Goal: Task Accomplishment & Management: Manage account settings

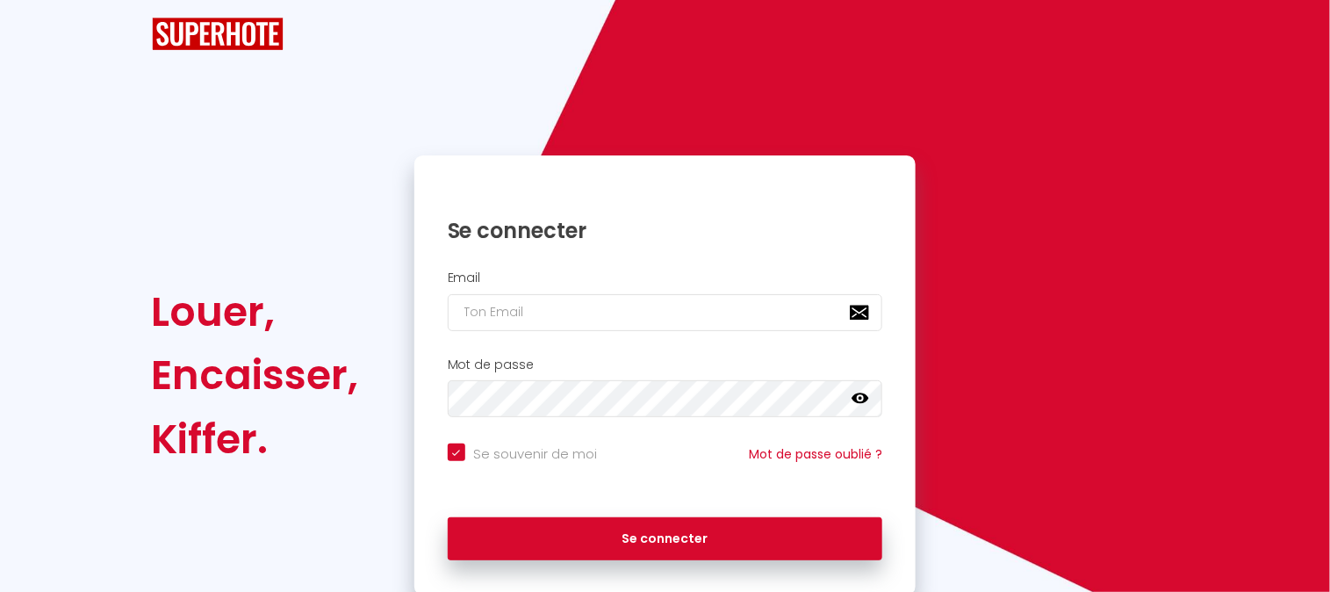
click at [585, 262] on div "Se connecter" at bounding box center [665, 217] width 502 height 89
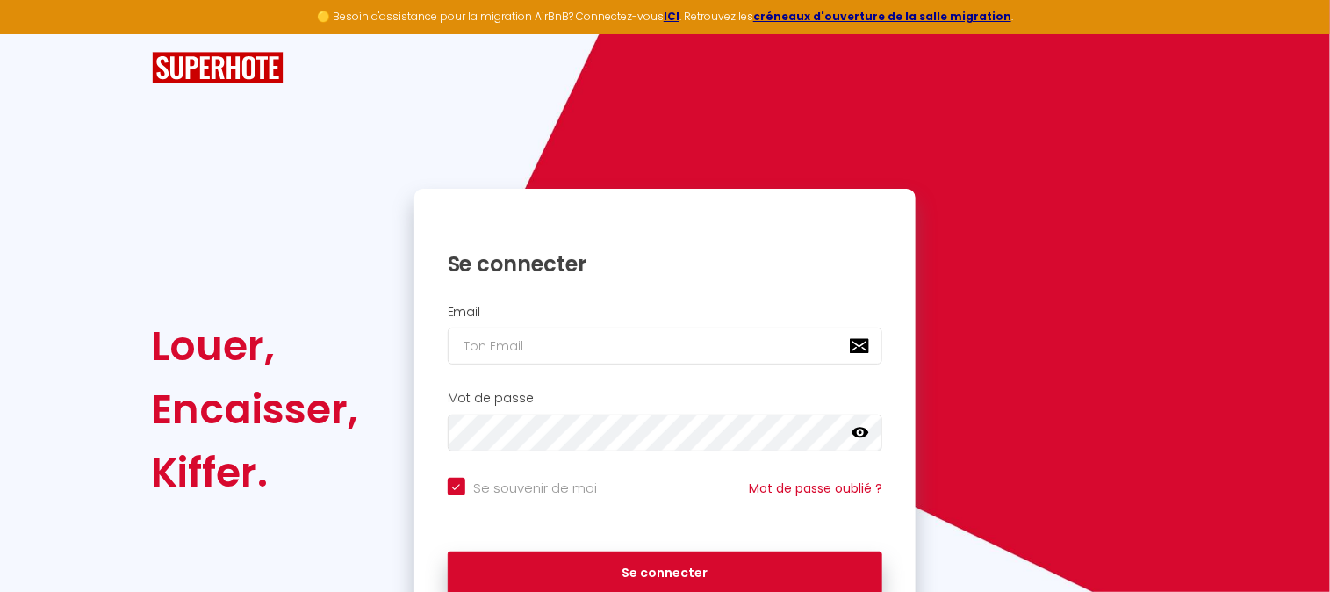
checkbox input "true"
click at [585, 308] on h2 "Email" at bounding box center [665, 312] width 435 height 15
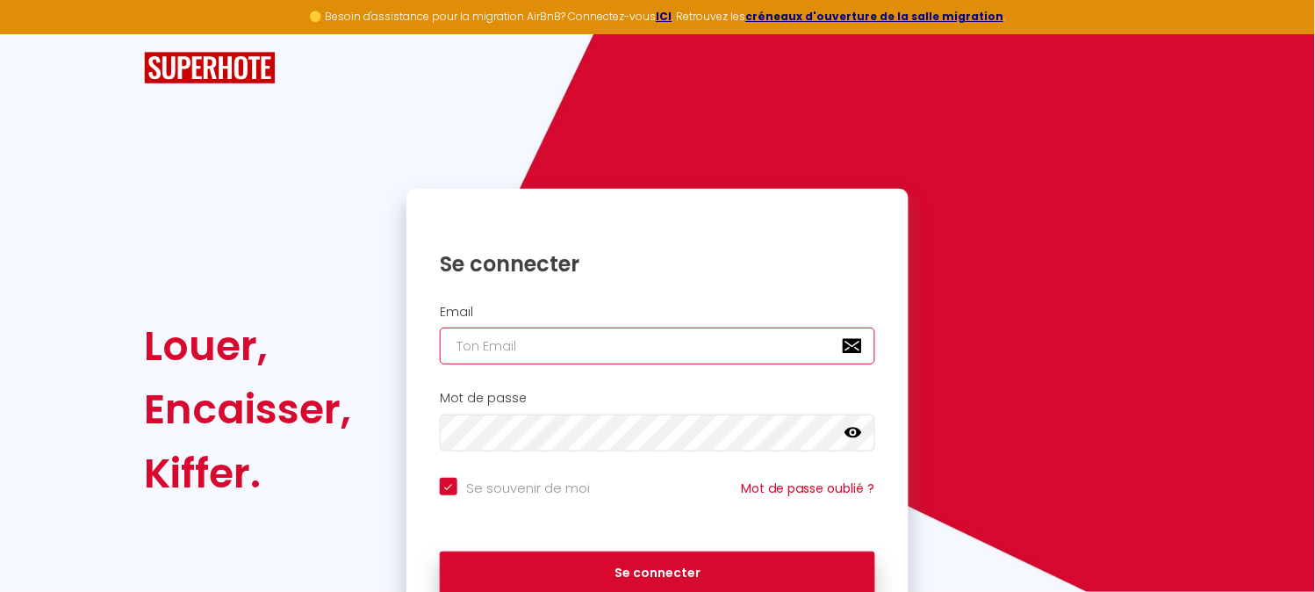
type input "[EMAIL_ADDRESS][DOMAIN_NAME]"
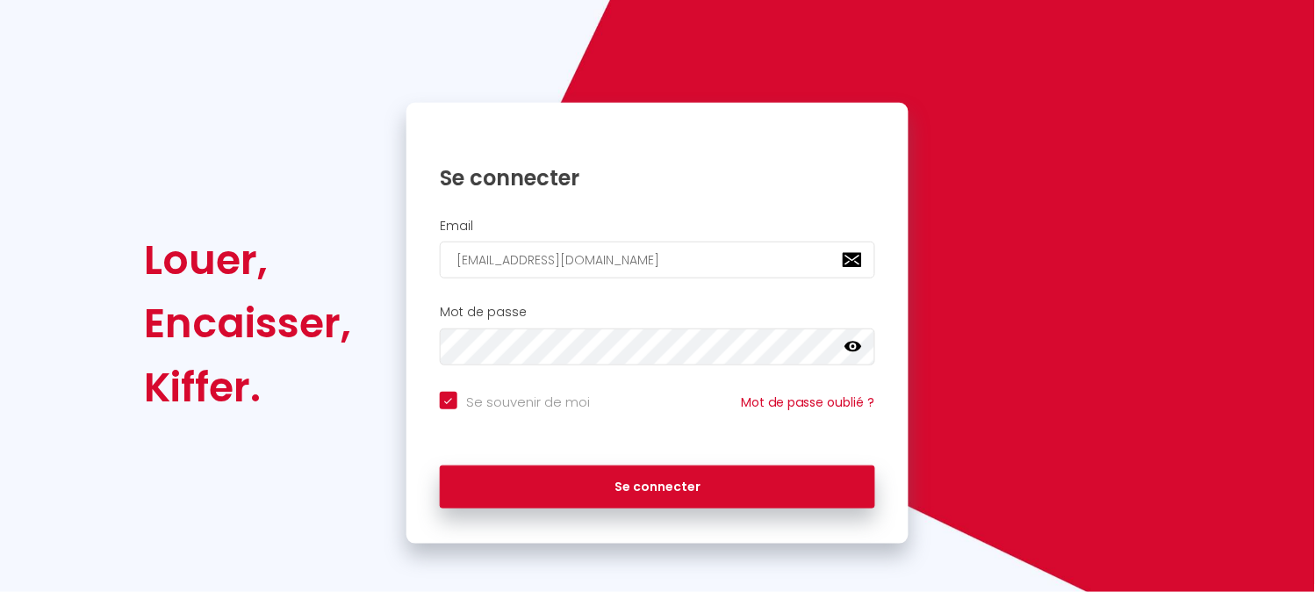
scroll to position [90, 0]
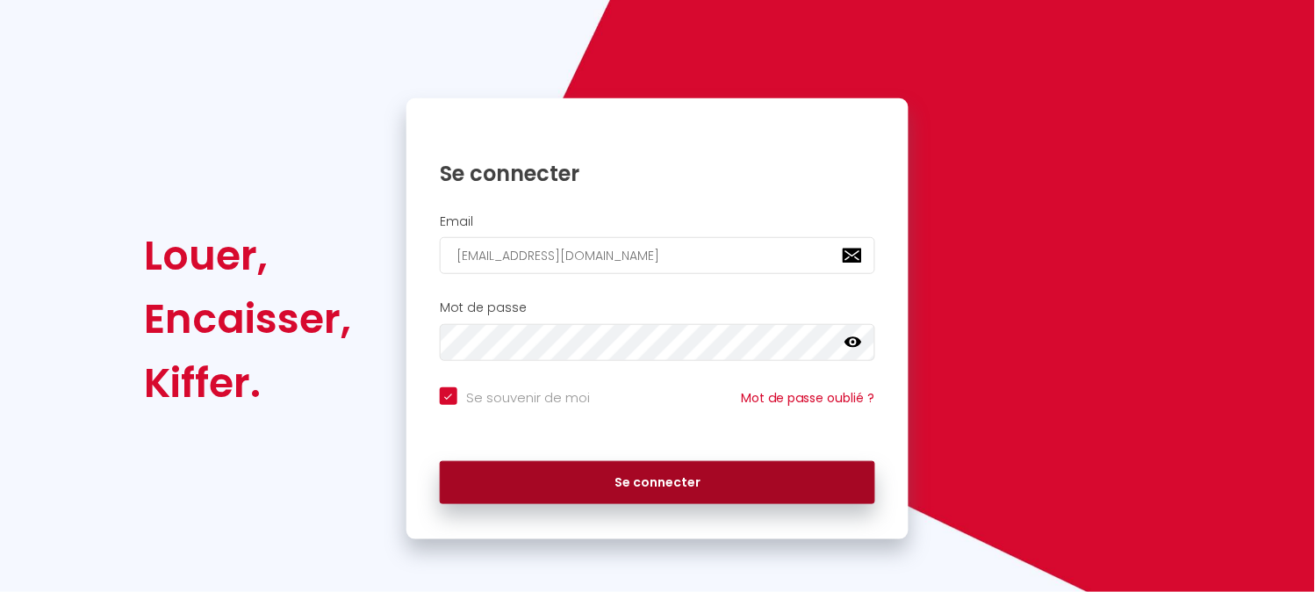
click at [669, 490] on button "Se connecter" at bounding box center [657, 483] width 435 height 44
checkbox input "true"
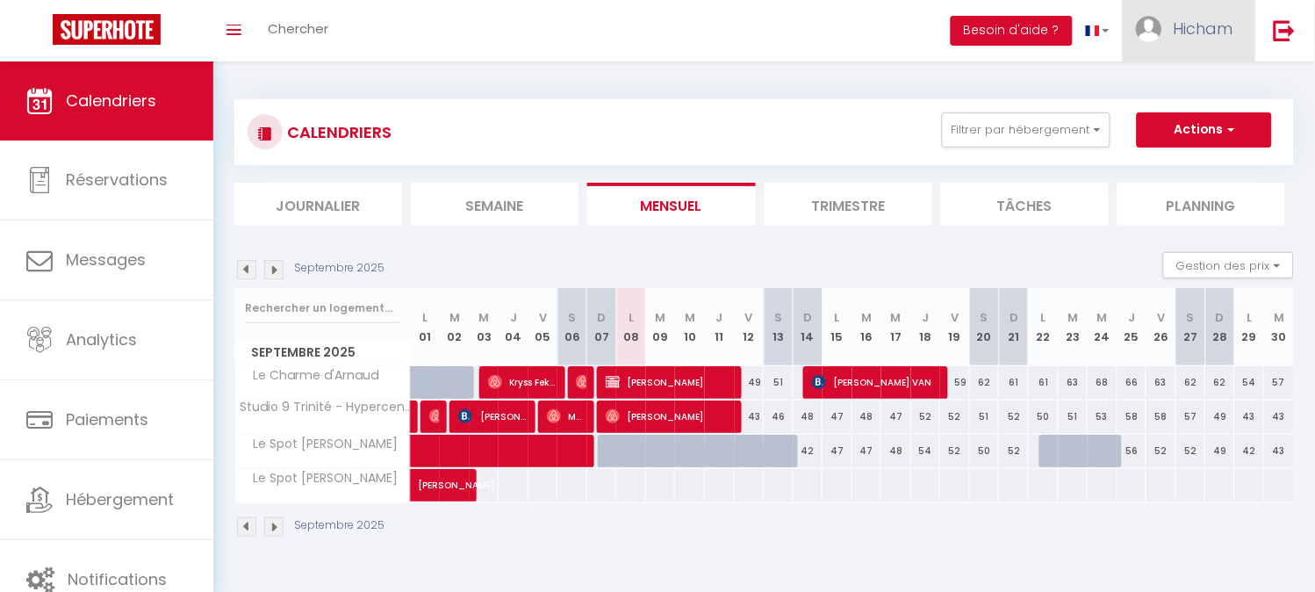
click at [1172, 26] on link "Hicham" at bounding box center [1189, 30] width 133 height 61
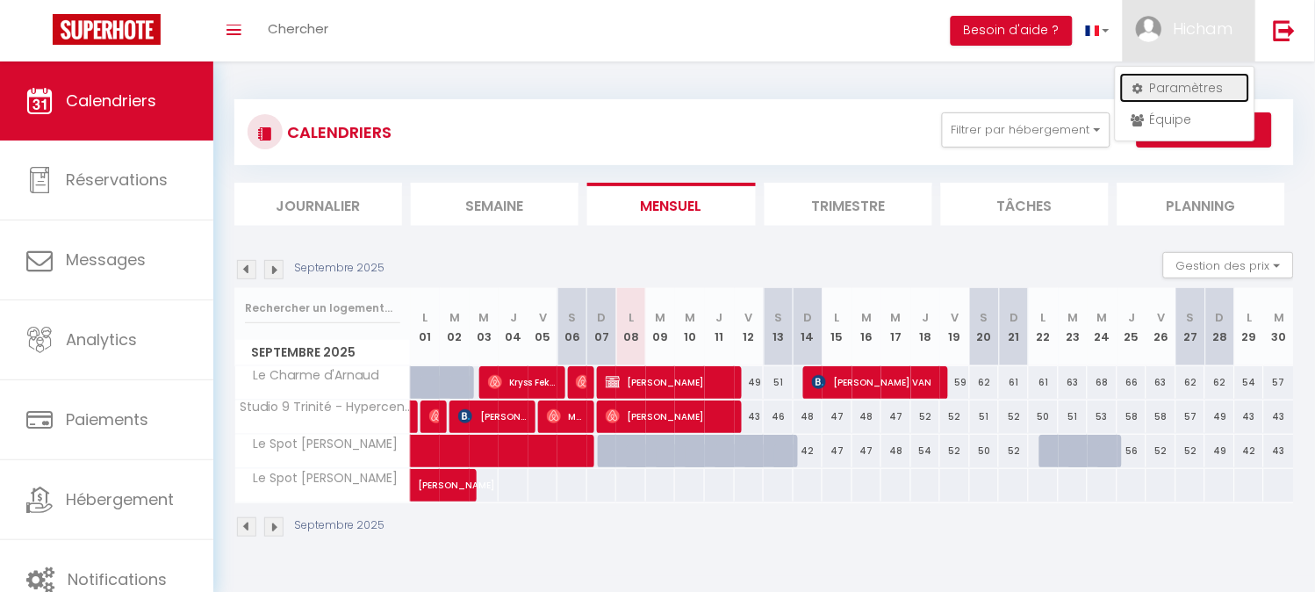
click at [1181, 90] on link "Paramètres" at bounding box center [1185, 88] width 130 height 30
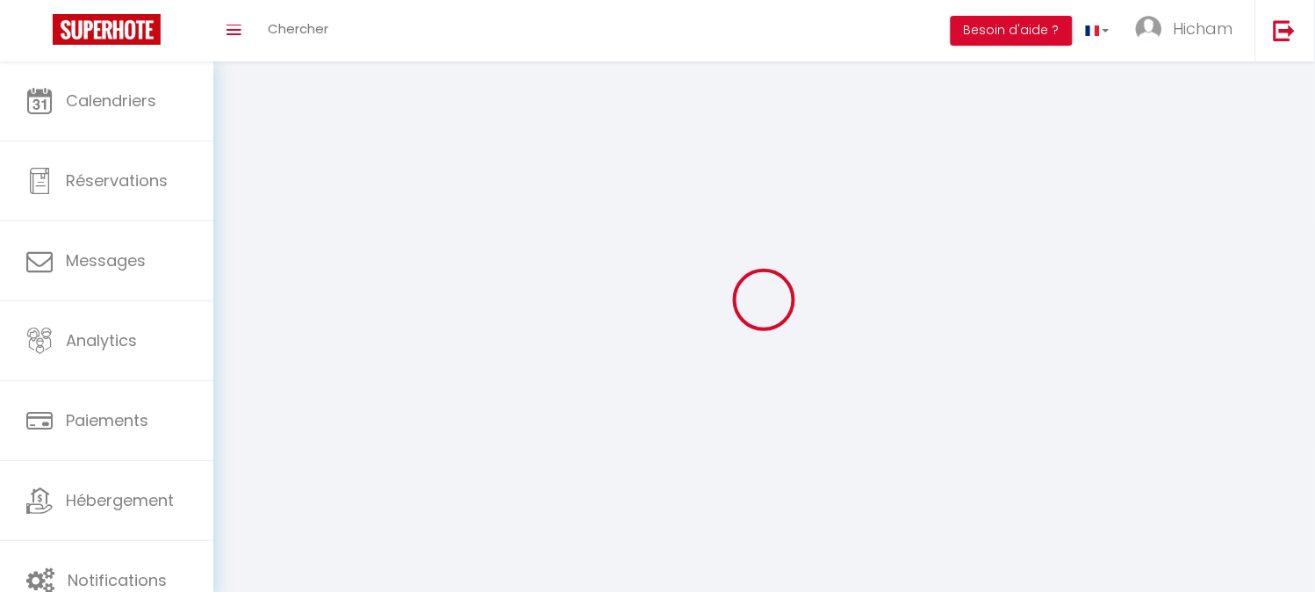
type input "Hicham"
type input "AIT SOUSS"
type input "0768424988"
type input "[STREET_ADDRESS]"
type input "31850"
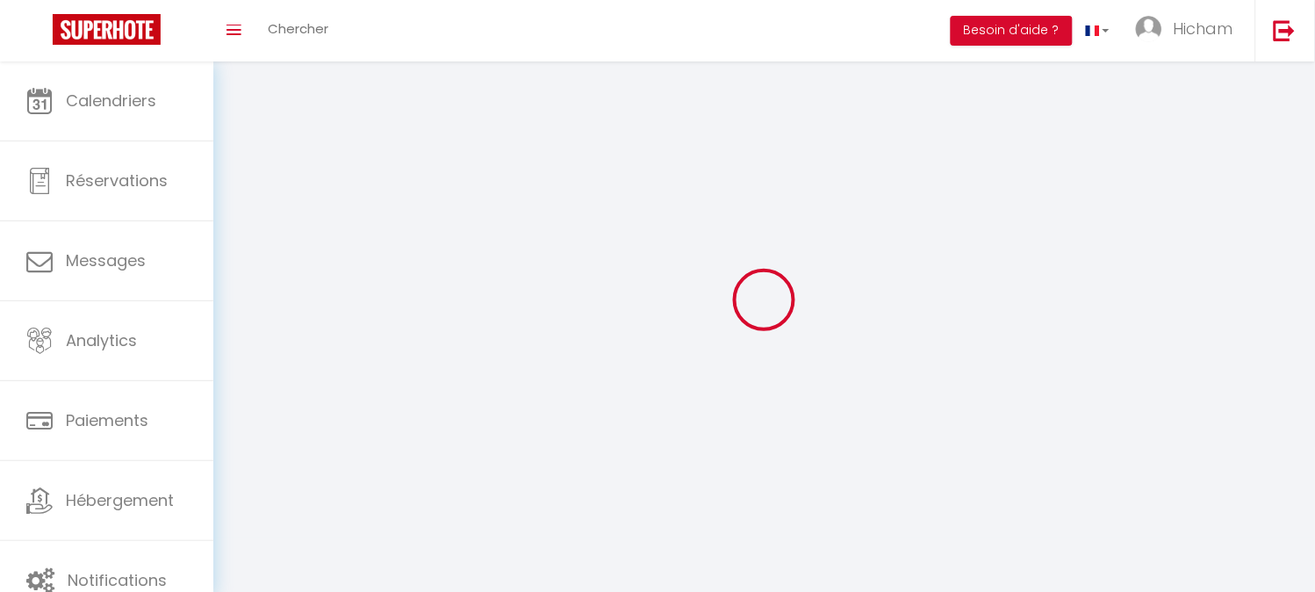
type input "Montrabé"
select select "28"
type input "j0uZU79DI1TNRUZR3cOA6FyhX"
type input "IwynirXgXofbP4SPHtxITvddR"
type input "[URL][DOMAIN_NAME]"
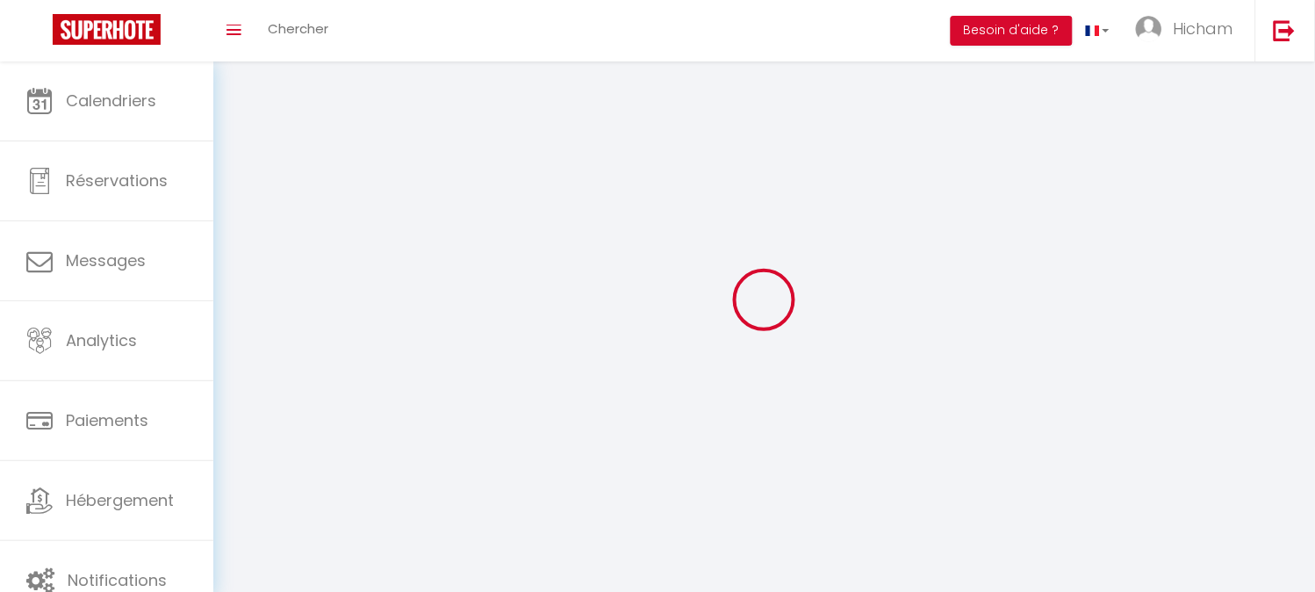
select select "fr"
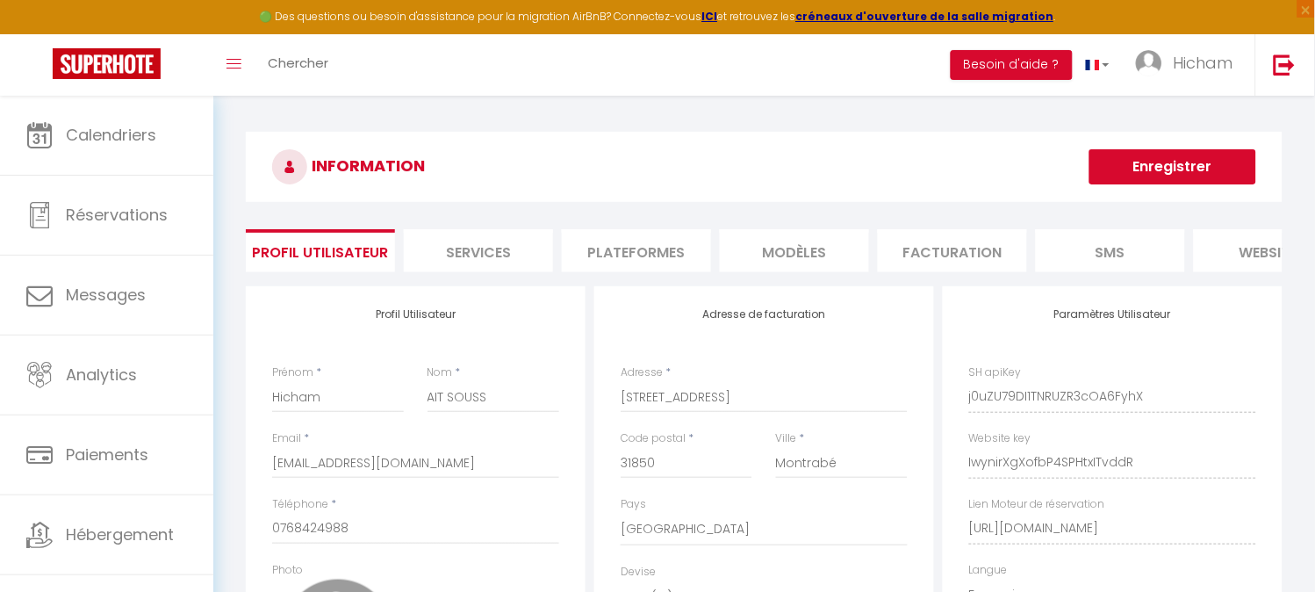
click at [646, 255] on li "Plateformes" at bounding box center [636, 250] width 149 height 43
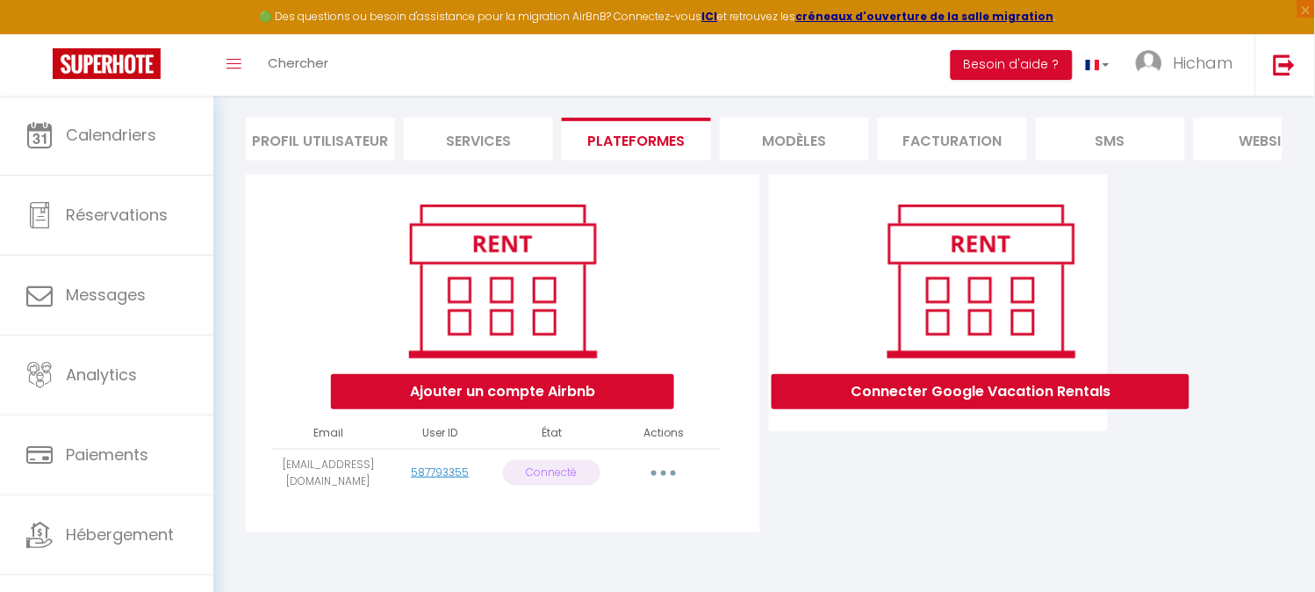
scroll to position [125, 0]
click at [666, 478] on button "button" at bounding box center [663, 473] width 49 height 28
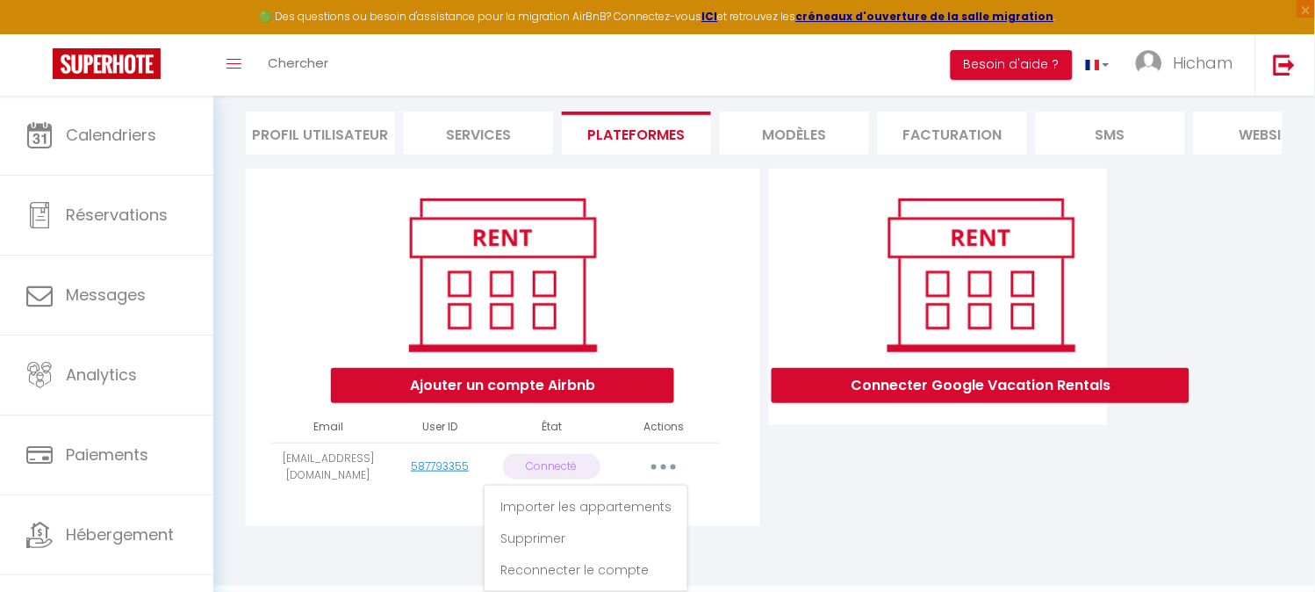
scroll to position [132, 0]
click at [589, 572] on link "Reconnecter le compte" at bounding box center [586, 570] width 194 height 30
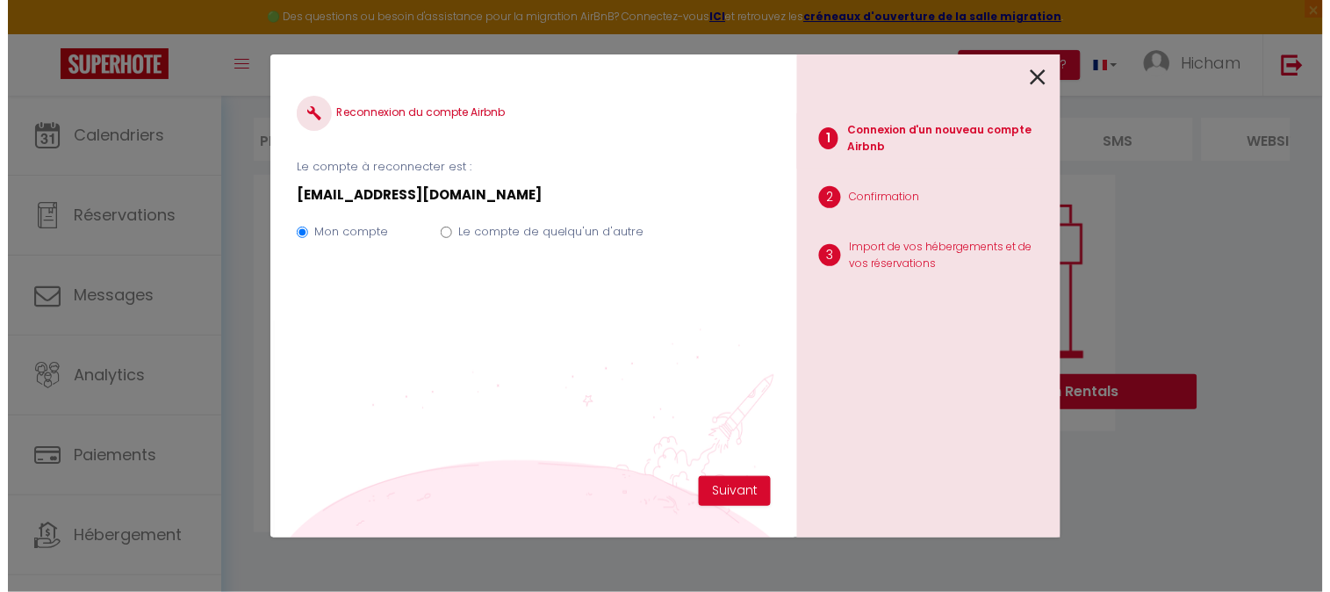
scroll to position [125, 0]
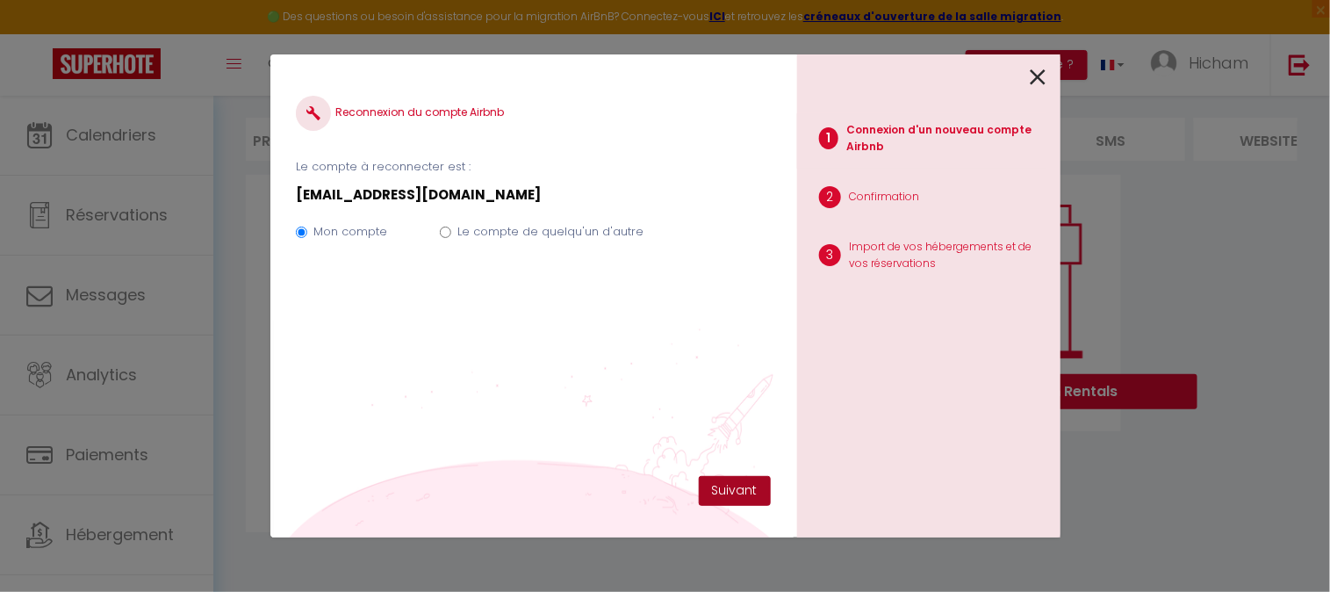
click at [723, 485] on button "Suivant" at bounding box center [735, 491] width 72 height 30
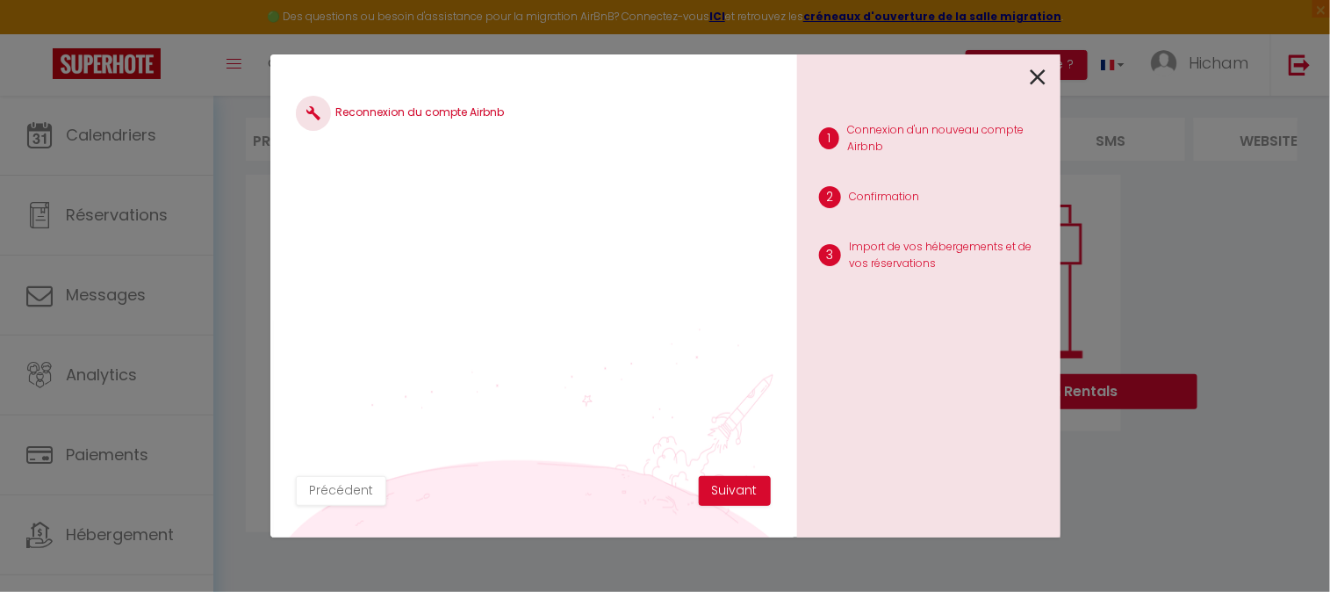
click at [310, 116] on img at bounding box center [313, 113] width 14 height 14
click at [727, 480] on button "Suivant" at bounding box center [735, 491] width 72 height 30
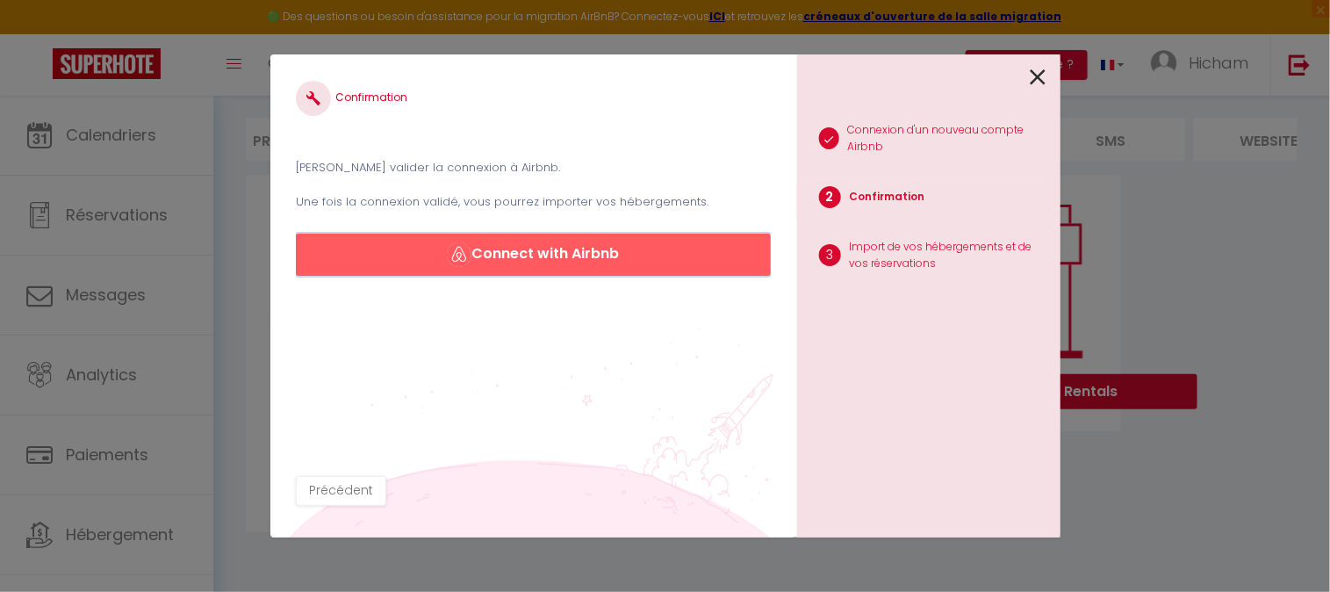
click at [558, 255] on button "Connect with Airbnb" at bounding box center [533, 255] width 474 height 42
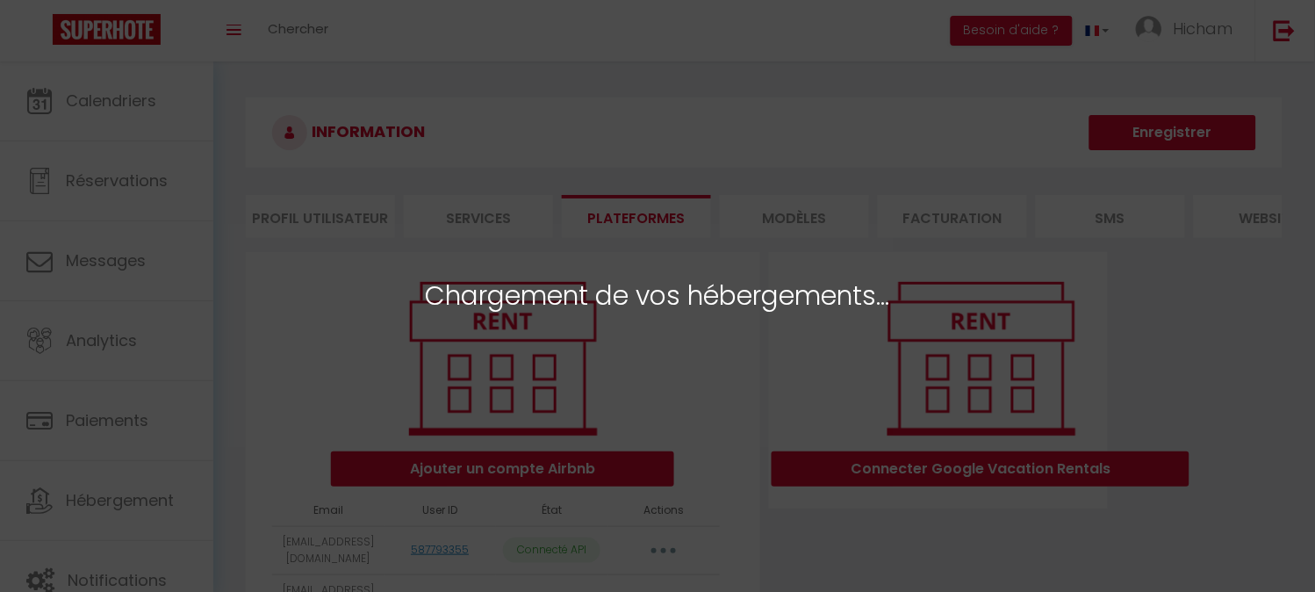
select select "46376"
select select "56864"
select select "67180"
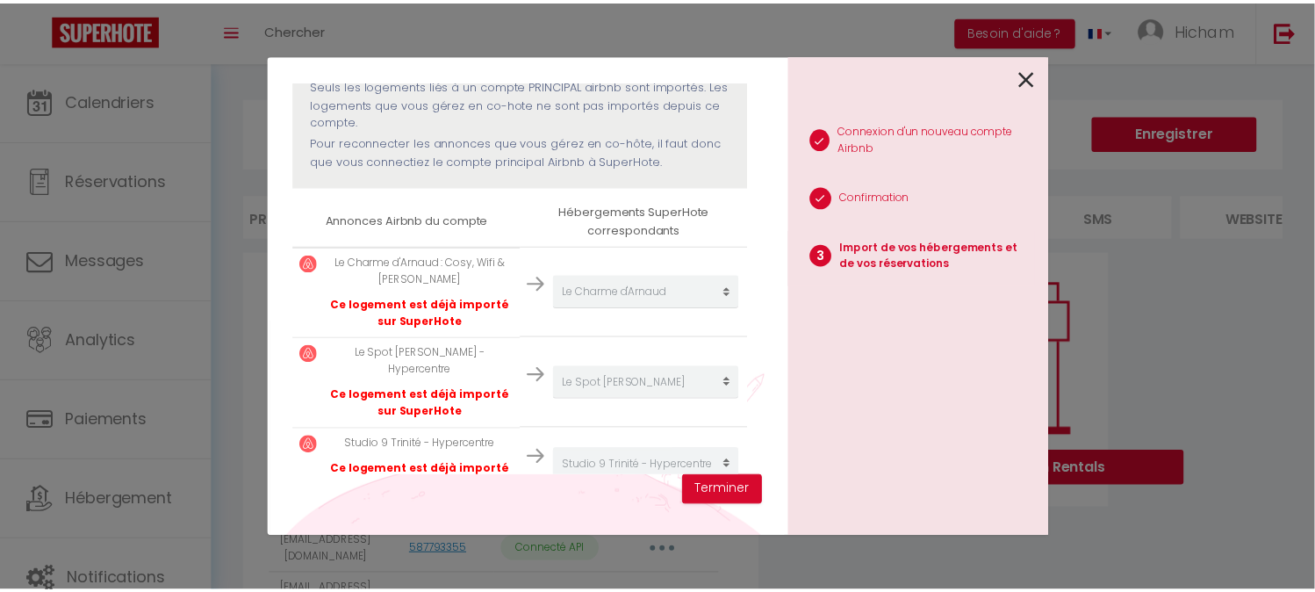
scroll to position [218, 0]
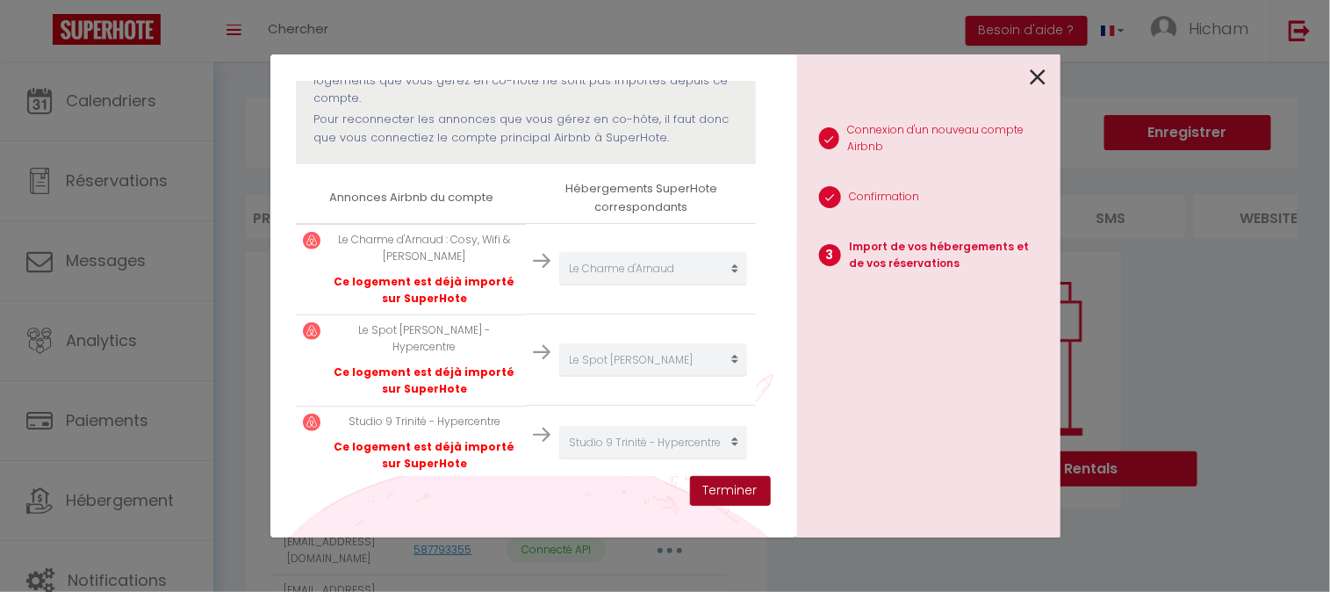
click at [734, 493] on button "Terminer" at bounding box center [730, 491] width 81 height 30
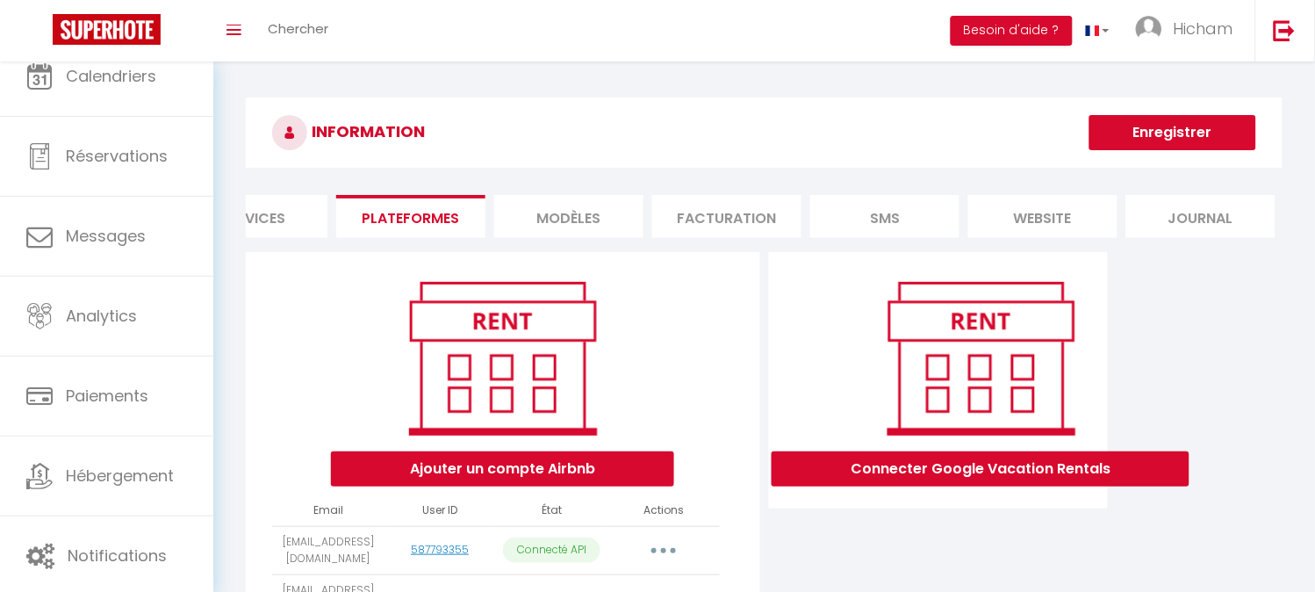
scroll to position [0, 0]
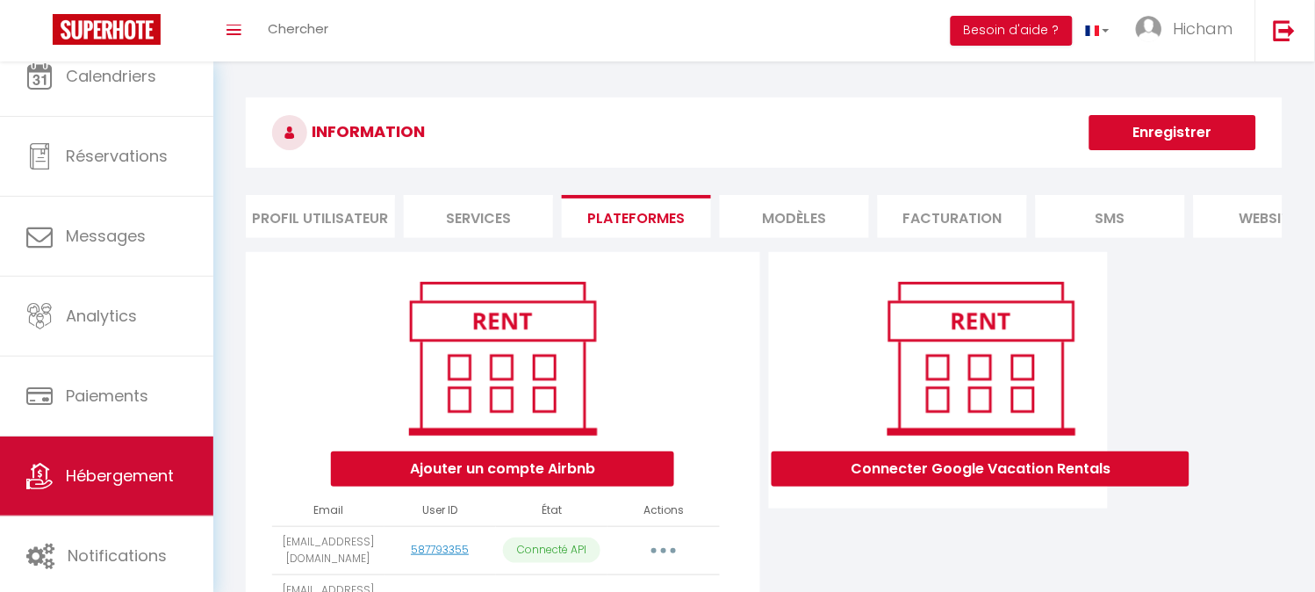
click at [126, 478] on span "Hébergement" at bounding box center [120, 475] width 108 height 22
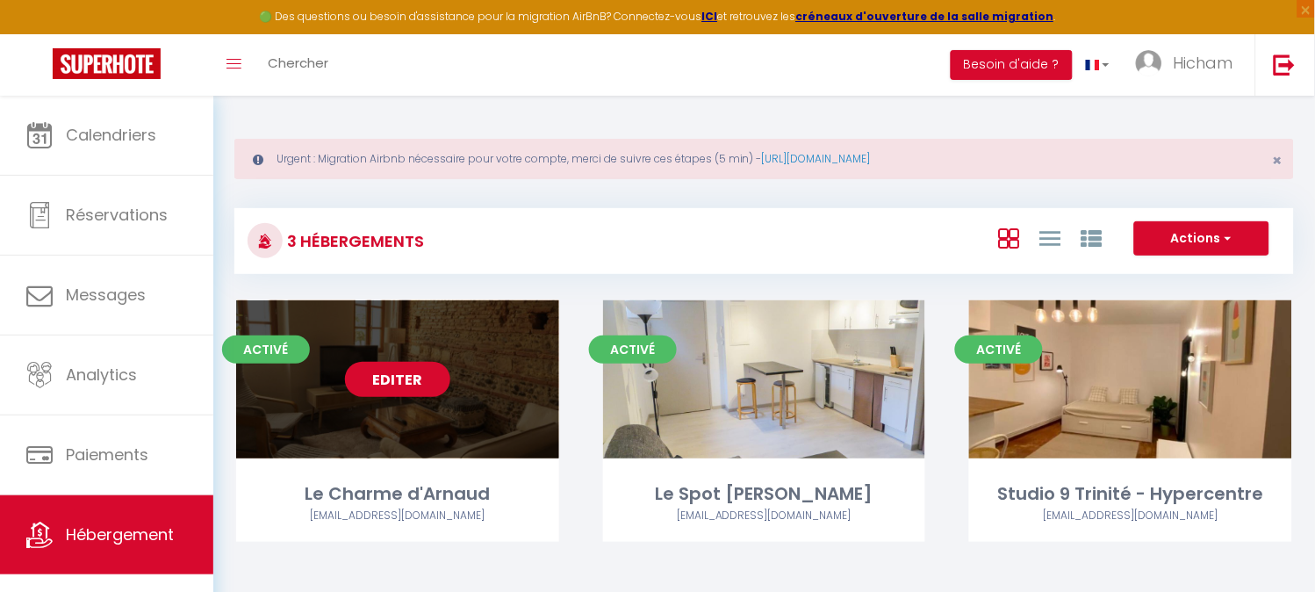
click at [378, 388] on link "Editer" at bounding box center [397, 379] width 105 height 35
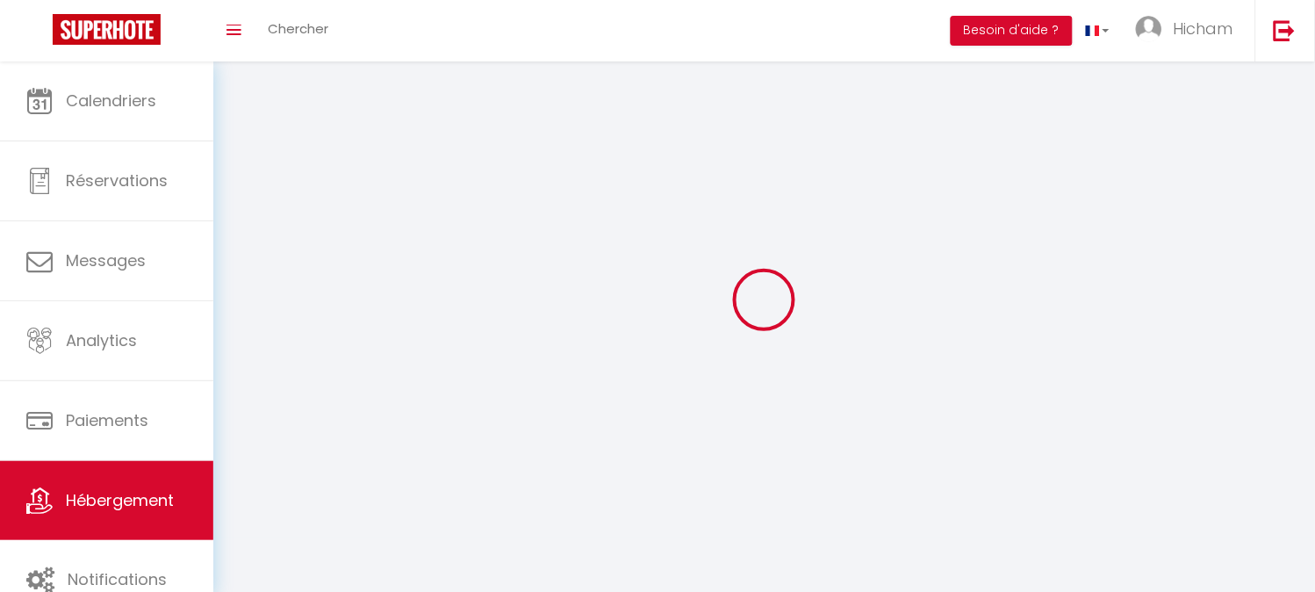
select select "1"
select select "28"
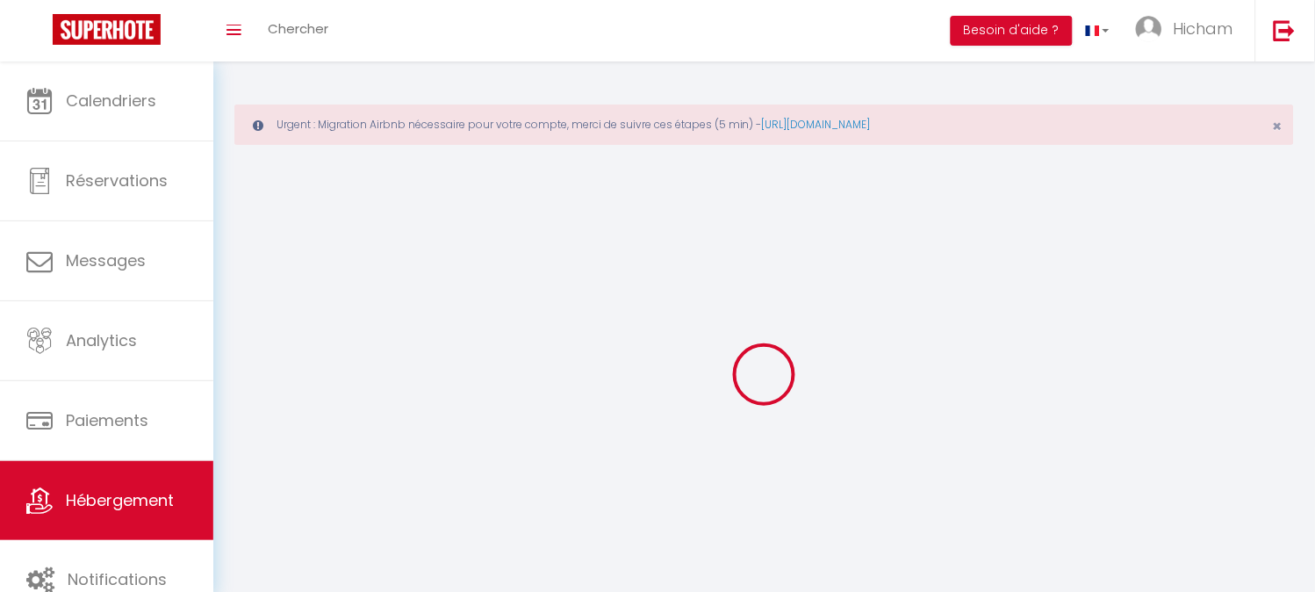
select select
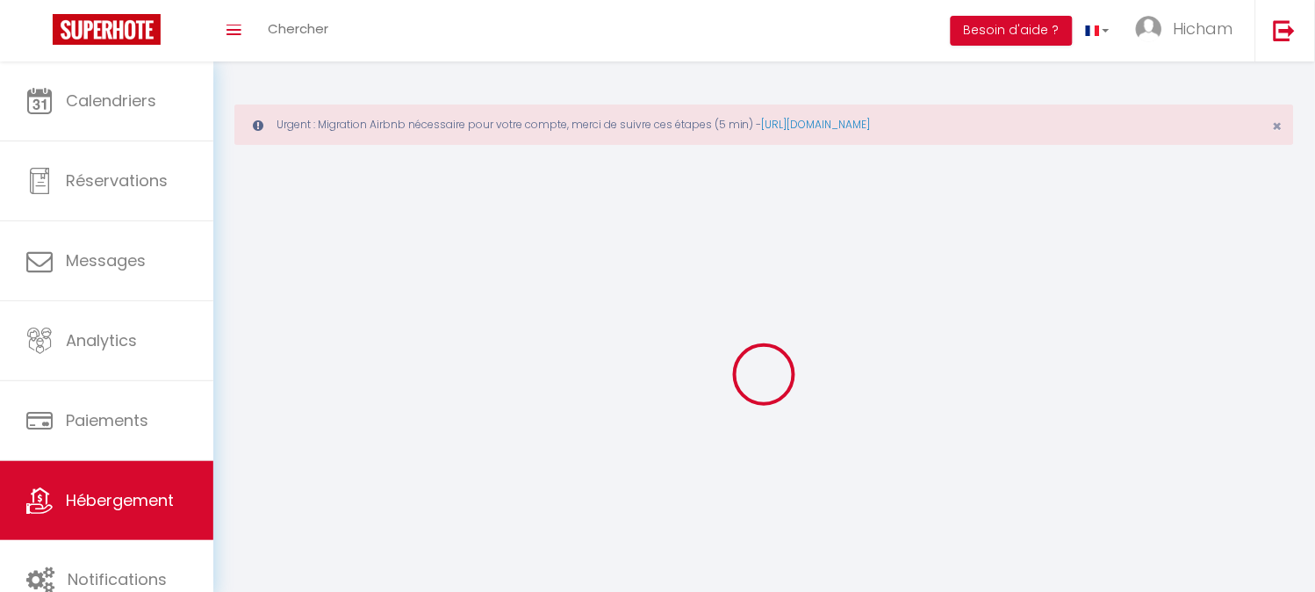
select select
checkbox input "false"
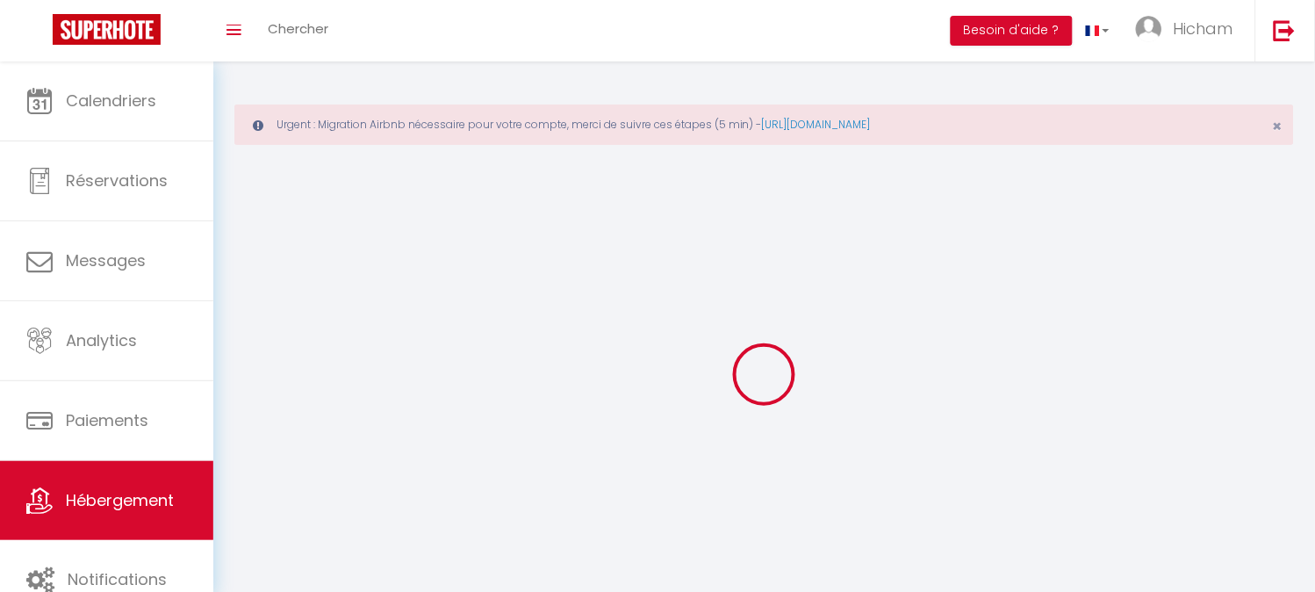
select select
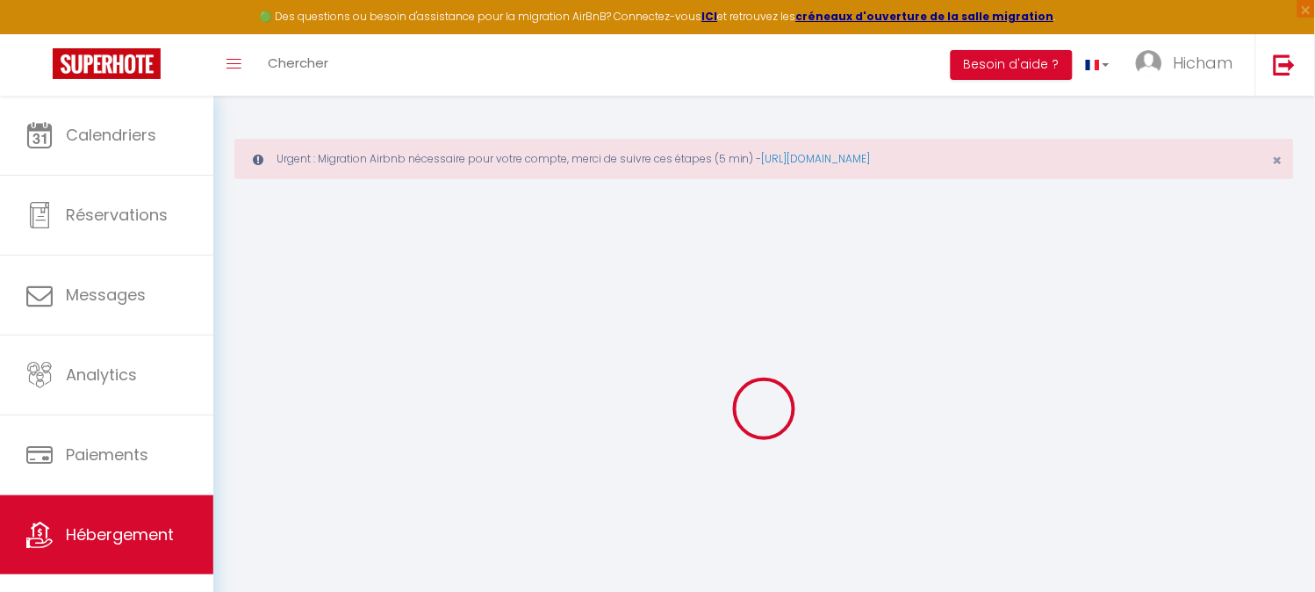
select select
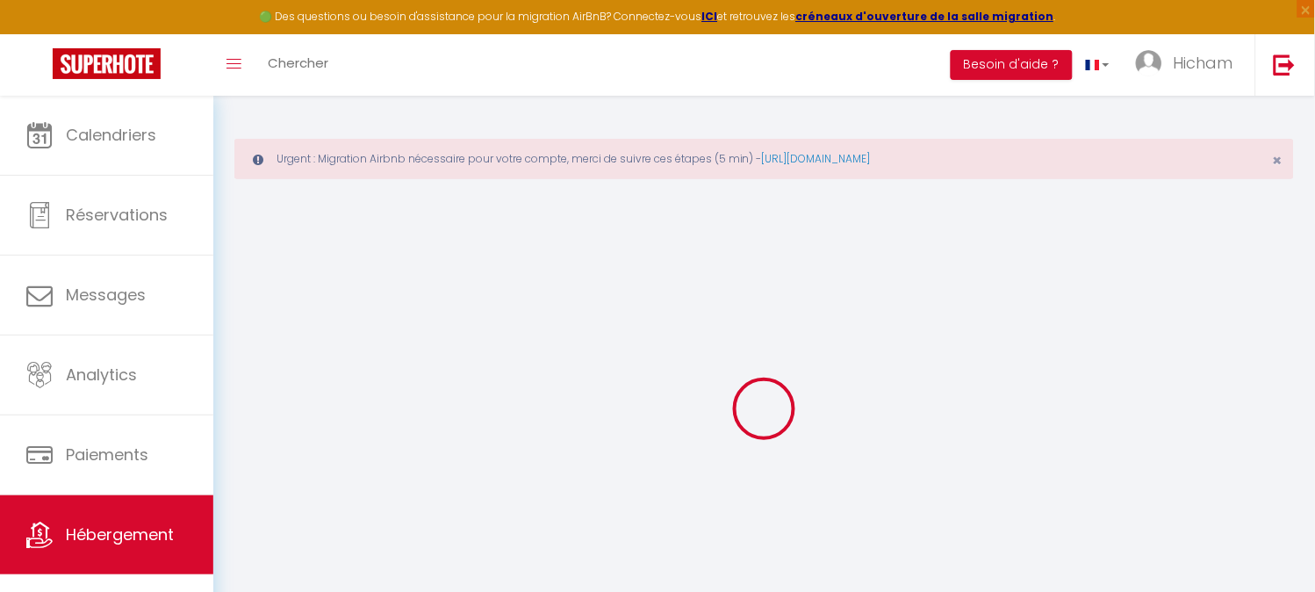
select select
checkbox input "false"
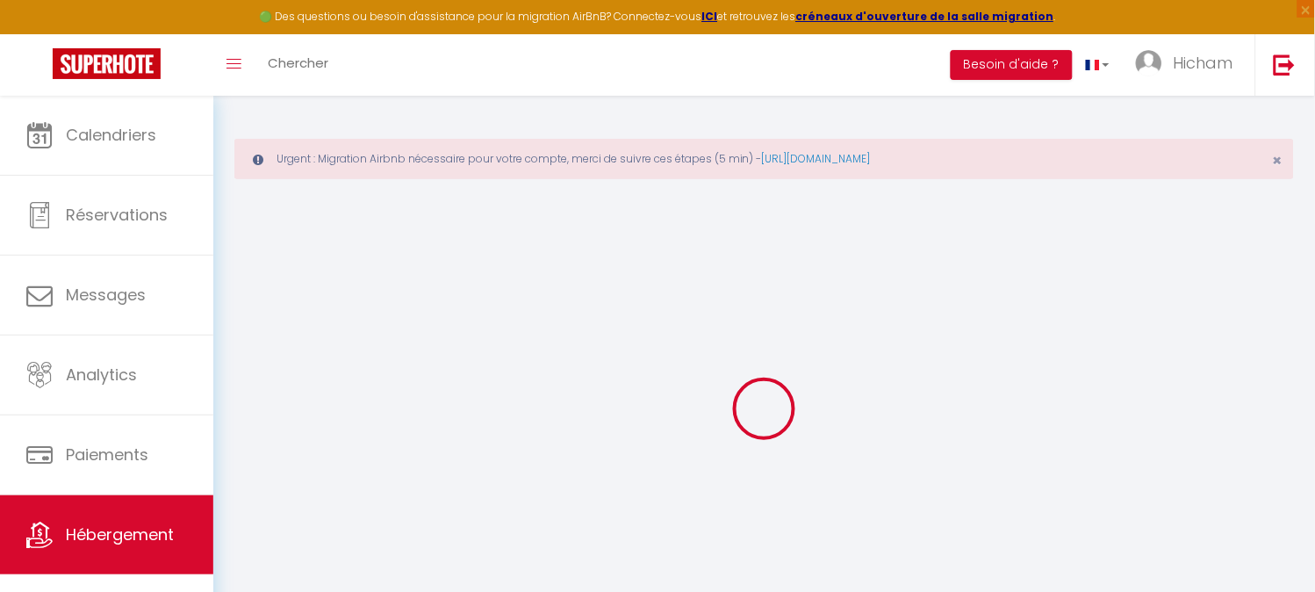
select select
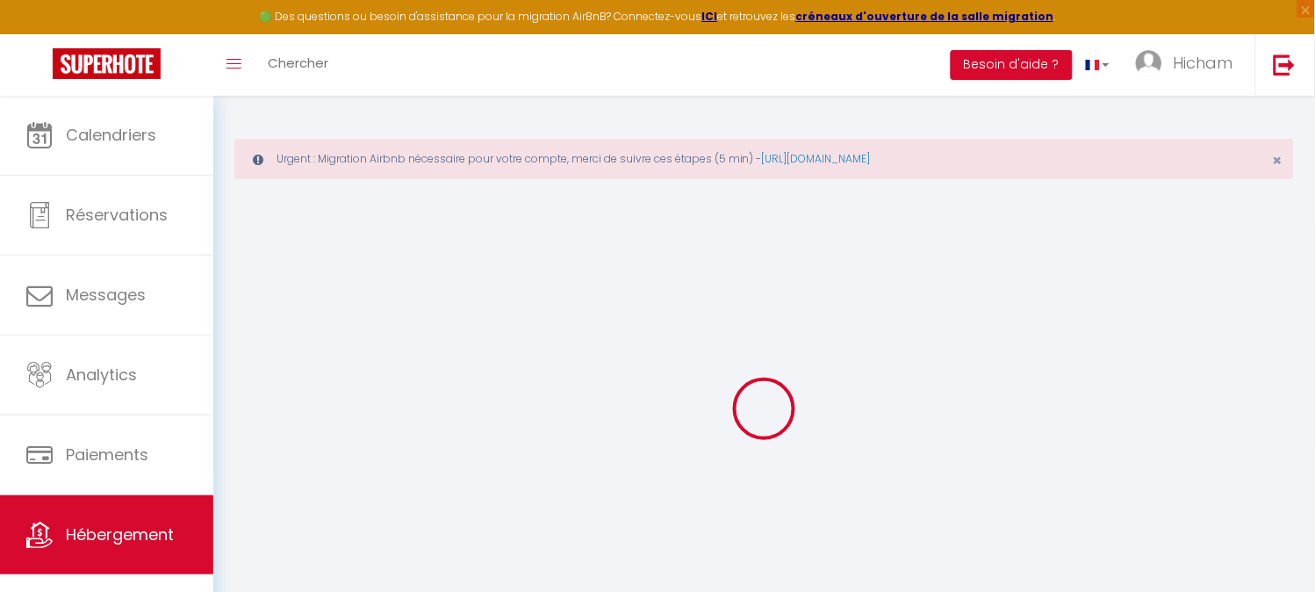
select select
checkbox input "false"
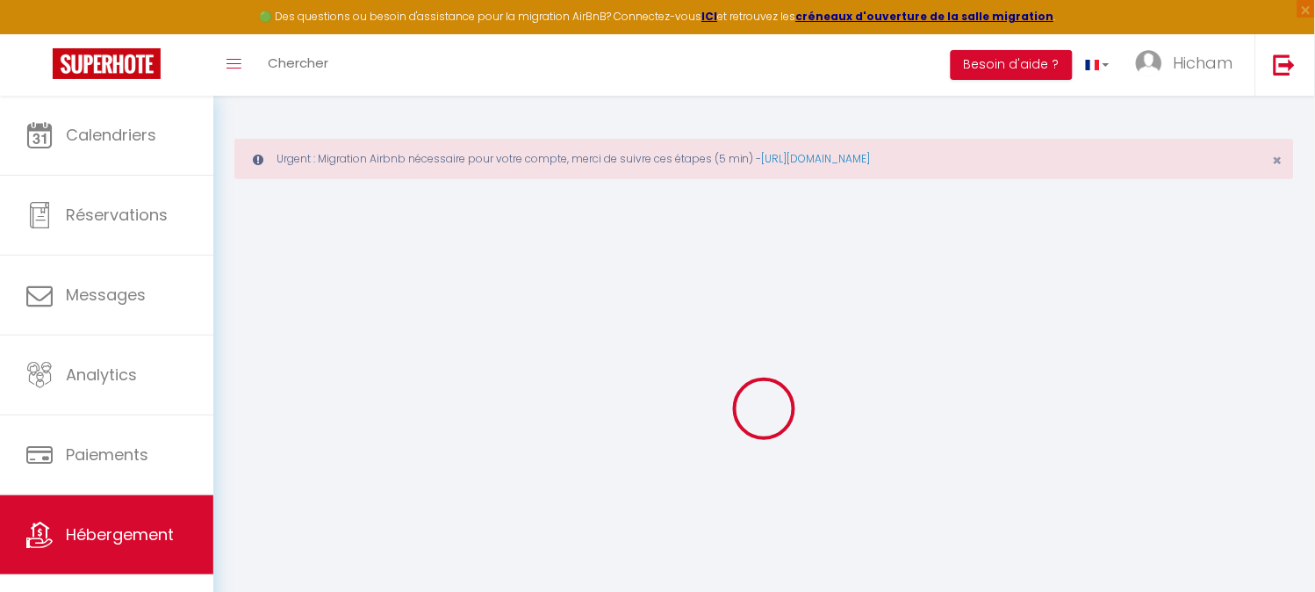
checkbox input "false"
select select
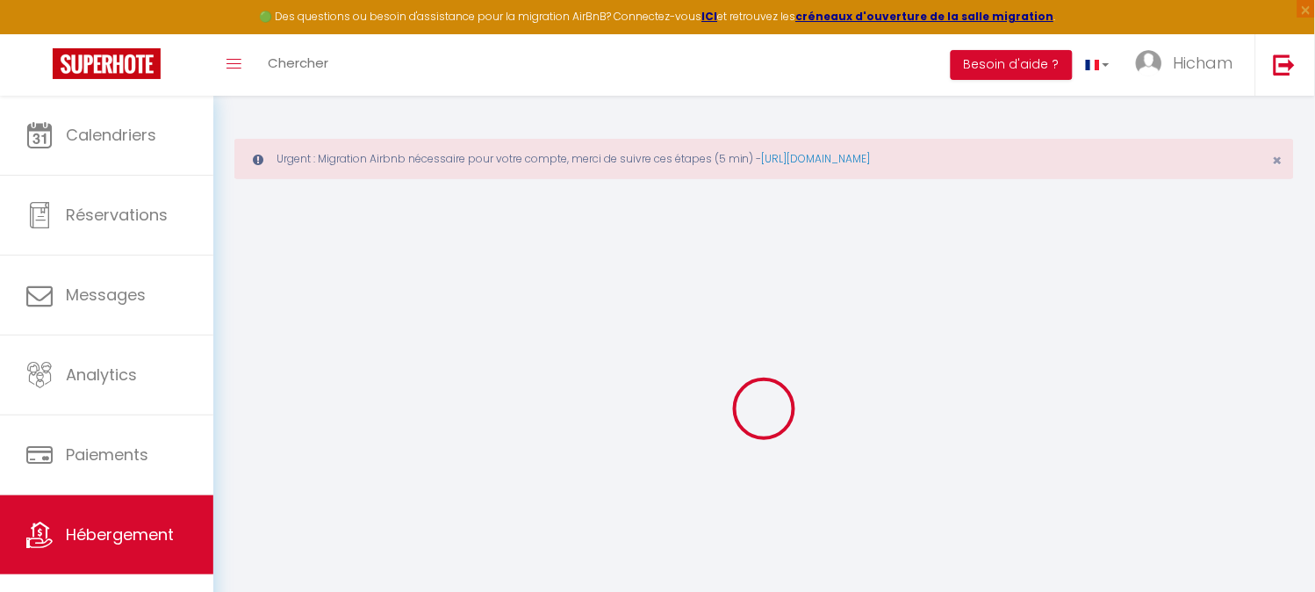
select select
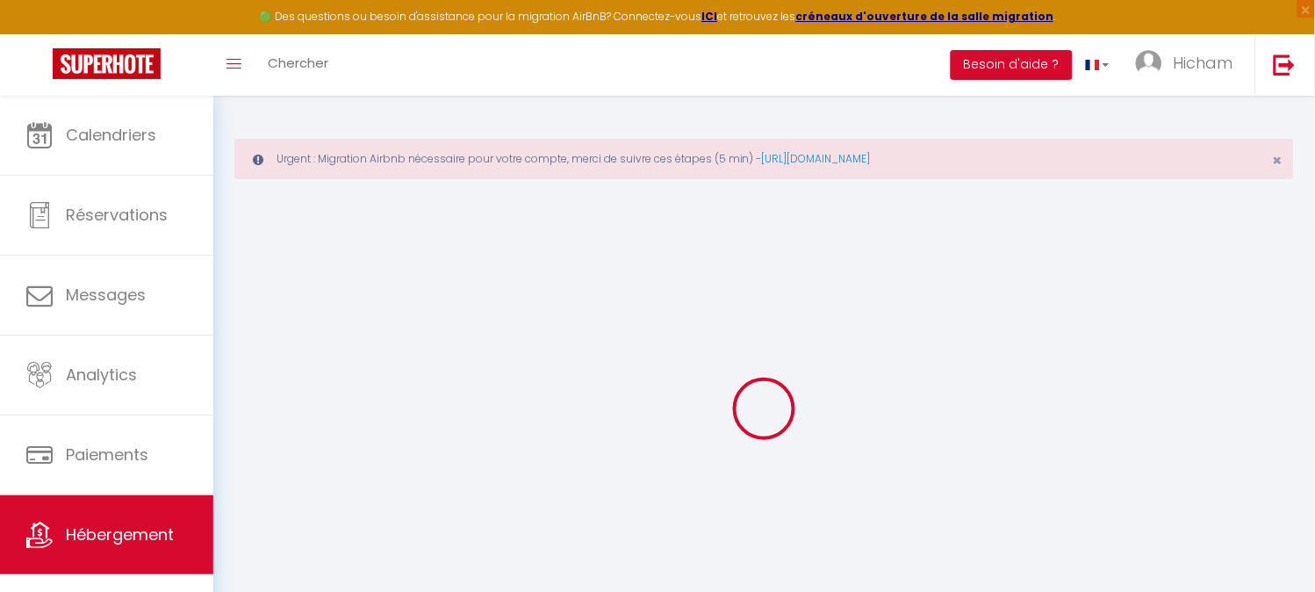
checkbox input "false"
select select
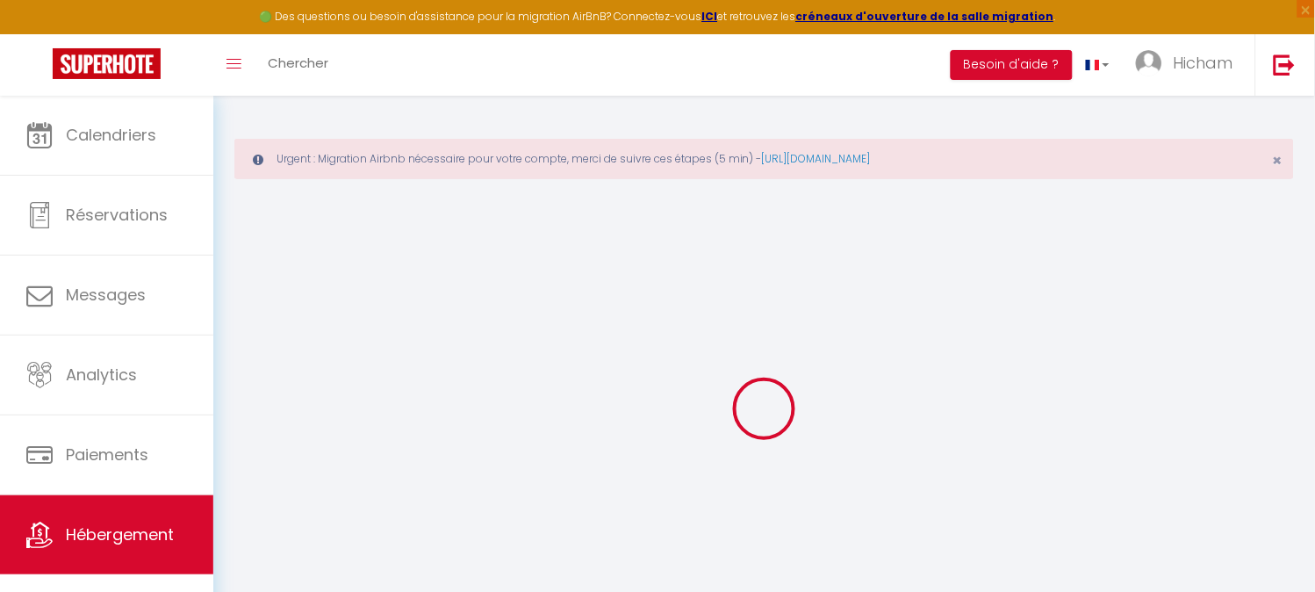
select select
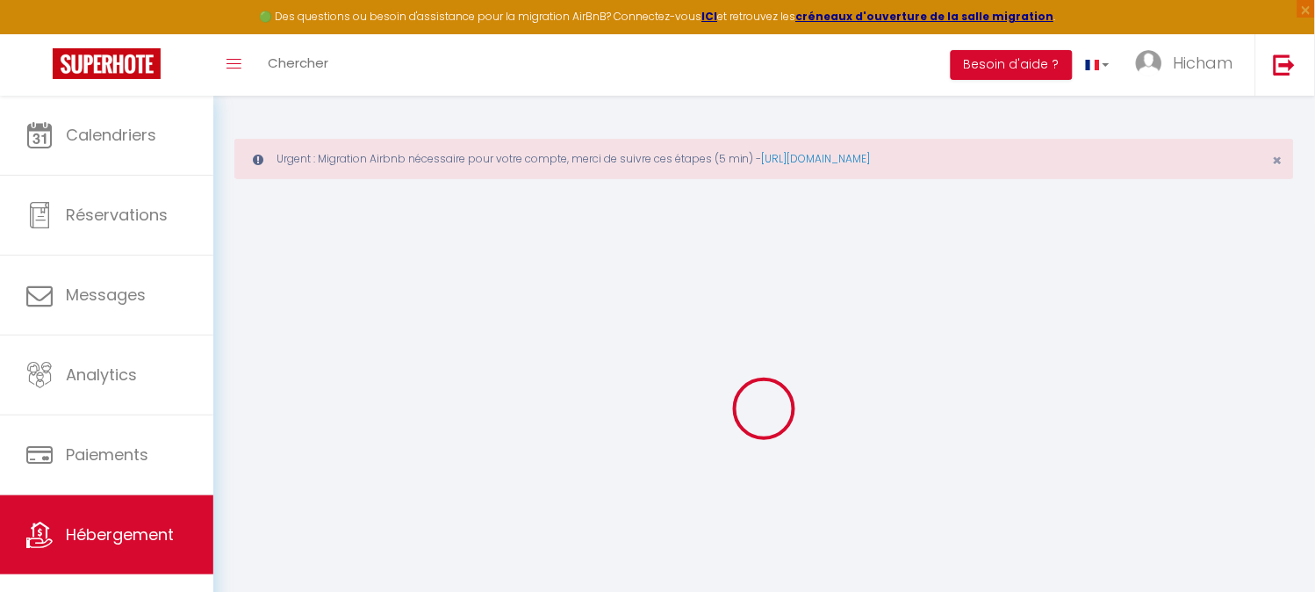
select select
checkbox input "false"
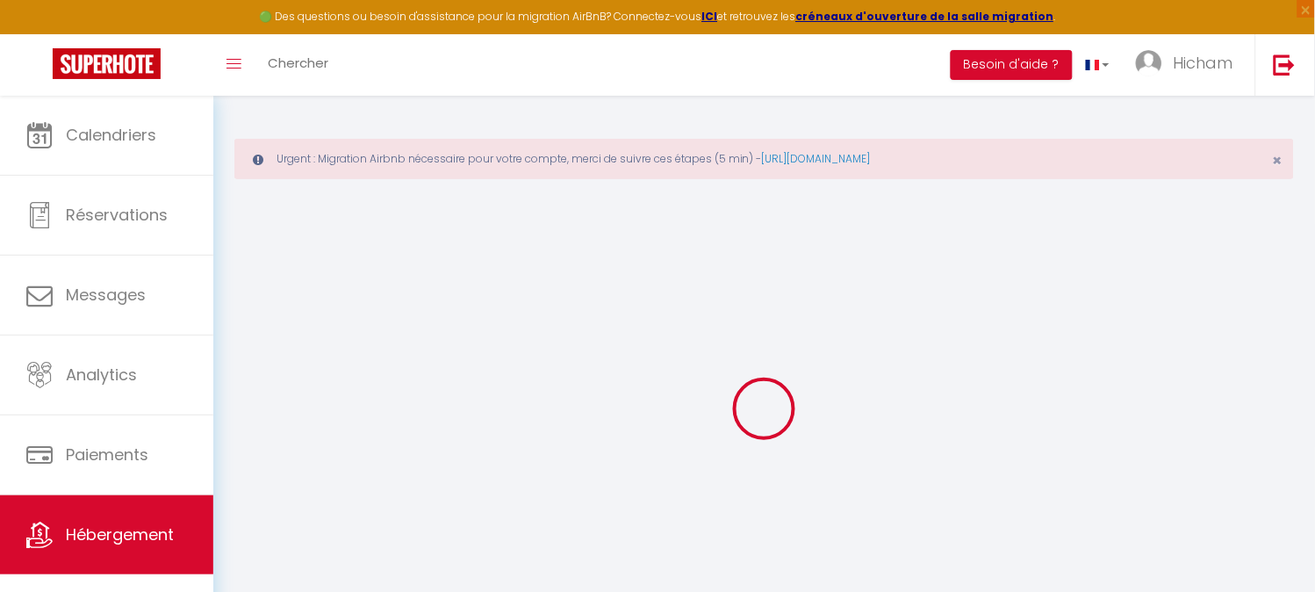
checkbox input "false"
select select
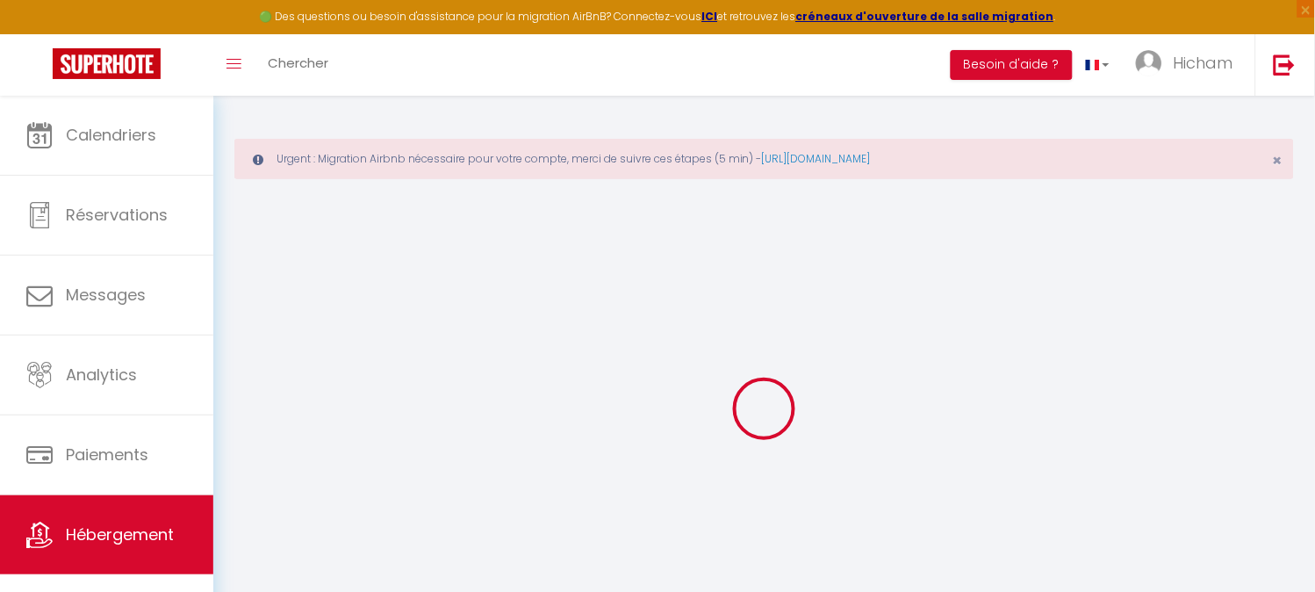
select select
checkbox input "false"
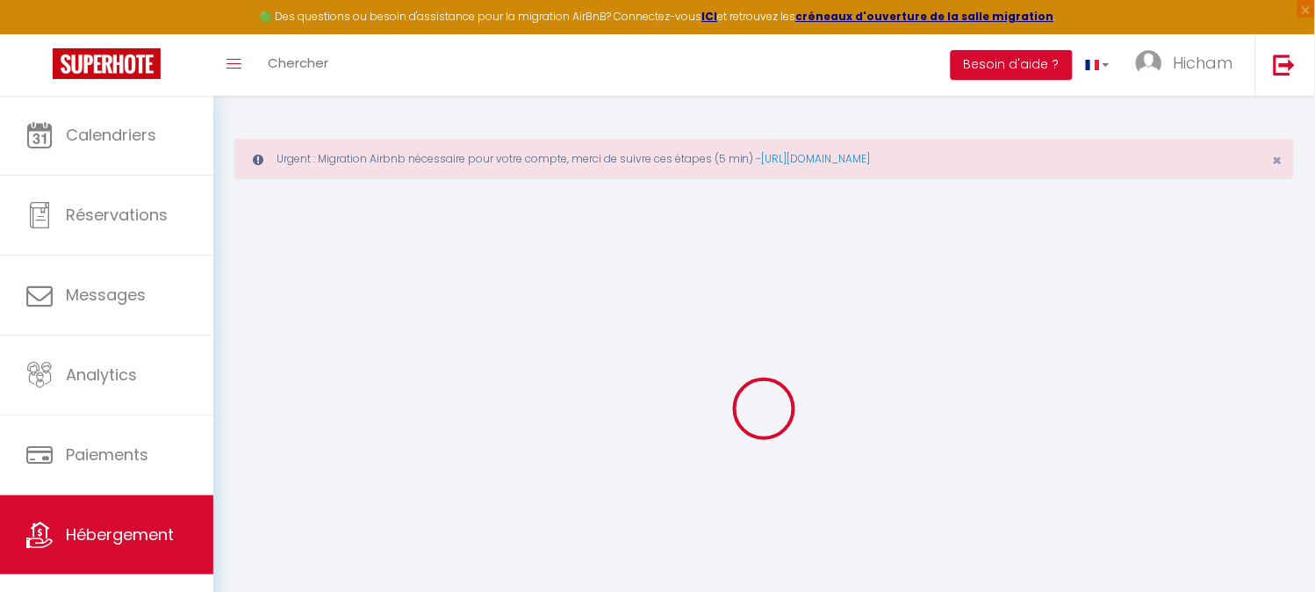
checkbox input "false"
select select
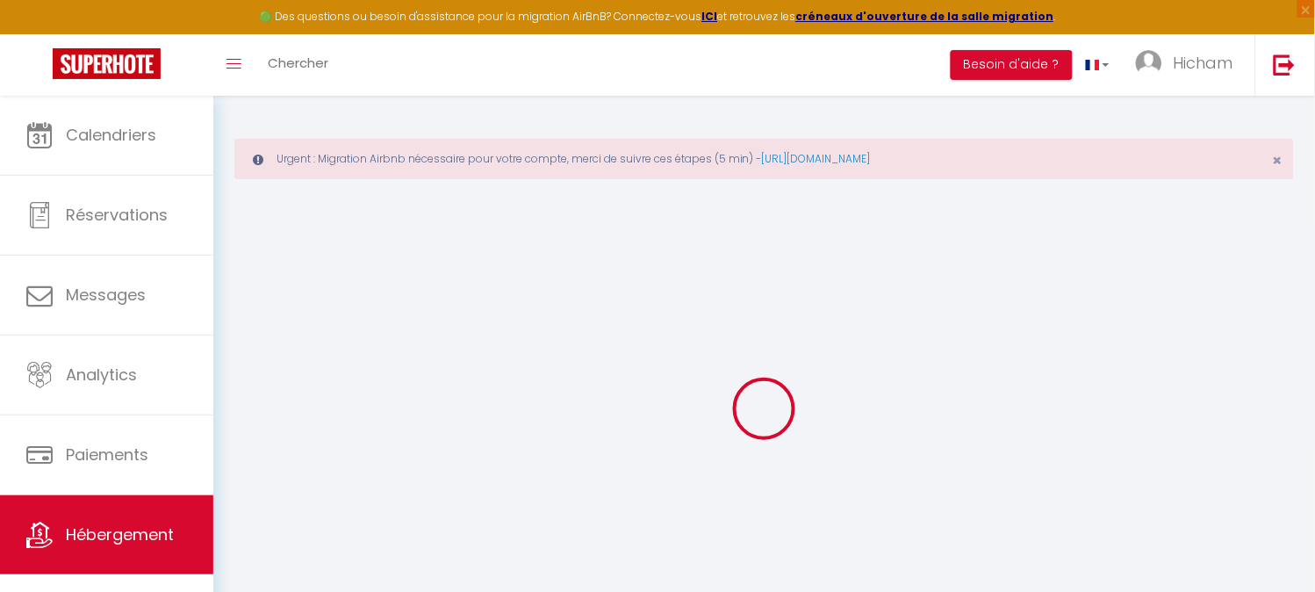
type input "Le Charme d'Arnaud"
type input "L'équipe"
type input "Rose Arch"
type input "14 bis Résidence Belsoureil"
type input "31490"
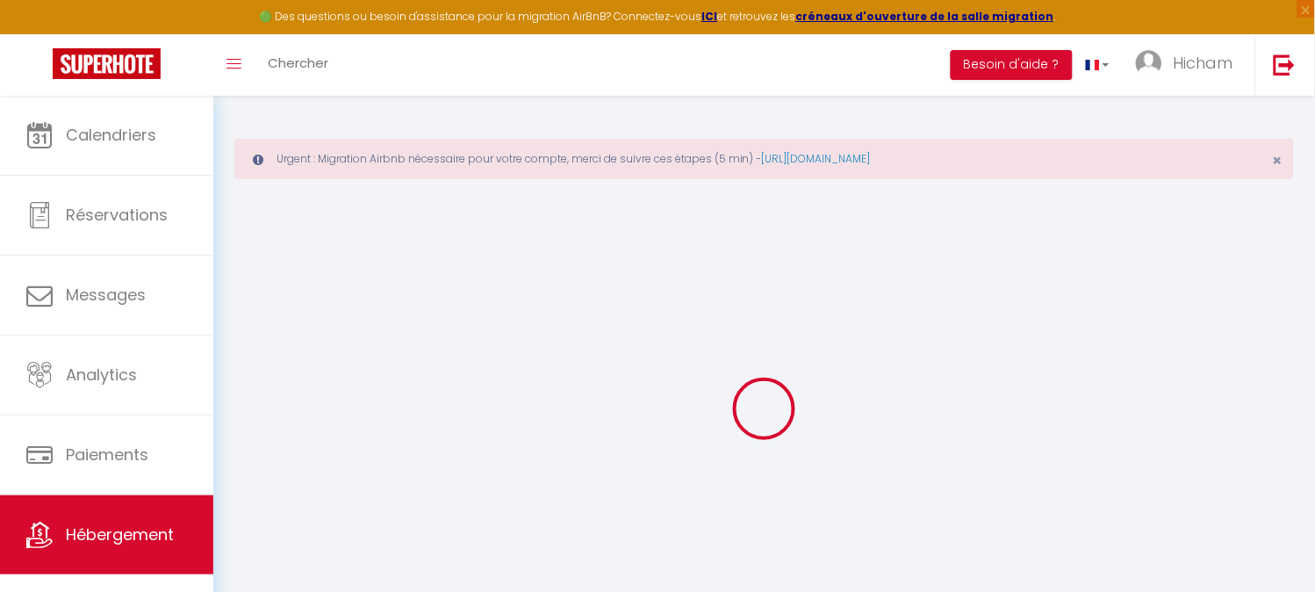
type input "LEGUEVIN"
select select "1"
type input "35"
select select
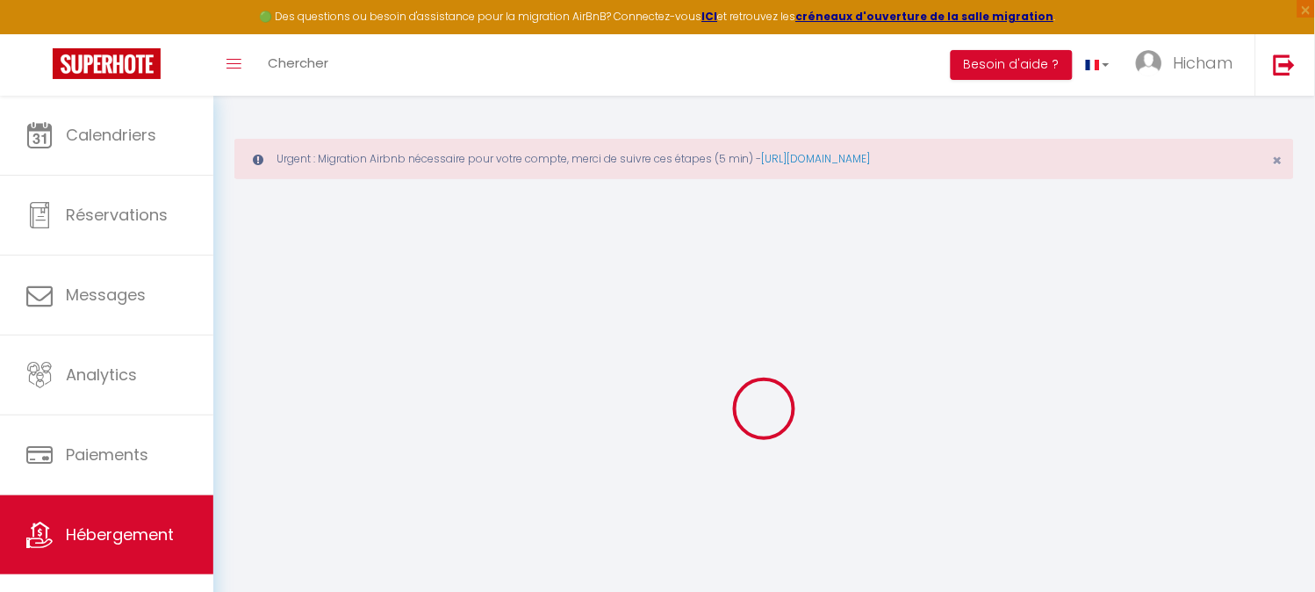
select select
type input "4 Place [PERSON_NAME] Appartement 4 1er étage"
type input "31000"
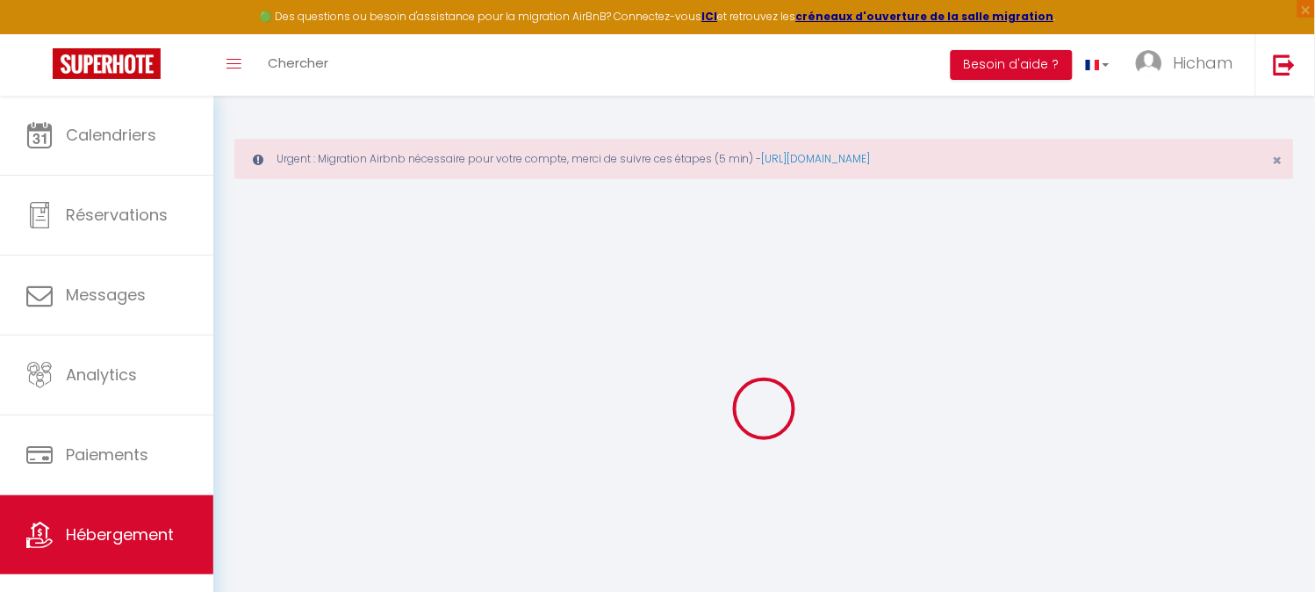
type input "[GEOGRAPHIC_DATA]"
type input "[EMAIL_ADDRESS][DOMAIN_NAME]"
select select
checkbox input "false"
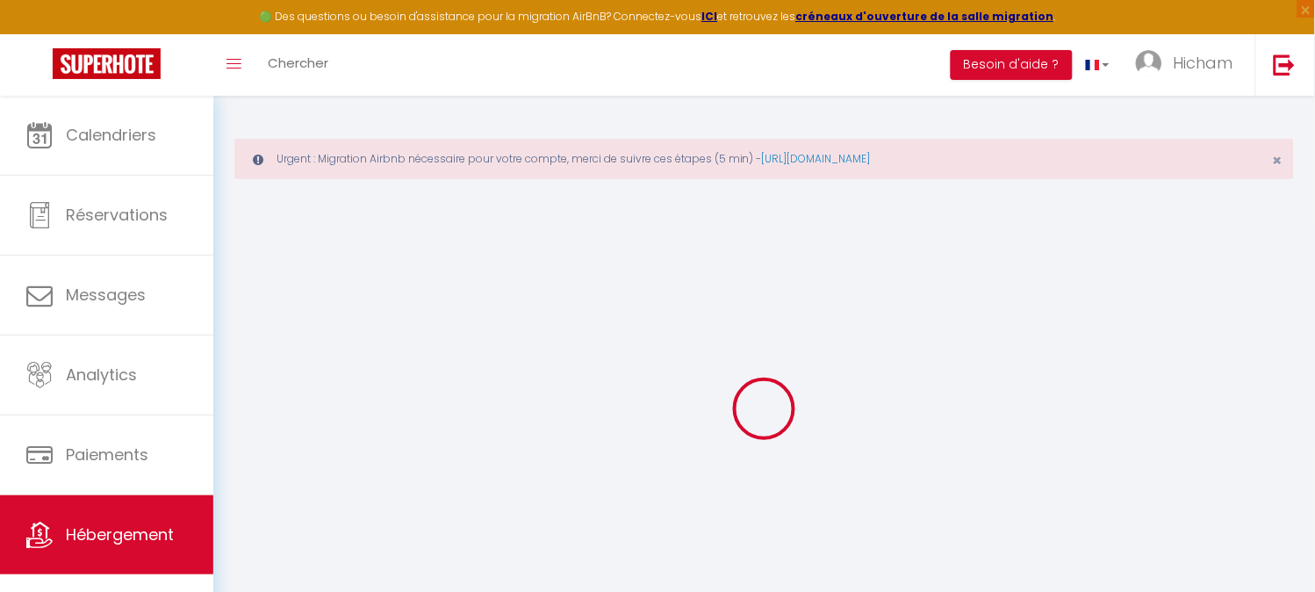
checkbox input "false"
type input "0"
select select "+ 18 %"
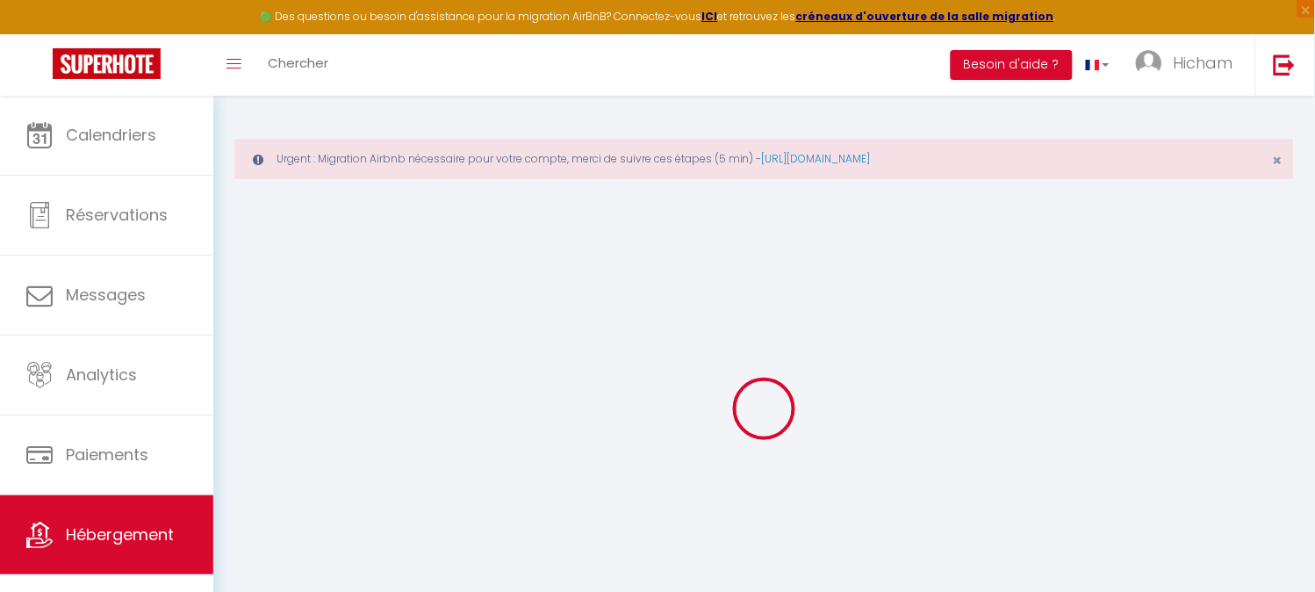
select select "+ 21 %"
select select
checkbox input "false"
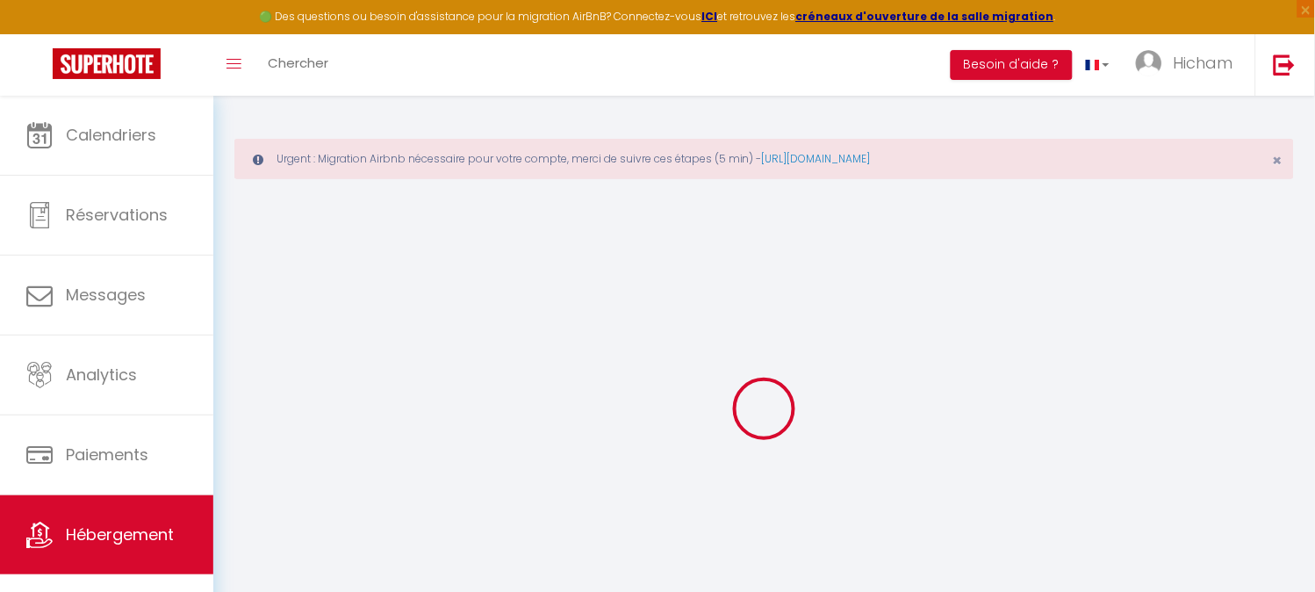
checkbox input "false"
select select "16:00"
select select "23:45"
select select "11:00"
select select "30"
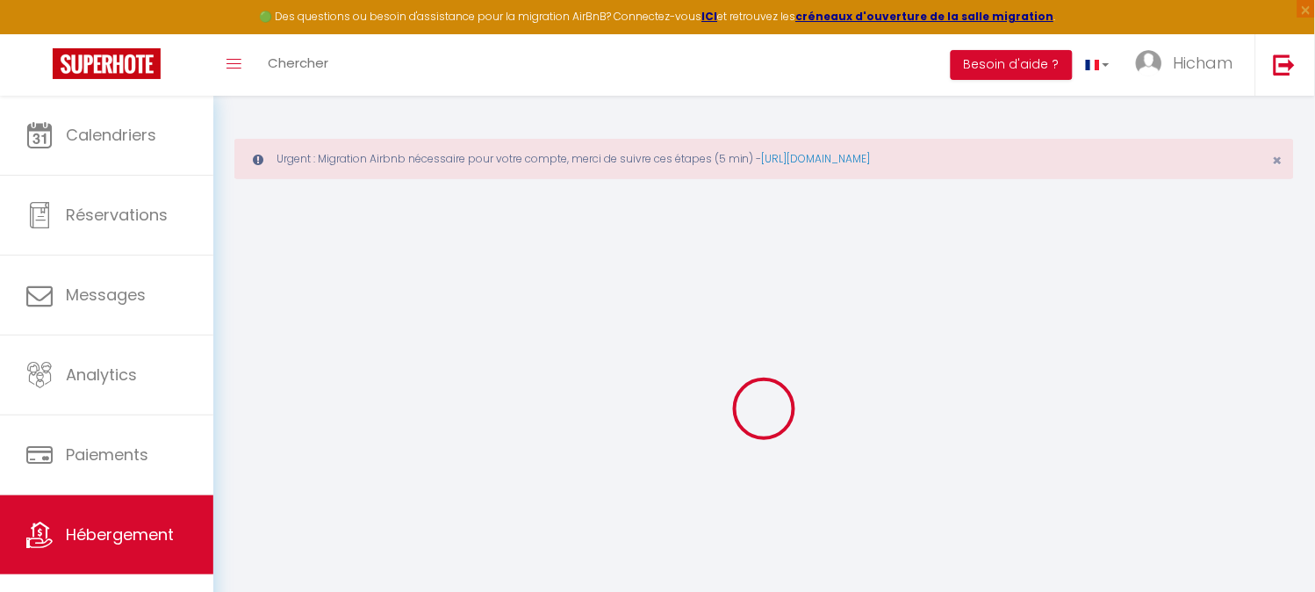
select select "120"
select select "90"
select select "well_reviewed_guests"
select select "EUR"
select select
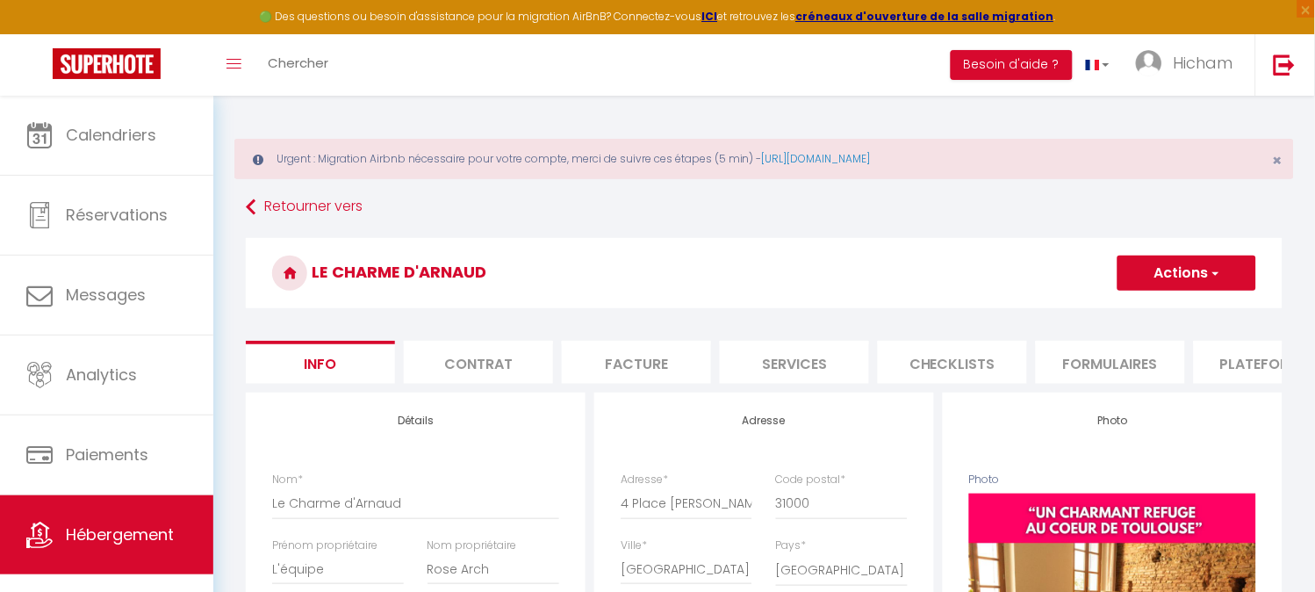
select select
checkbox input "false"
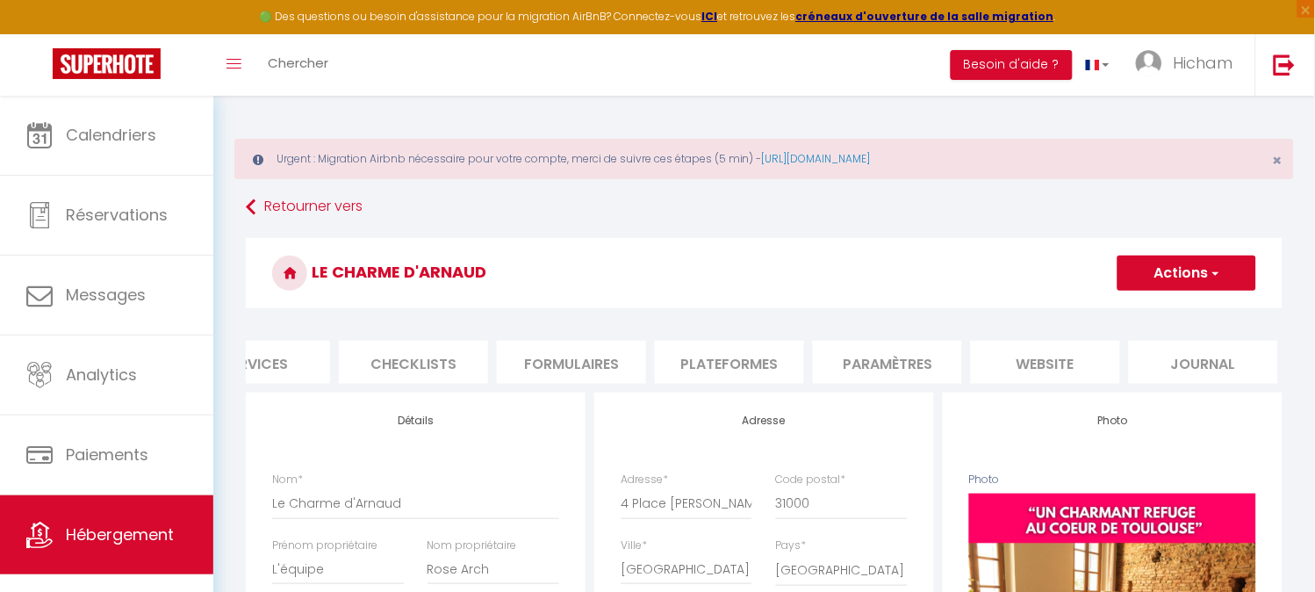
scroll to position [0, 542]
click at [687, 358] on li "Plateformes" at bounding box center [726, 362] width 149 height 43
select select
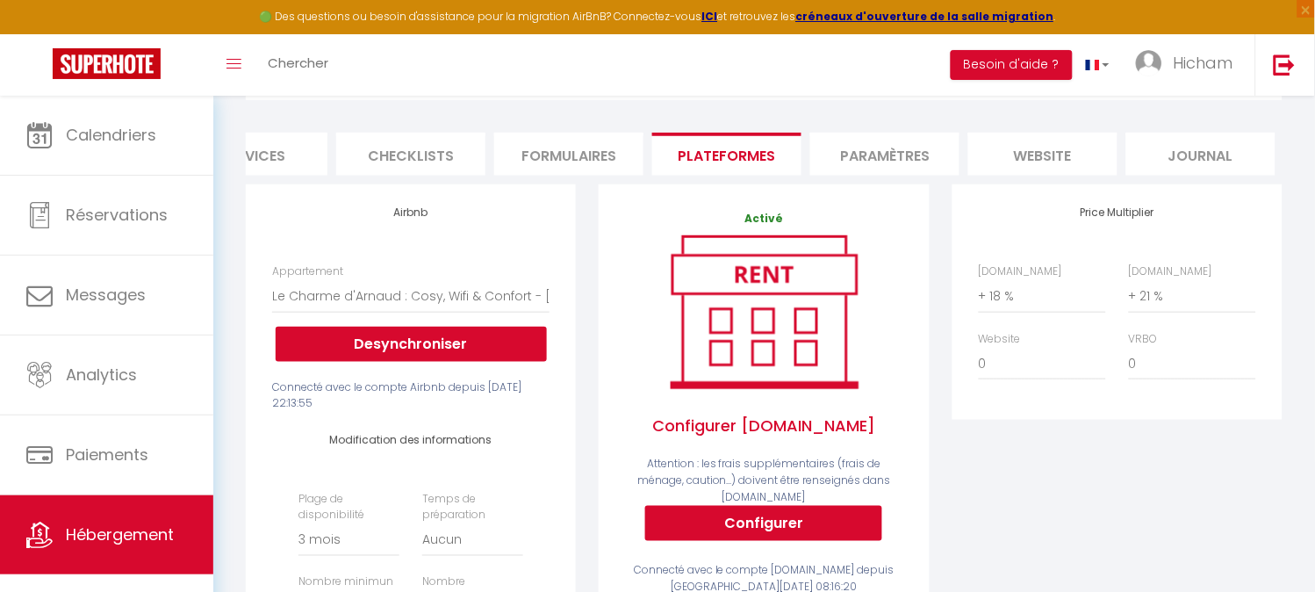
scroll to position [202, 0]
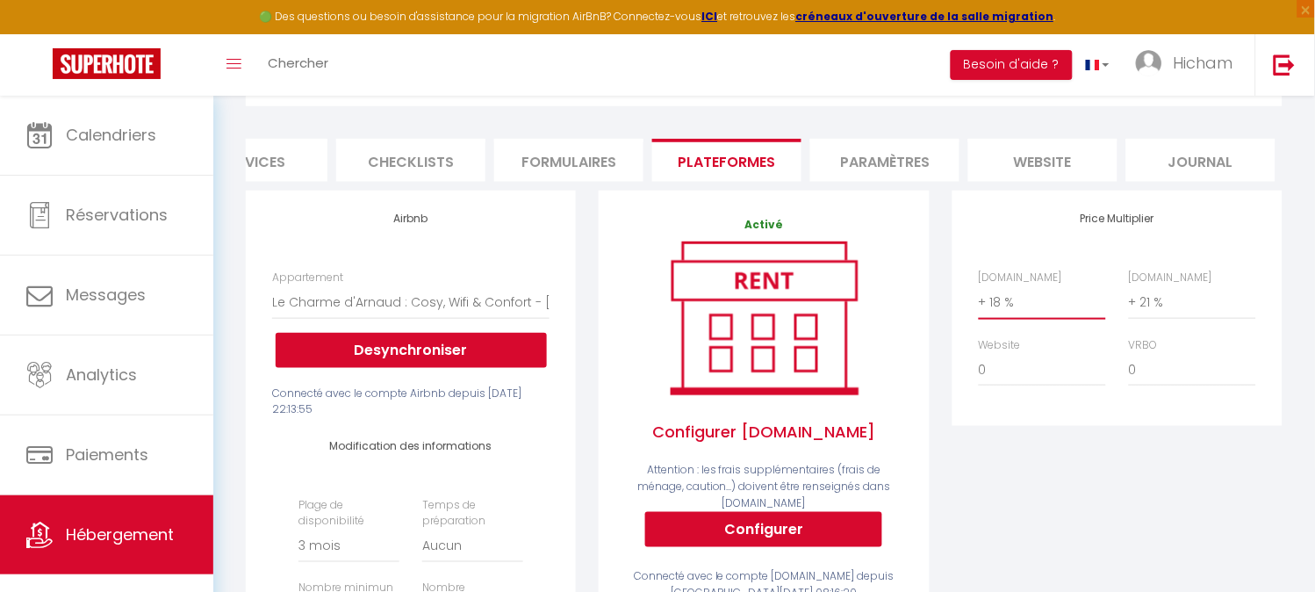
click at [999, 309] on select "0 + 1 % + 2 % + 3 % + 4 % + 5 % + 6 % + 7 % + 8 % + 9 %" at bounding box center [1042, 301] width 127 height 33
select select "+ 20 %"
click at [979, 299] on select "0 + 1 % + 2 % + 3 % + 4 % + 5 % + 6 % + 7 % + 8 % + 9 %" at bounding box center [1042, 301] width 127 height 33
select select
click at [1014, 459] on div "Price Multiplier [DOMAIN_NAME] 0 + 1 % + 2 % + 3 % + 4 % + 5 % + 6 % + 7 %" at bounding box center [1117, 548] width 353 height 714
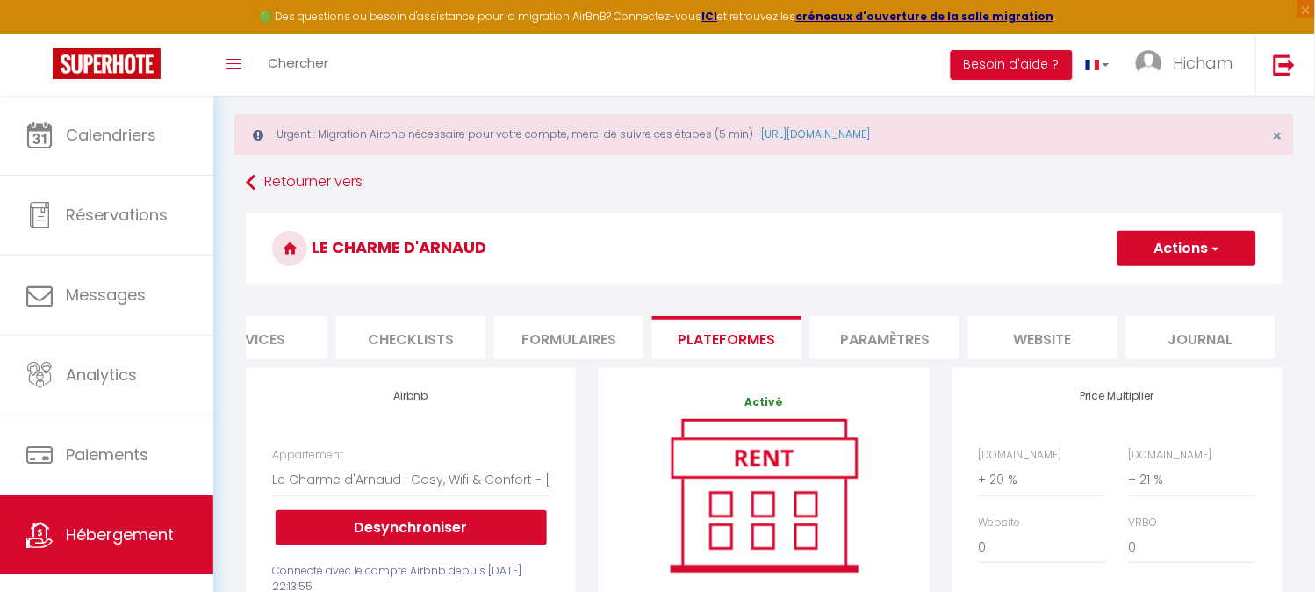
scroll to position [0, 0]
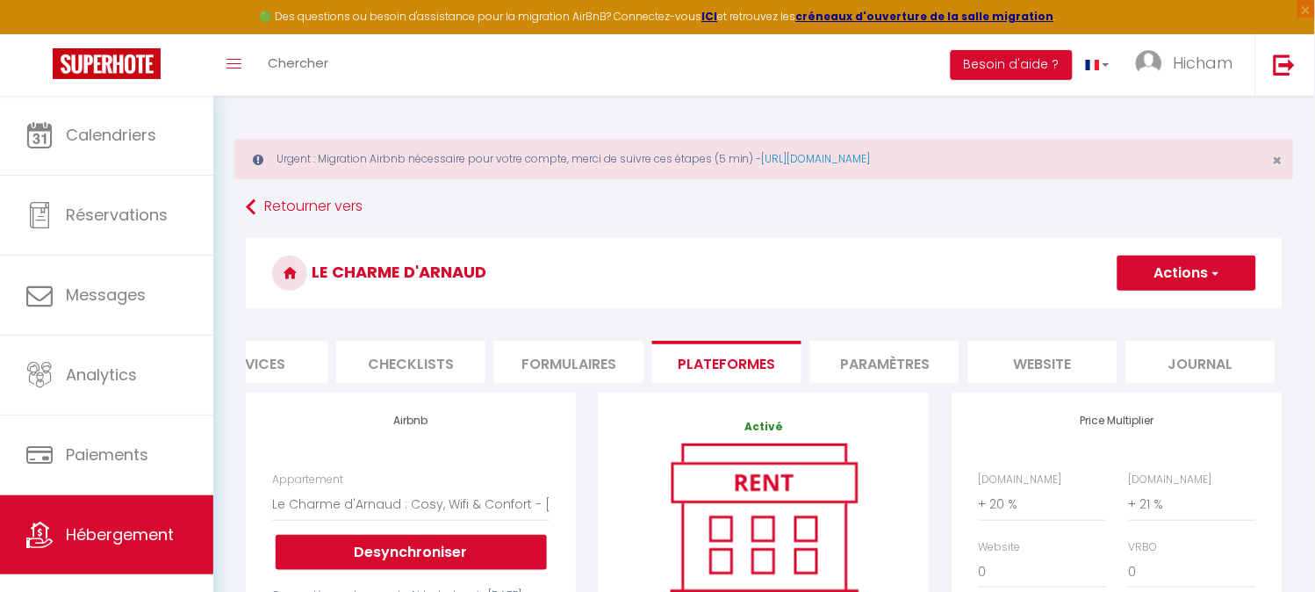
click at [1219, 275] on span "button" at bounding box center [1214, 273] width 11 height 18
click at [1198, 307] on link "Enregistrer" at bounding box center [1186, 311] width 139 height 23
select select "90"
select select "well_reviewed_guests"
select select "EUR"
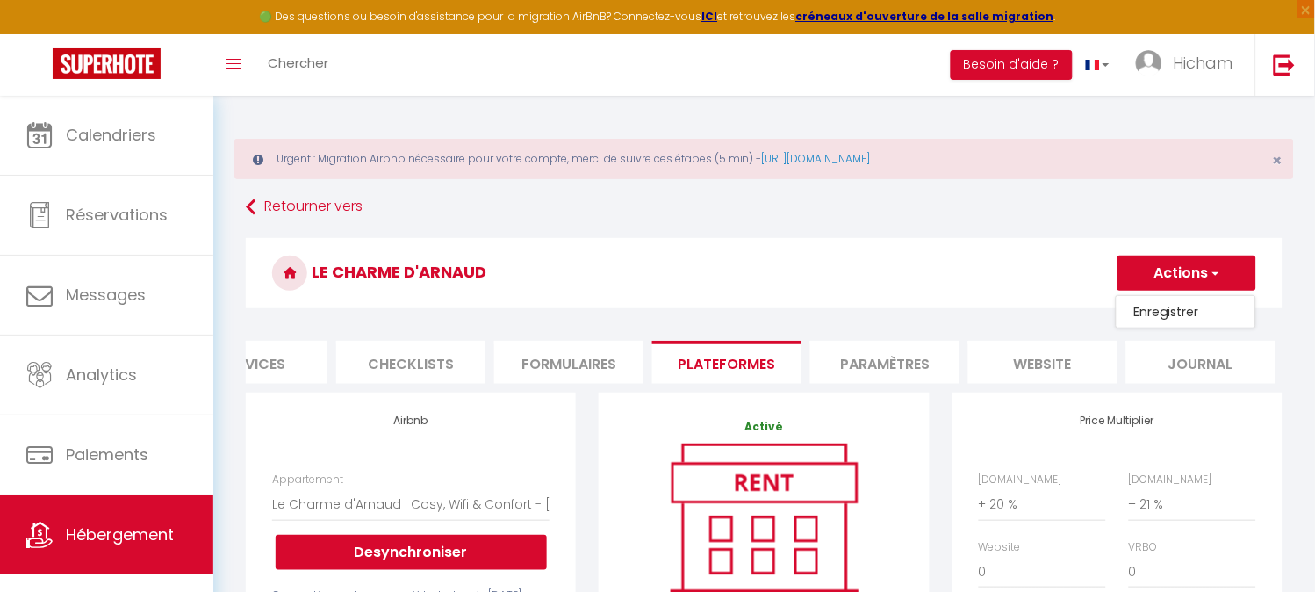
select select
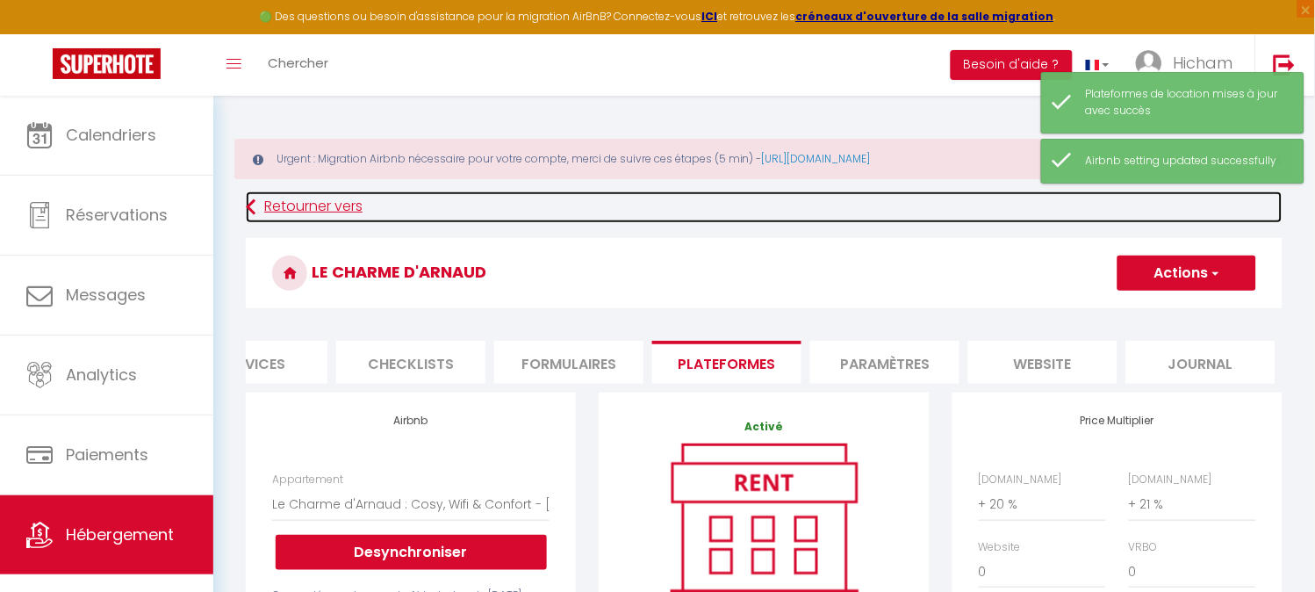
click at [278, 209] on link "Retourner vers" at bounding box center [764, 207] width 1037 height 32
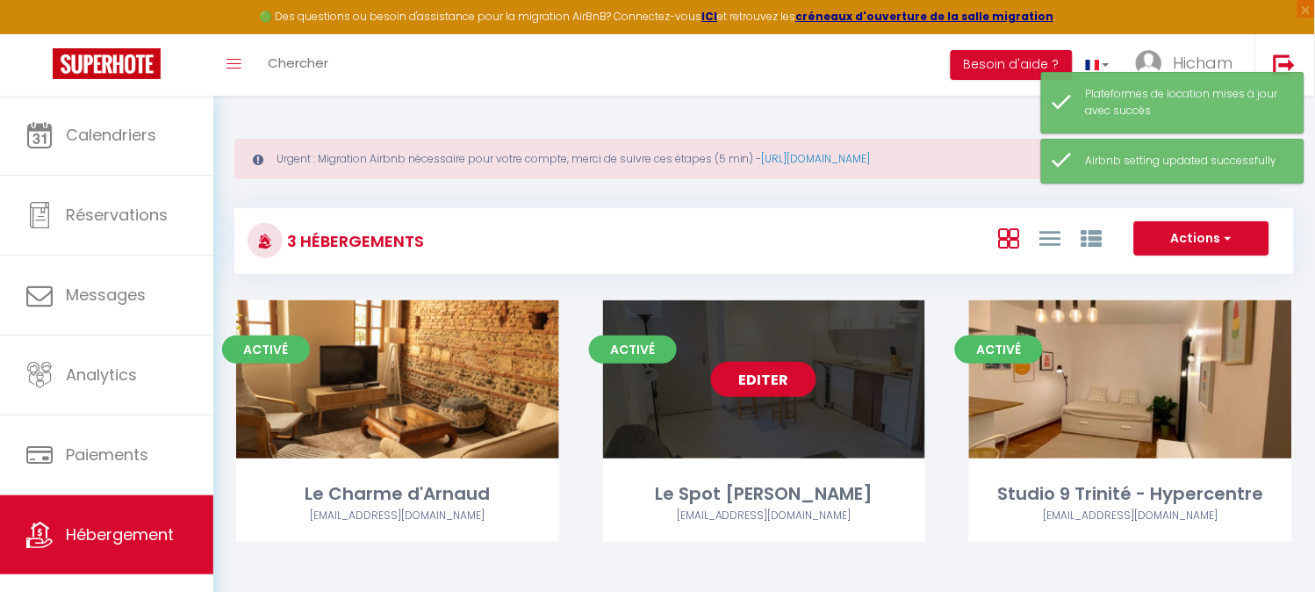
click at [766, 390] on link "Editer" at bounding box center [763, 379] width 105 height 35
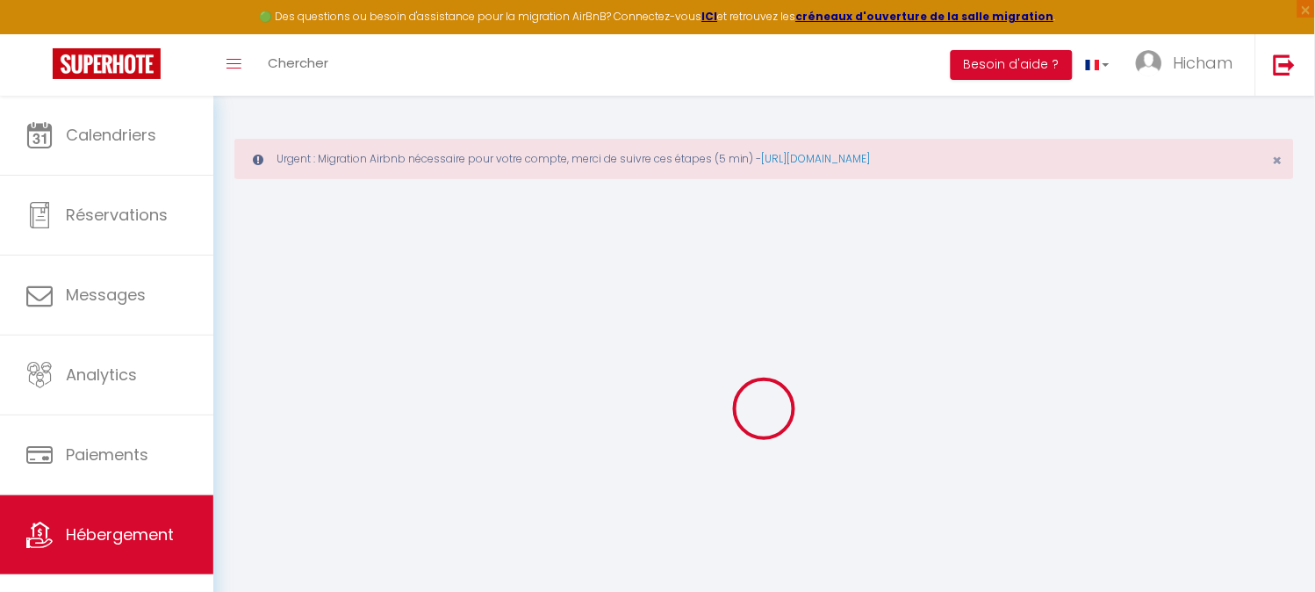
select select
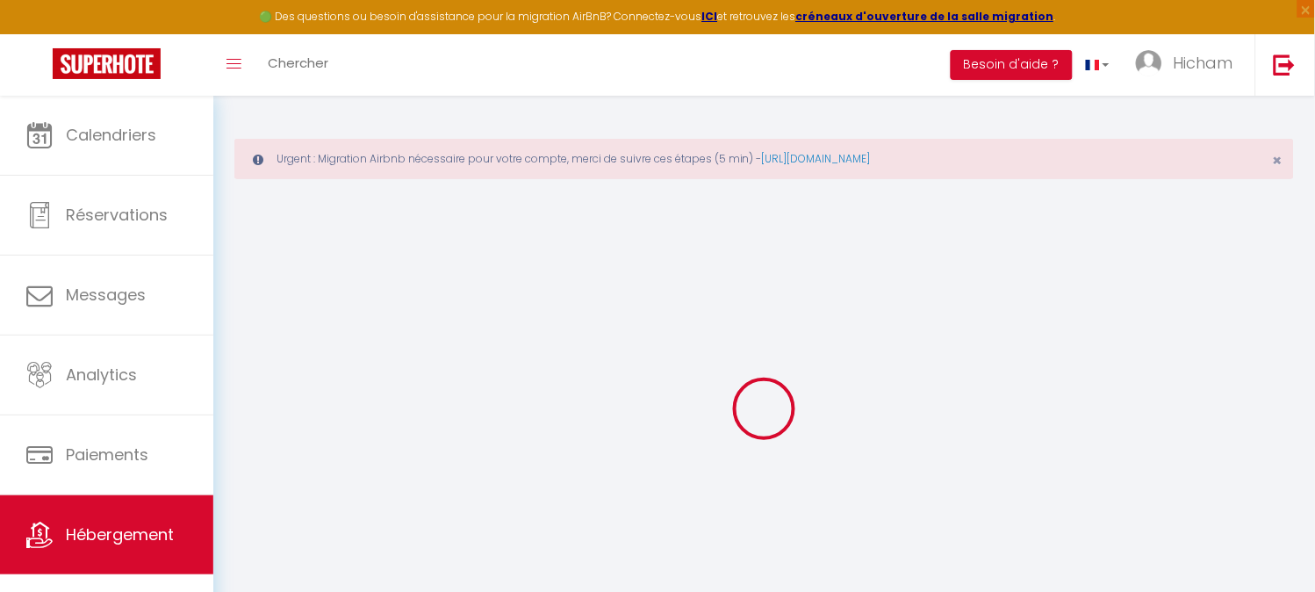
select select
checkbox input "false"
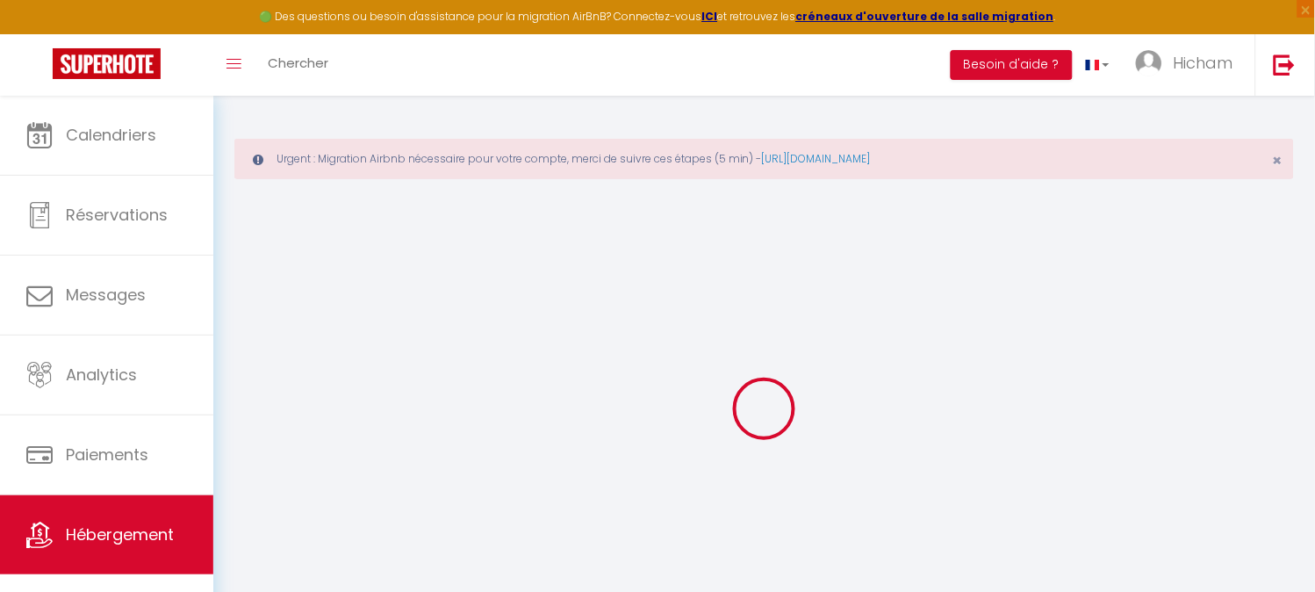
select select
type input "Le Spot [PERSON_NAME]"
type input "Hicham"
type input "AIT SOUSS"
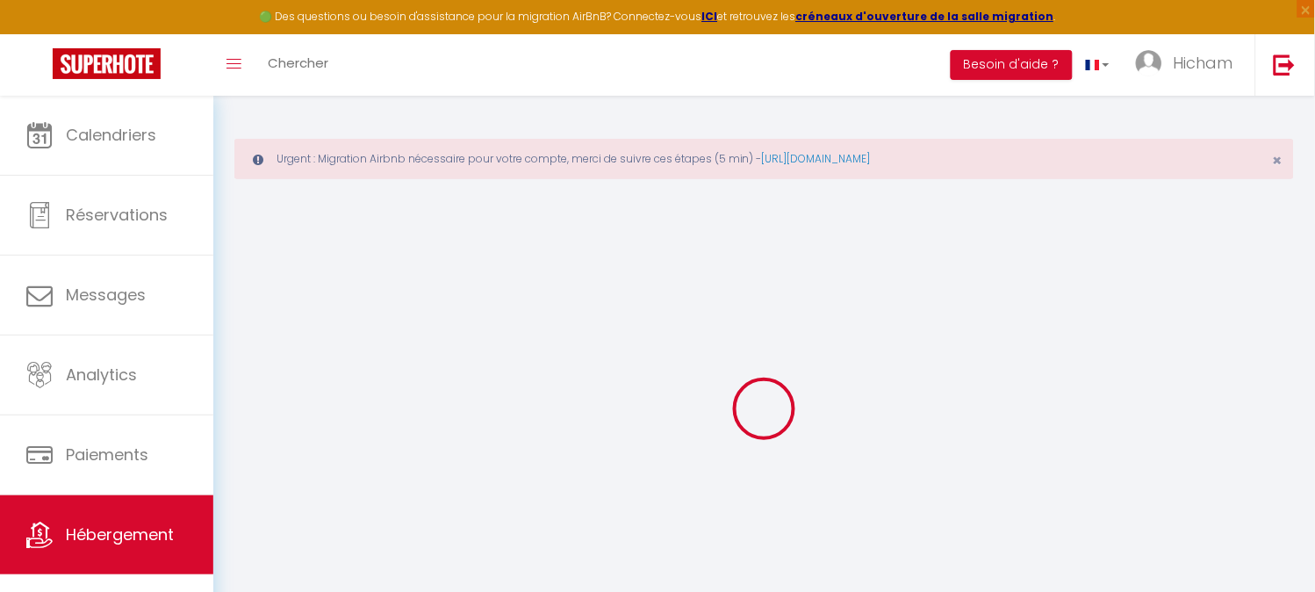
type input "[STREET_ADDRESS]"
type input "31850"
type input "Montrabé"
select select "2"
type input "35"
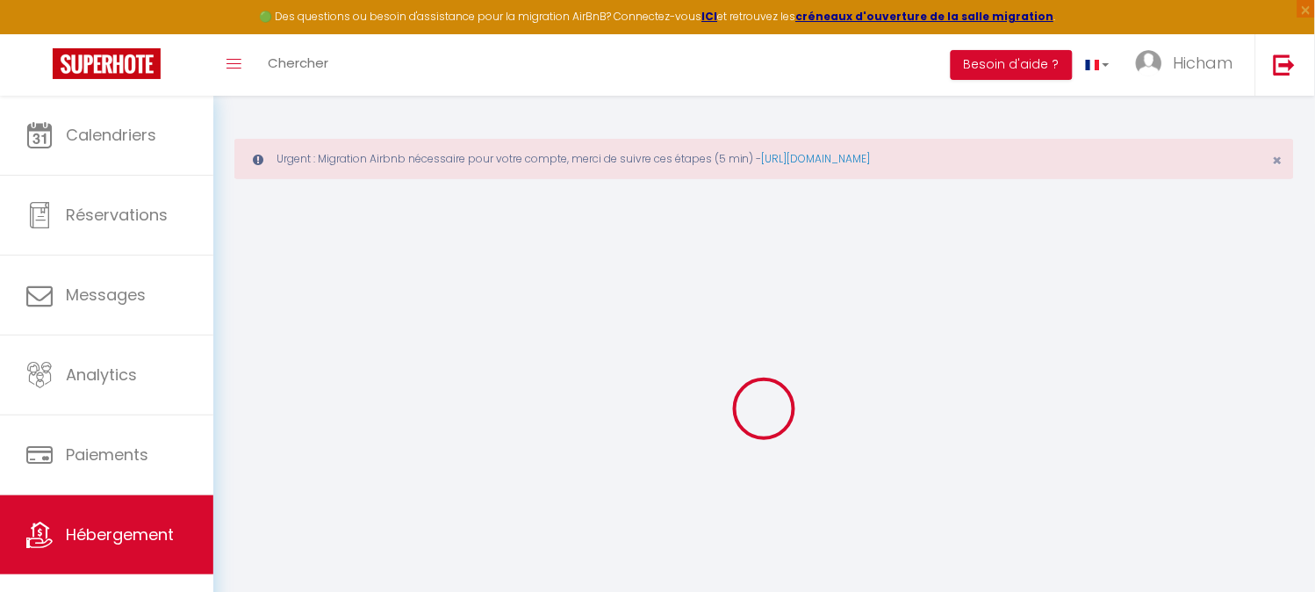
select select
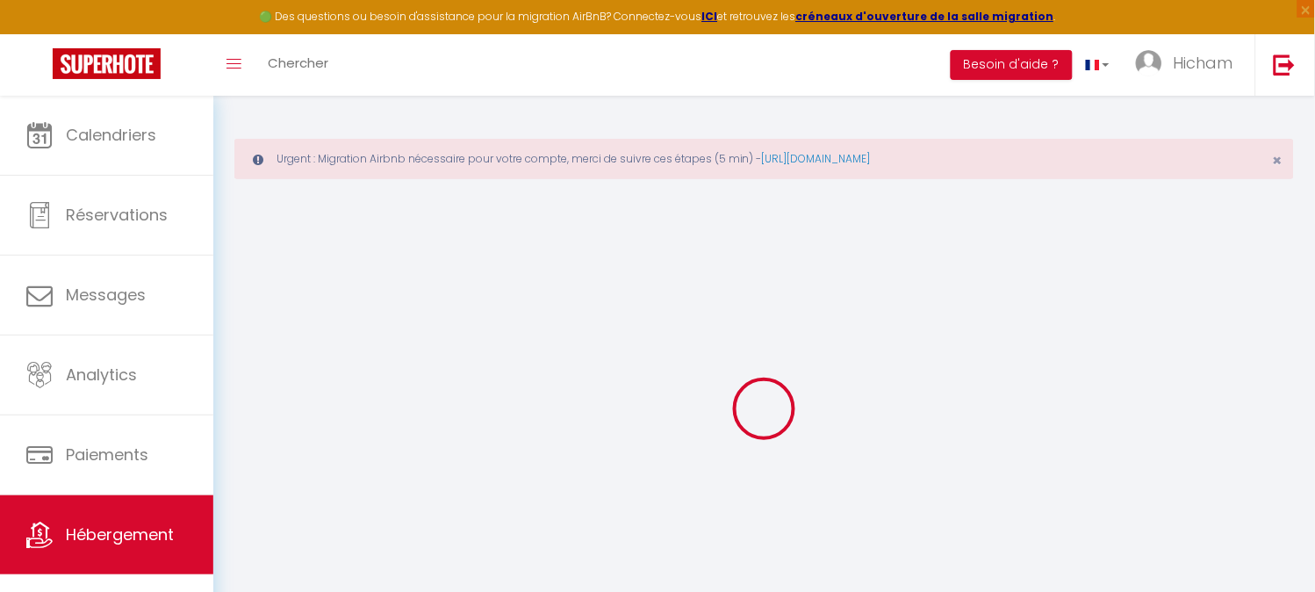
type input "[STREET_ADDRESS][PERSON_NAME] 2ème étage"
type input "31000"
type input "[GEOGRAPHIC_DATA]"
type input "[EMAIL_ADDRESS][DOMAIN_NAME]"
select select
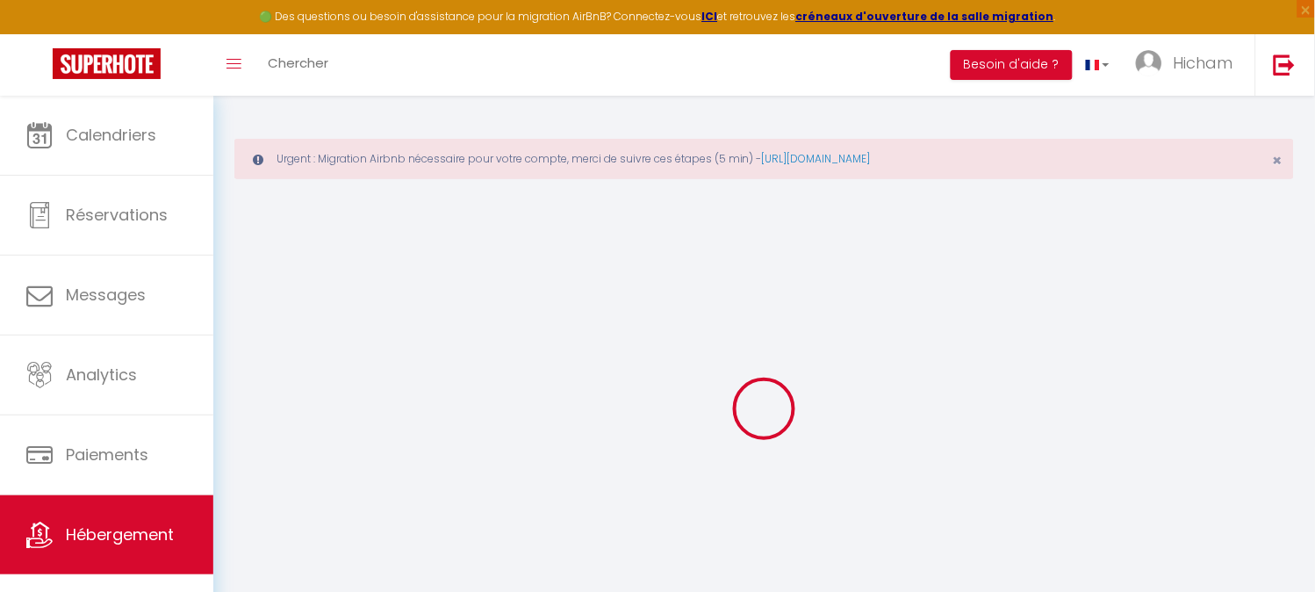
checkbox input "false"
type input "0"
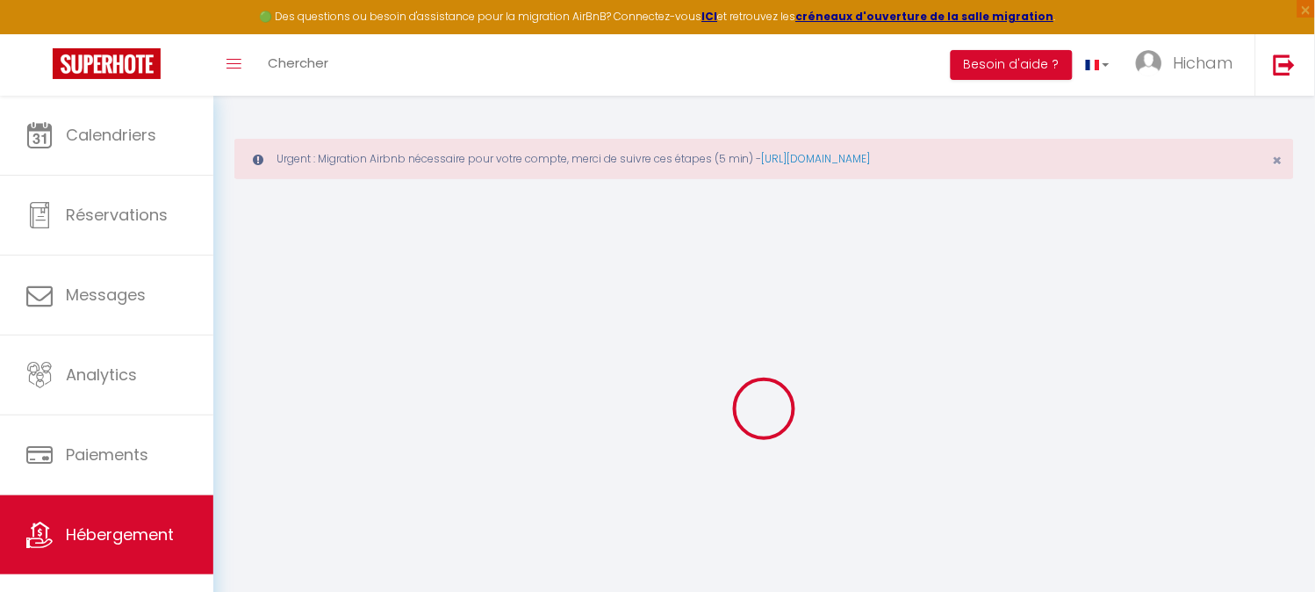
type input "0"
select select
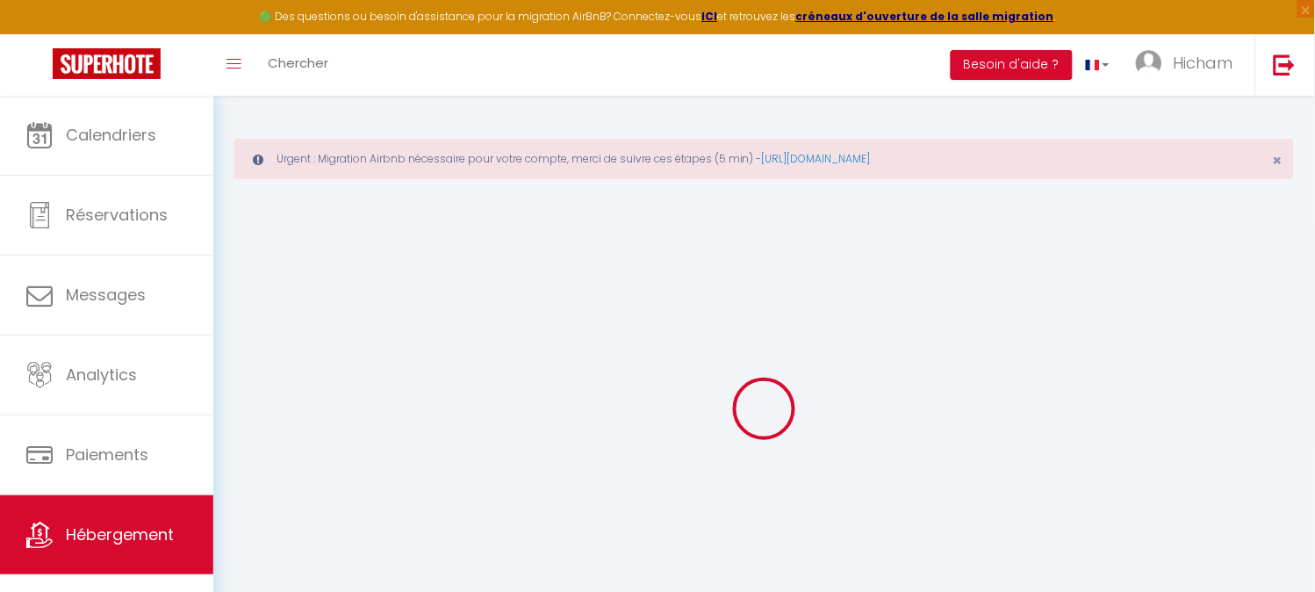
select select
checkbox input "false"
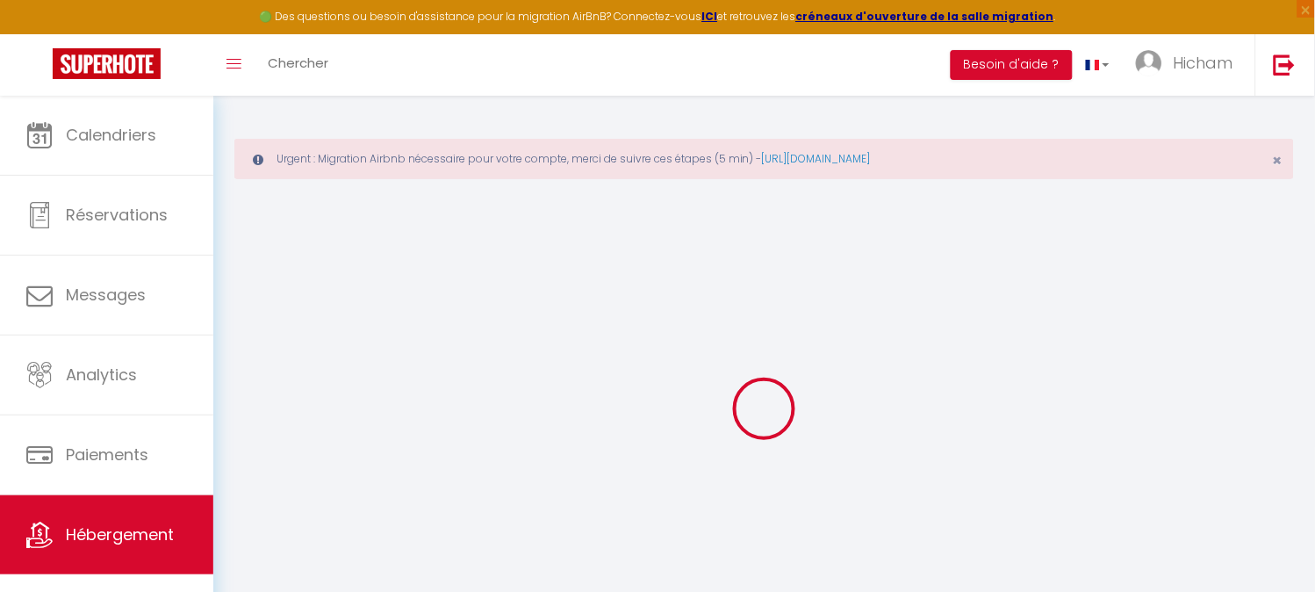
checkbox input "false"
select select
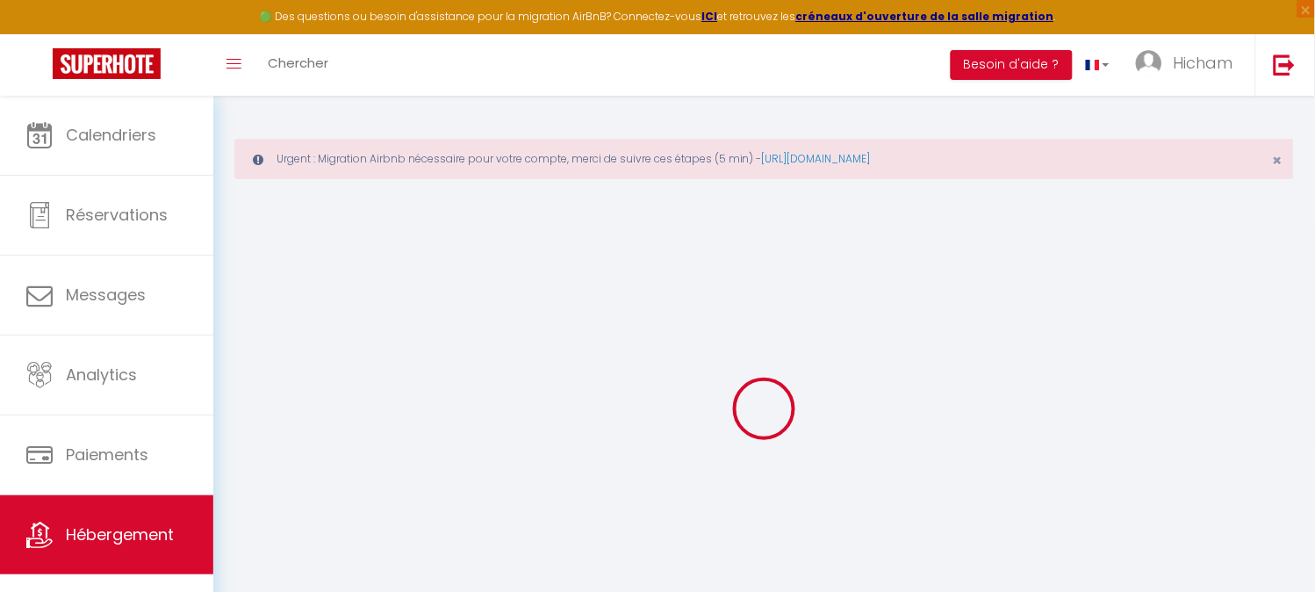
select select
checkbox input "false"
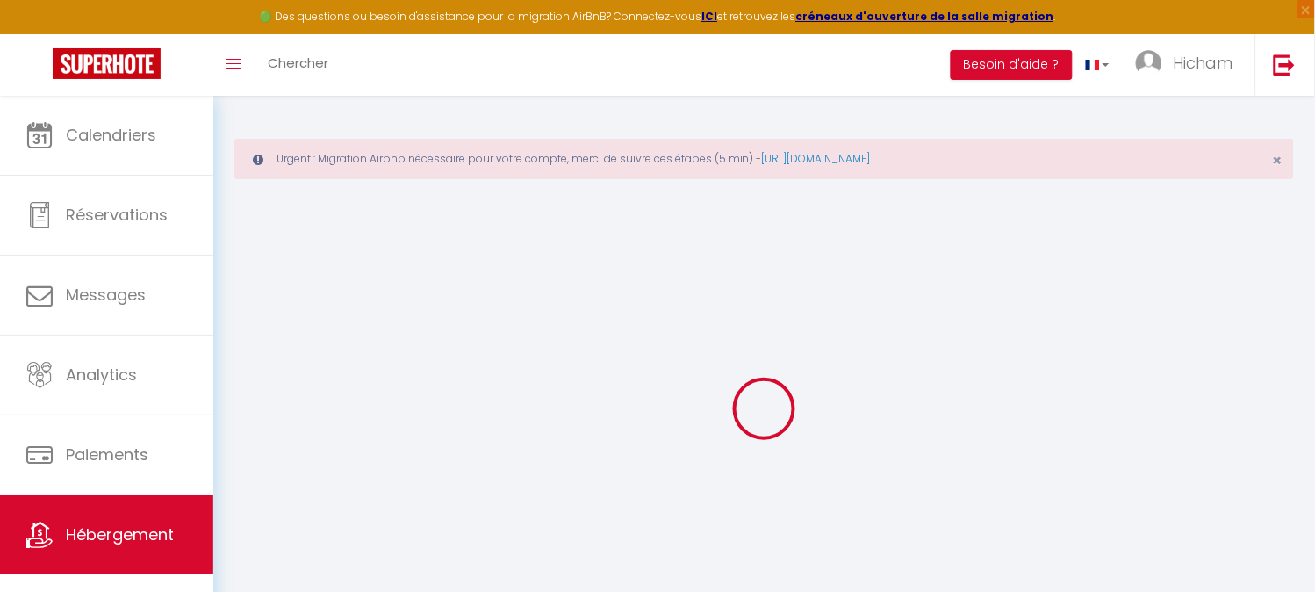
checkbox input "false"
select select
checkbox input "false"
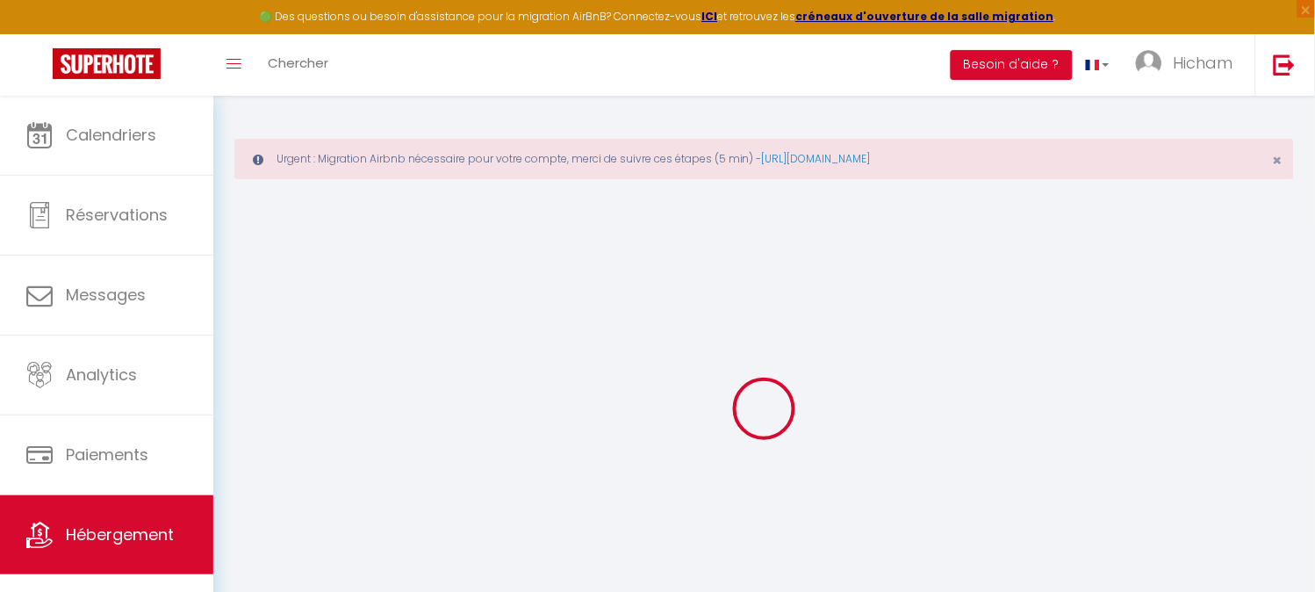
checkbox input "false"
select select "16:00"
select select "05:00"
select select "11:00"
select select "30"
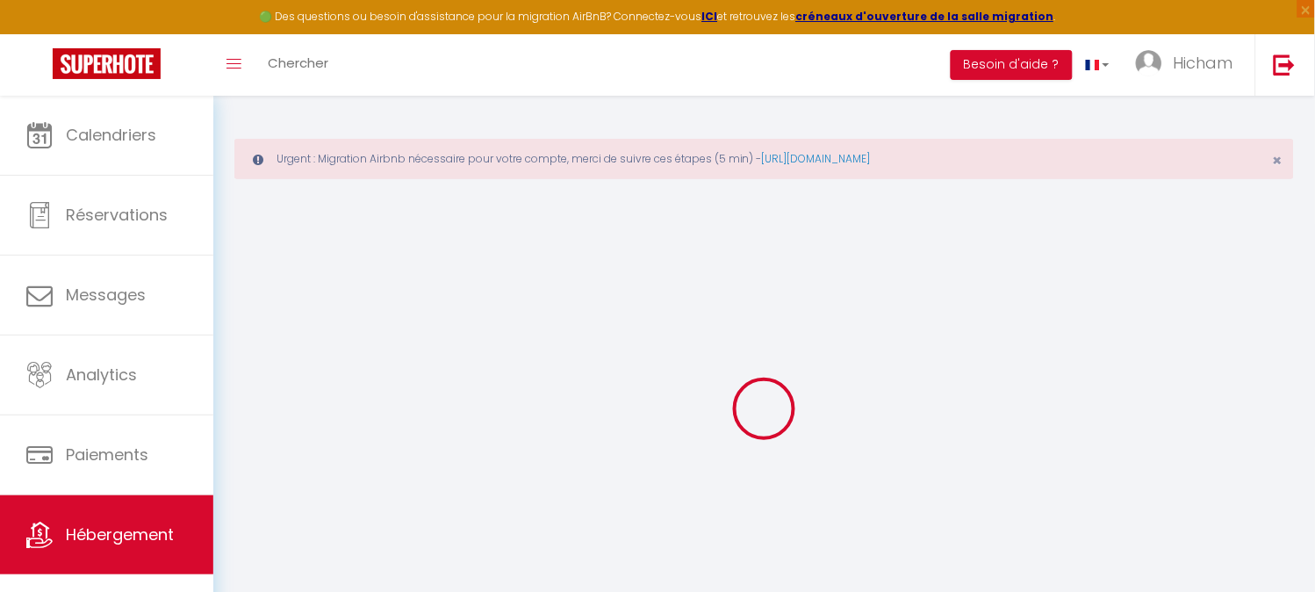
select select "120"
select select
checkbox input "false"
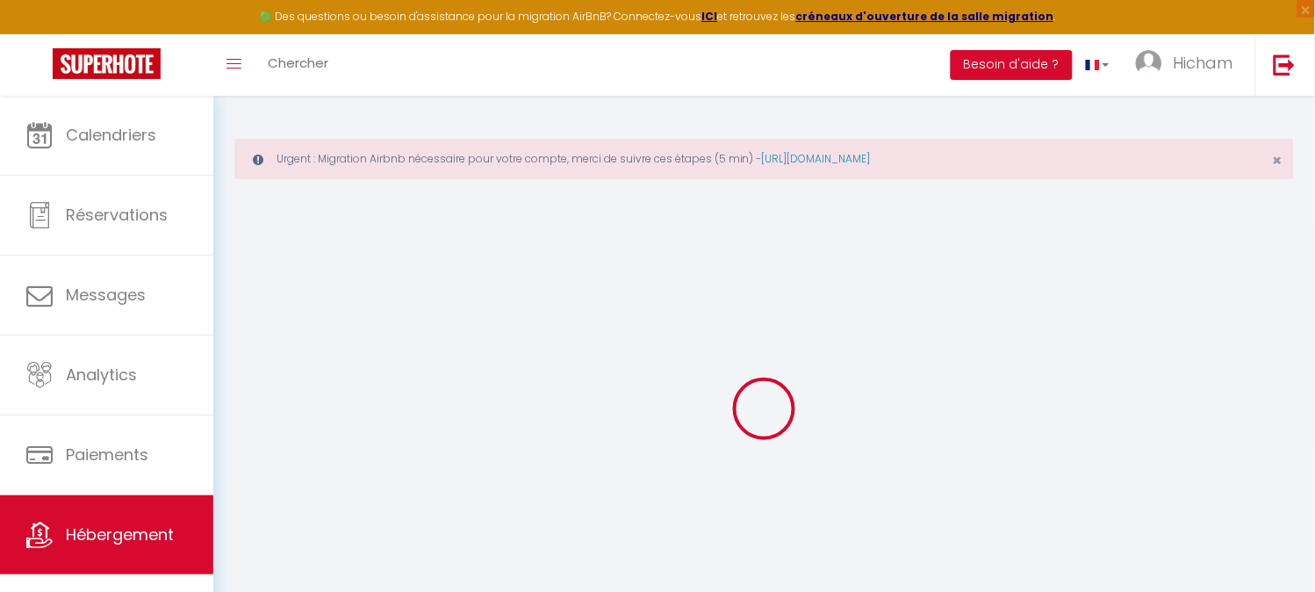
checkbox input "false"
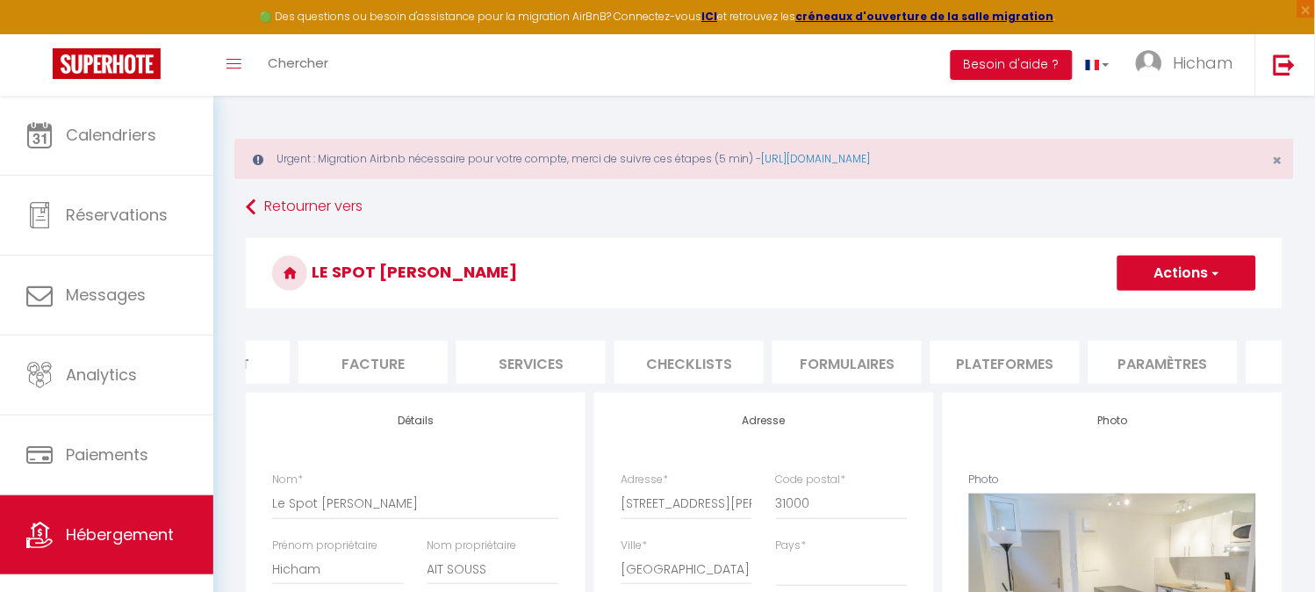
scroll to position [0, 281]
click at [975, 362] on li "Plateformes" at bounding box center [987, 362] width 149 height 43
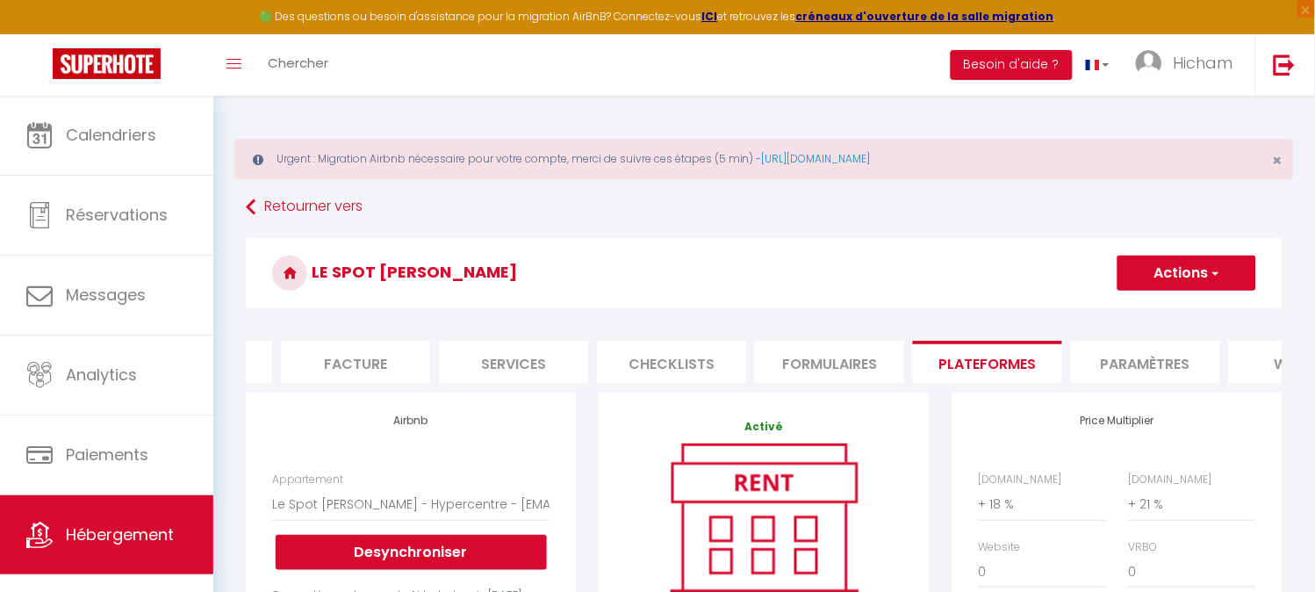
scroll to position [195, 0]
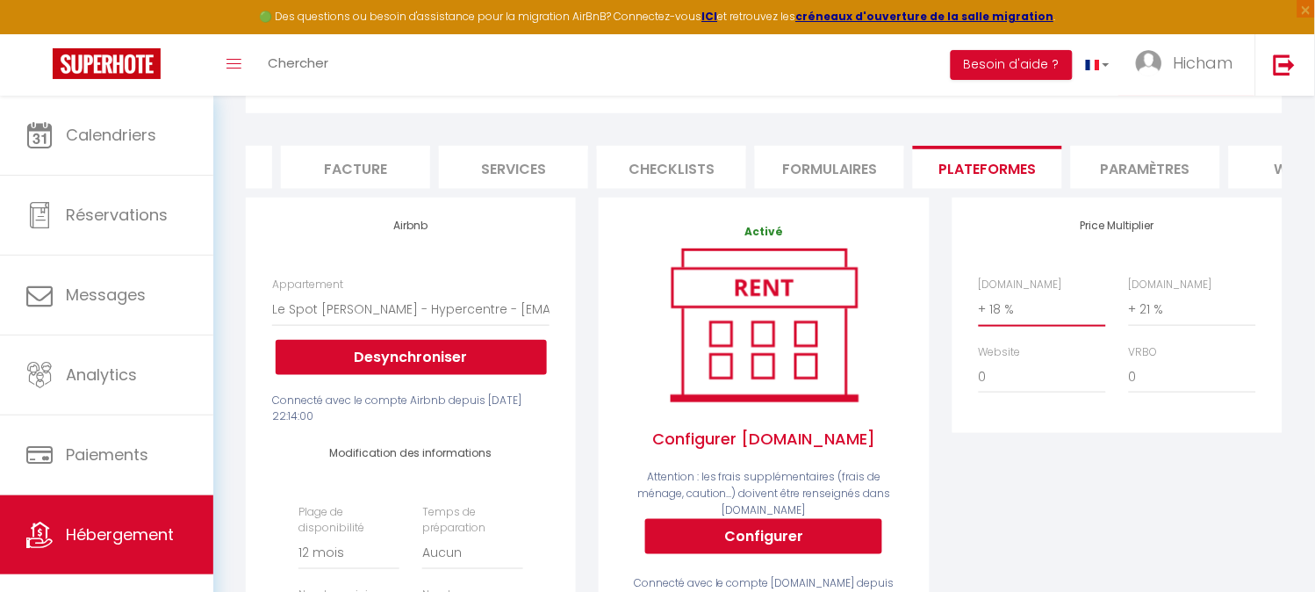
click at [1011, 326] on select "0 + 1 % + 2 % + 3 % + 4 % + 5 % + 6 % + 7 % + 8 % + 9 %" at bounding box center [1042, 308] width 127 height 33
click at [979, 306] on select "0 + 1 % + 2 % + 3 % + 4 % + 5 % + 6 % + 7 % + 8 % + 9 %" at bounding box center [1042, 308] width 127 height 33
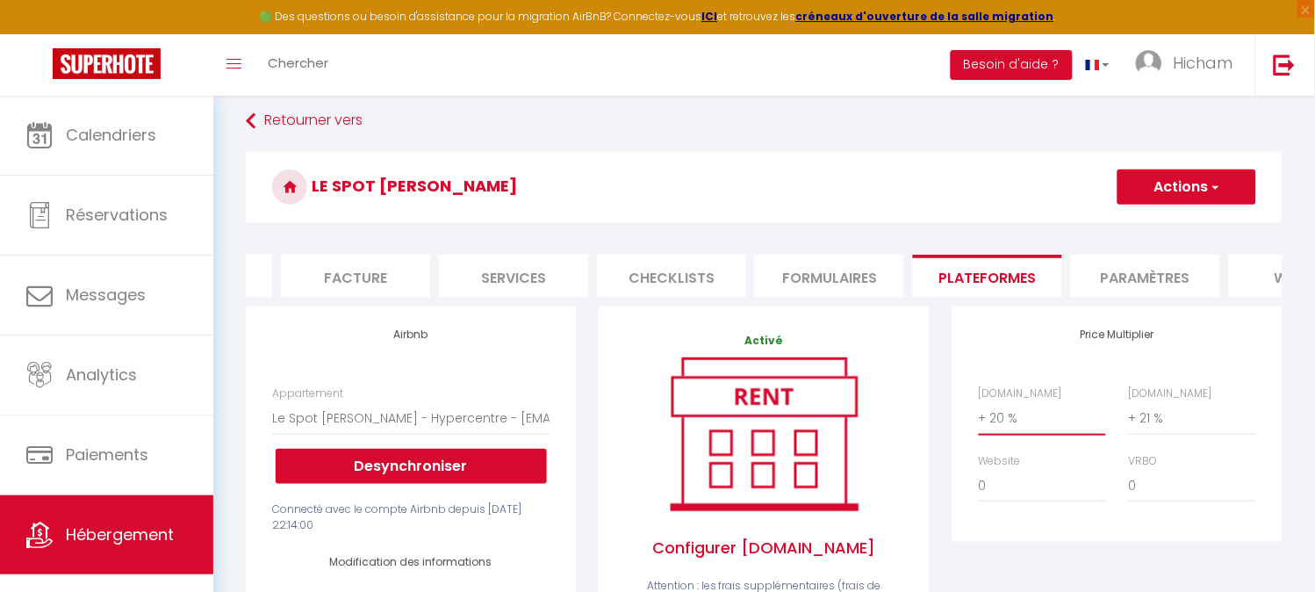
scroll to position [0, 0]
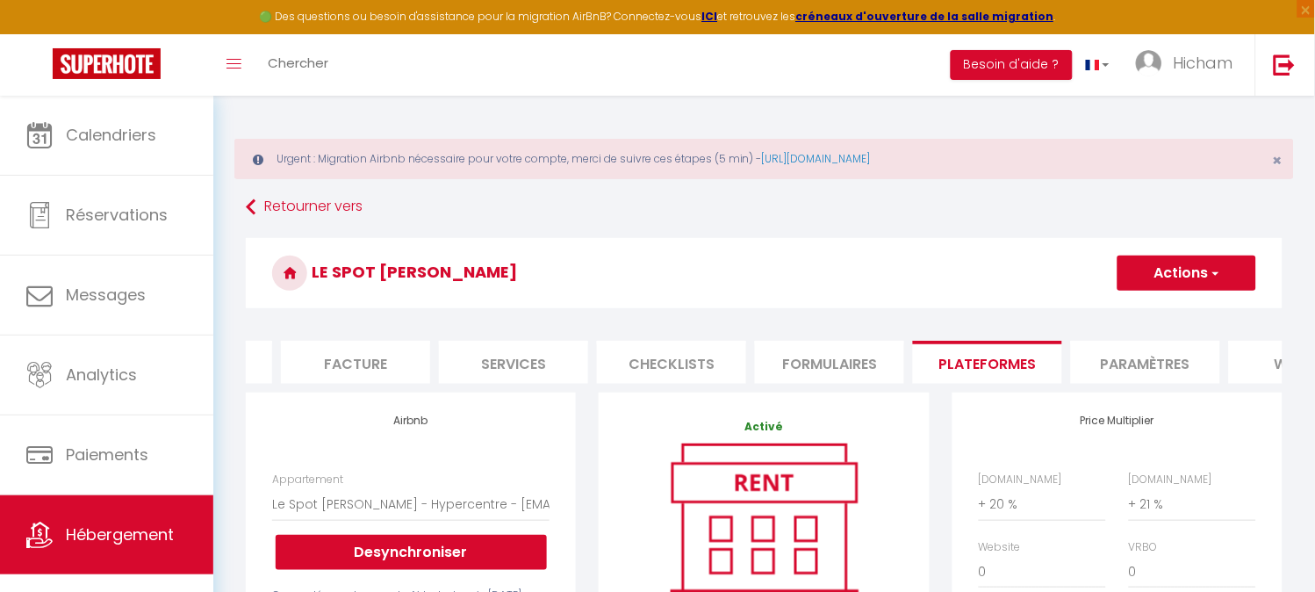
click at [1170, 278] on button "Actions" at bounding box center [1187, 272] width 139 height 35
click at [1170, 313] on link "Enregistrer" at bounding box center [1186, 311] width 139 height 23
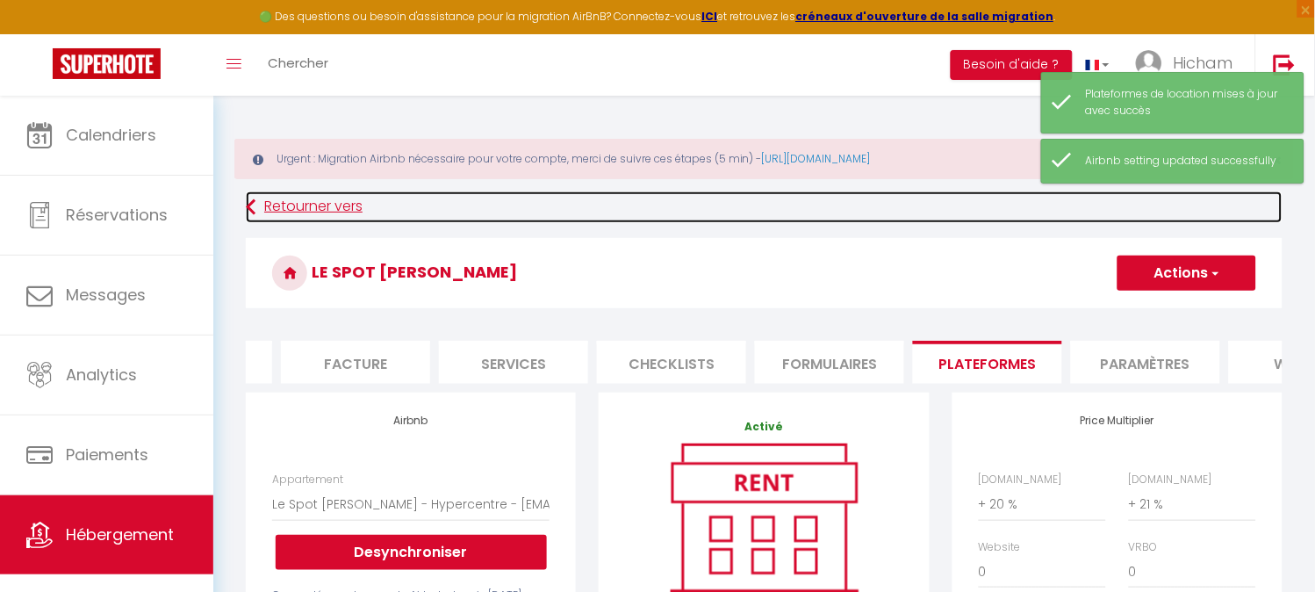
click at [283, 204] on link "Retourner vers" at bounding box center [764, 207] width 1037 height 32
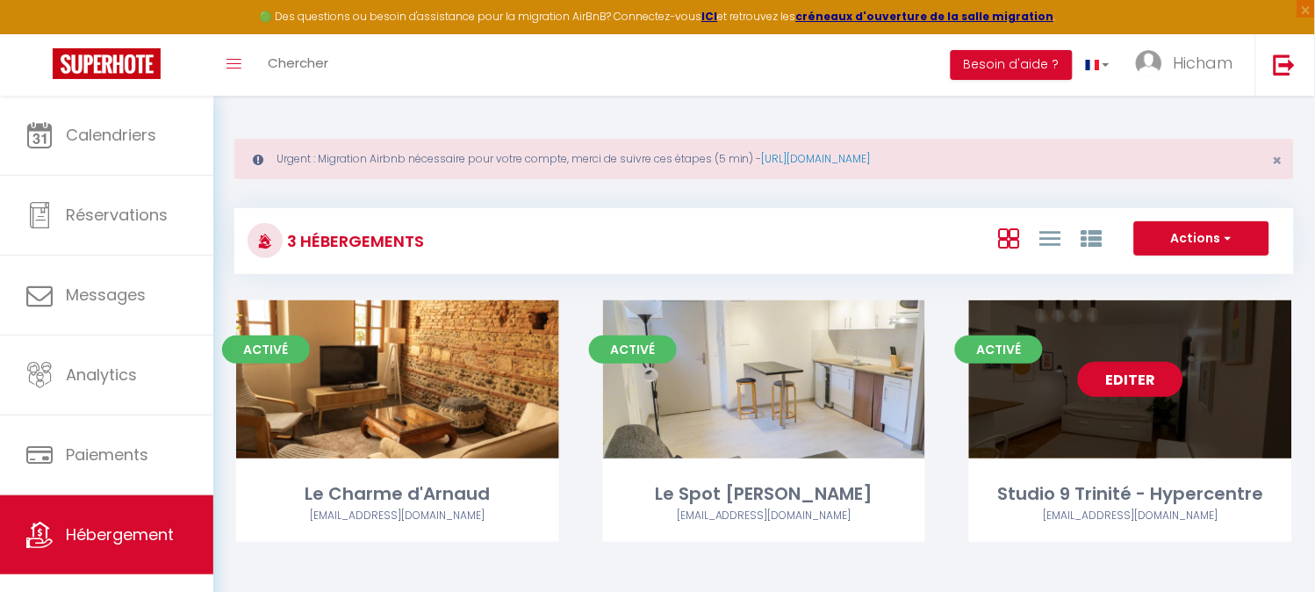
click at [1145, 373] on link "Editer" at bounding box center [1130, 379] width 105 height 35
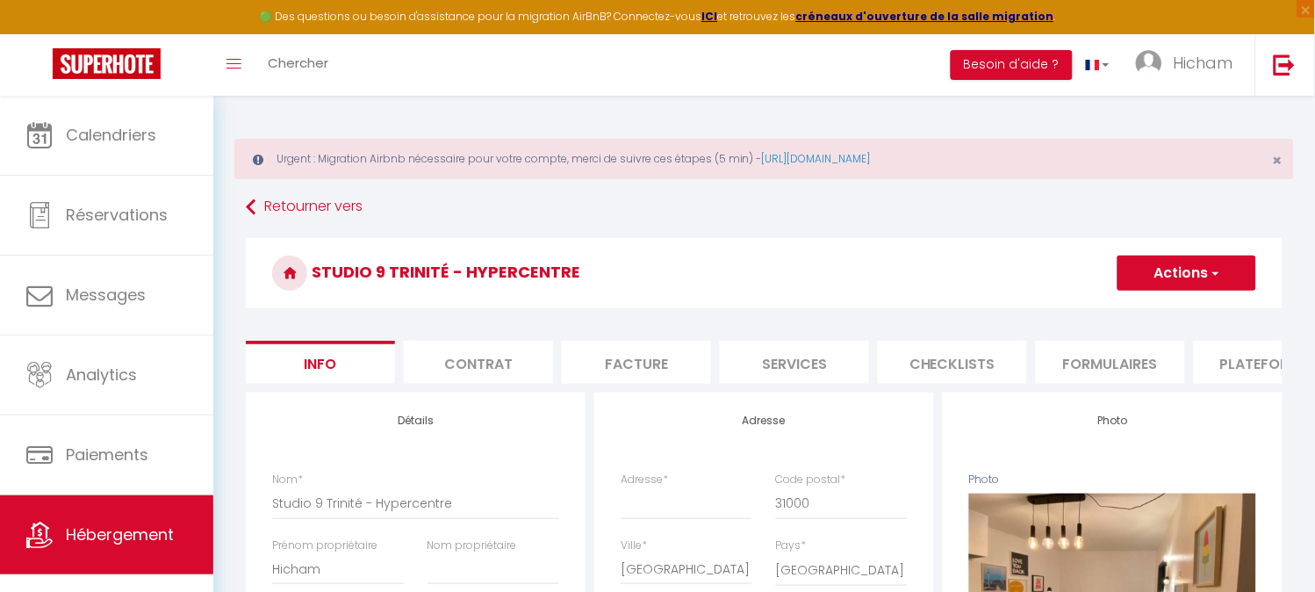
click at [1219, 356] on li "Plateformes" at bounding box center [1268, 362] width 149 height 43
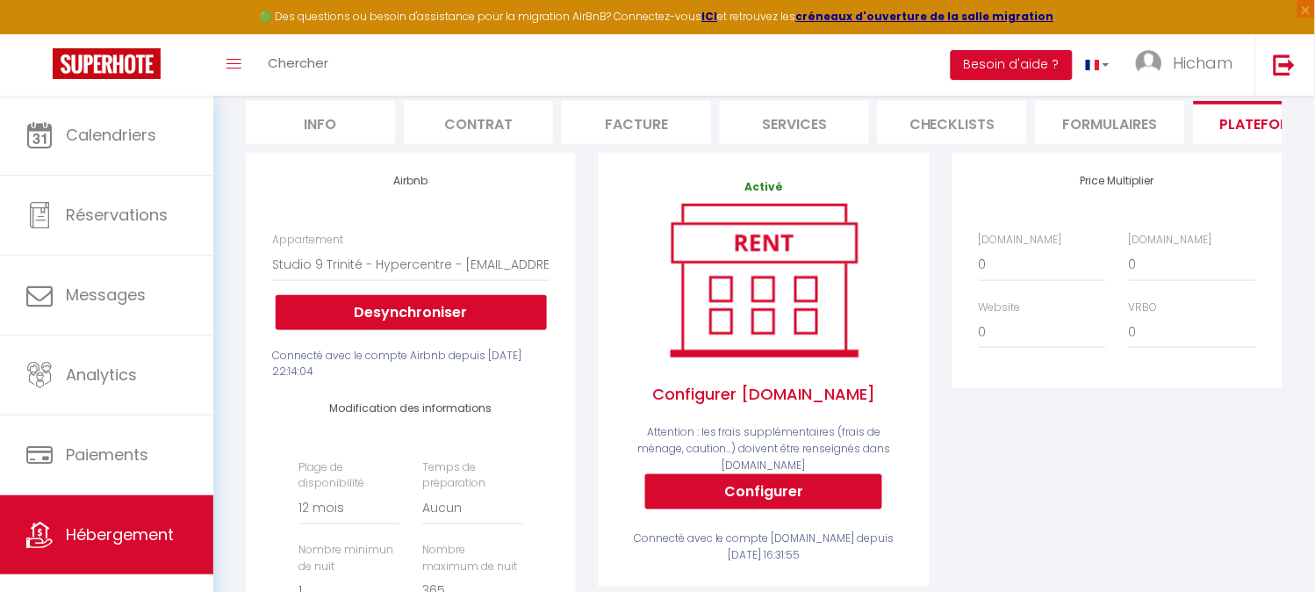
scroll to position [195, 0]
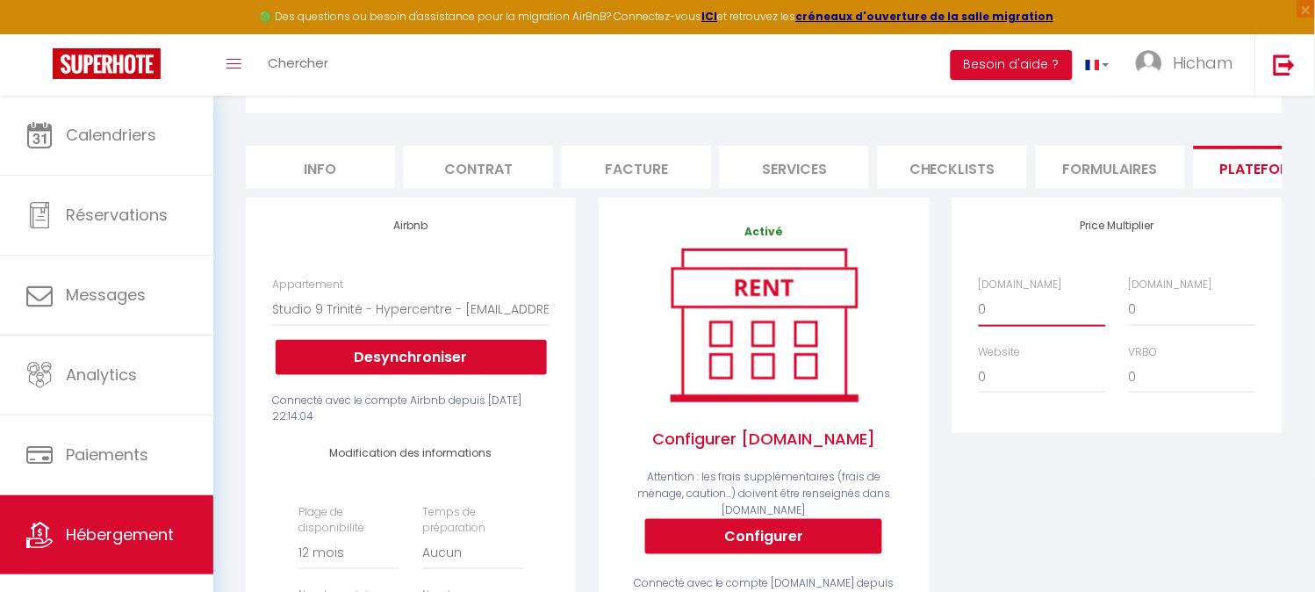
click at [1004, 321] on select "0 + 1 % + 2 % + 3 % + 4 % + 5 % + 6 % + 7 % + 8 % + 9 %" at bounding box center [1042, 308] width 127 height 33
click at [979, 306] on select "0 + 1 % + 2 % + 3 % + 4 % + 5 % + 6 % + 7 % + 8 % + 9 %" at bounding box center [1042, 308] width 127 height 33
click at [1162, 322] on select "0 + 1 % + 2 % + 3 % + 4 % + 5 % + 6 % + 7 % + 8 % + 9 %" at bounding box center [1192, 308] width 127 height 33
click at [1129, 306] on select "0 + 1 % + 2 % + 3 % + 4 % + 5 % + 6 % + 7 % + 8 % + 9 %" at bounding box center [1192, 308] width 127 height 33
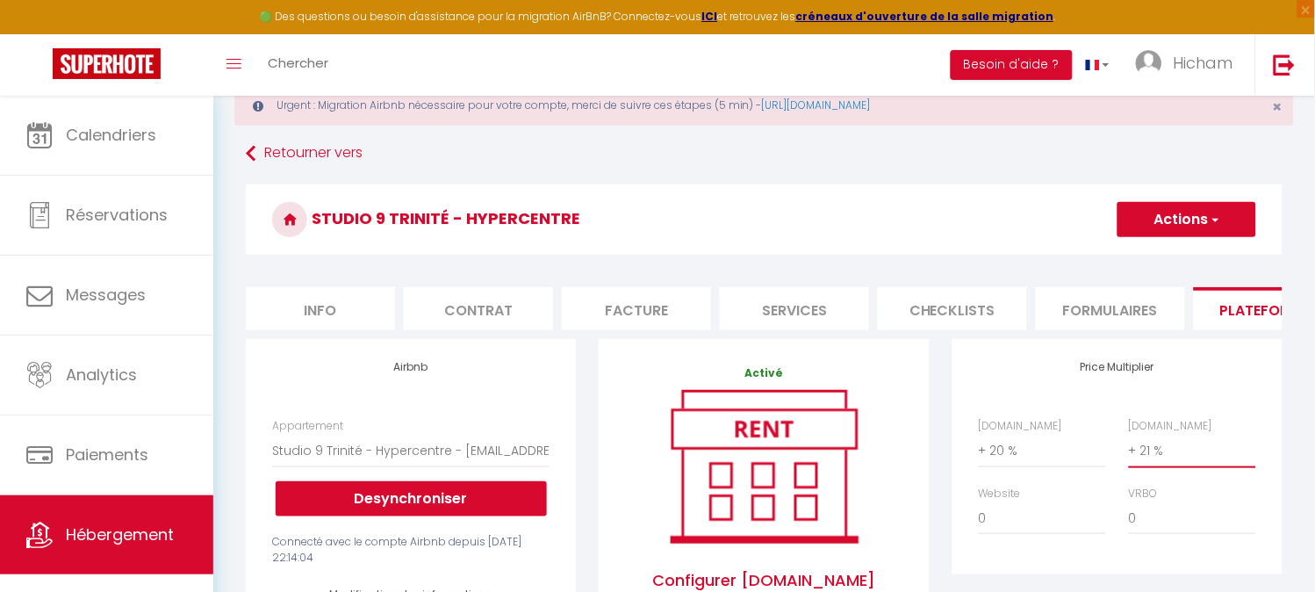
scroll to position [0, 0]
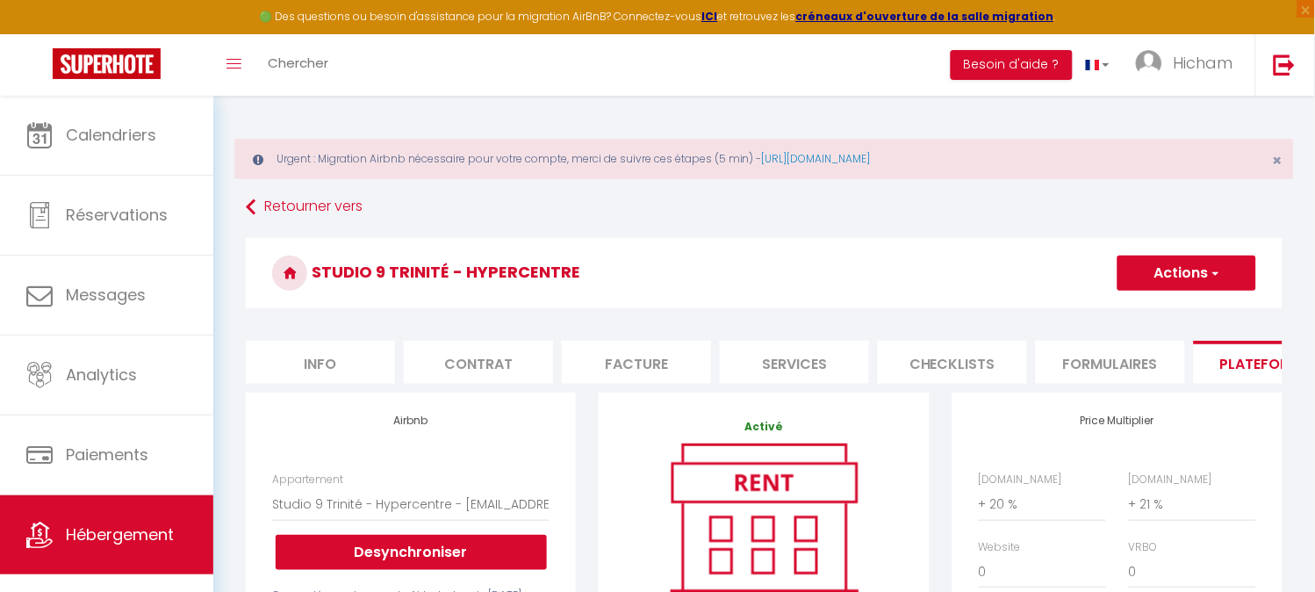
click at [1134, 277] on button "Actions" at bounding box center [1187, 272] width 139 height 35
click at [1133, 310] on link "Enregistrer" at bounding box center [1186, 311] width 139 height 23
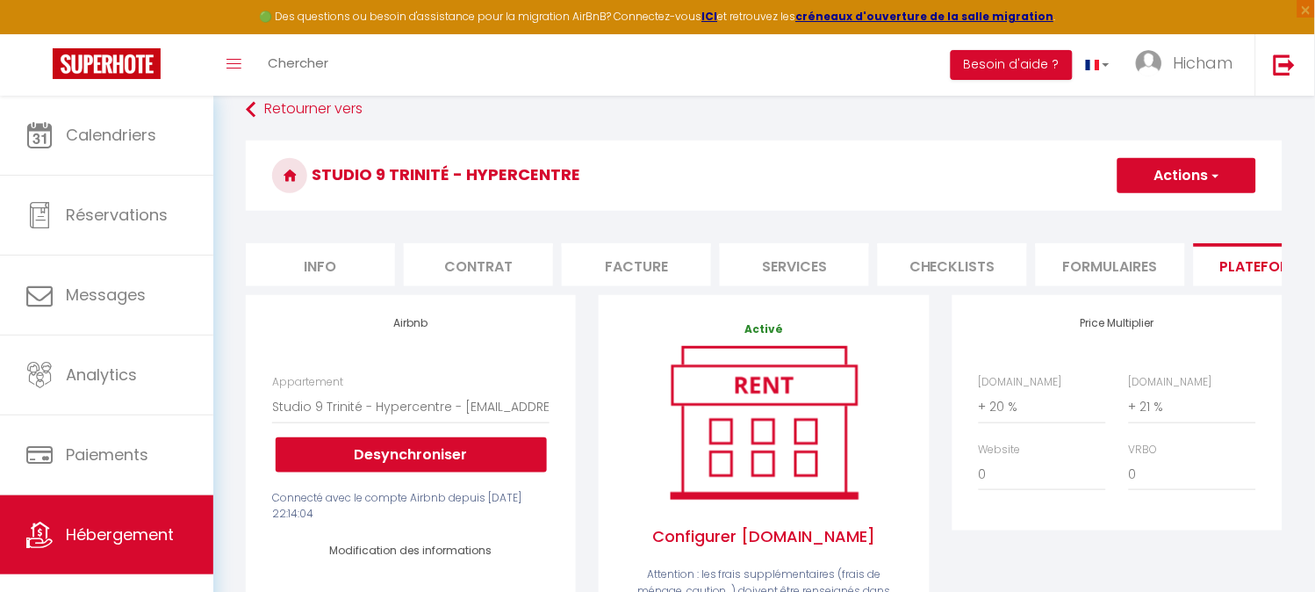
click at [1201, 169] on button "Actions" at bounding box center [1187, 175] width 139 height 35
click at [1188, 211] on link "Enregistrer" at bounding box center [1186, 214] width 139 height 23
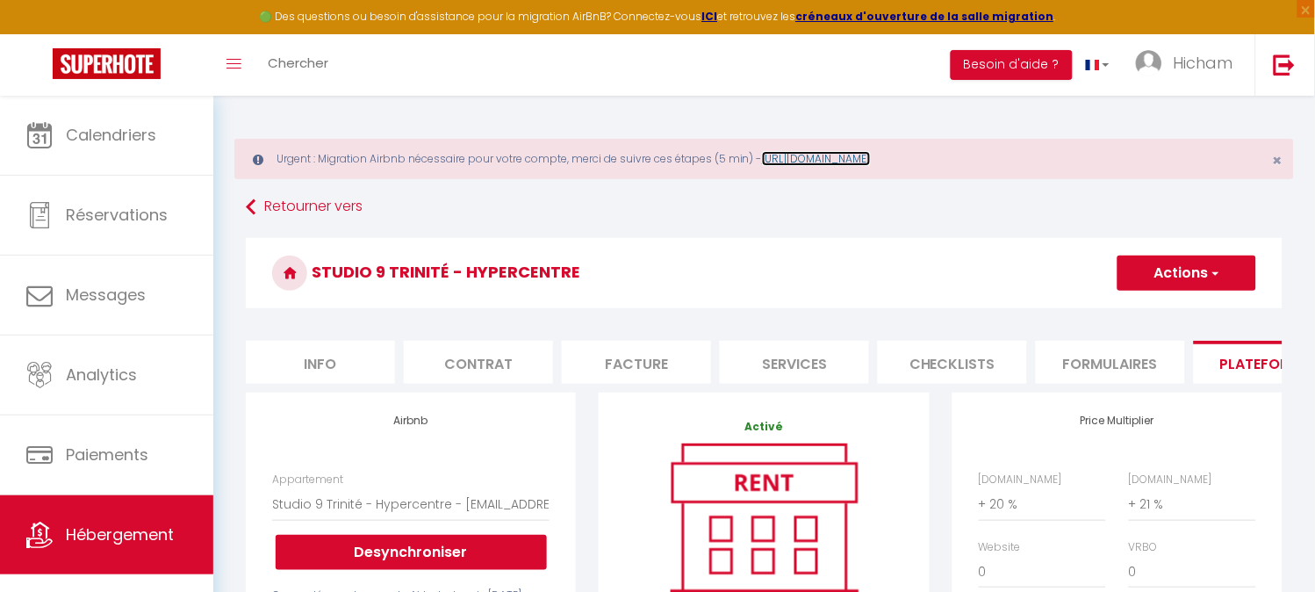
click at [871, 160] on link "[URL][DOMAIN_NAME]" at bounding box center [816, 158] width 109 height 15
click at [1279, 161] on span "×" at bounding box center [1278, 160] width 10 height 22
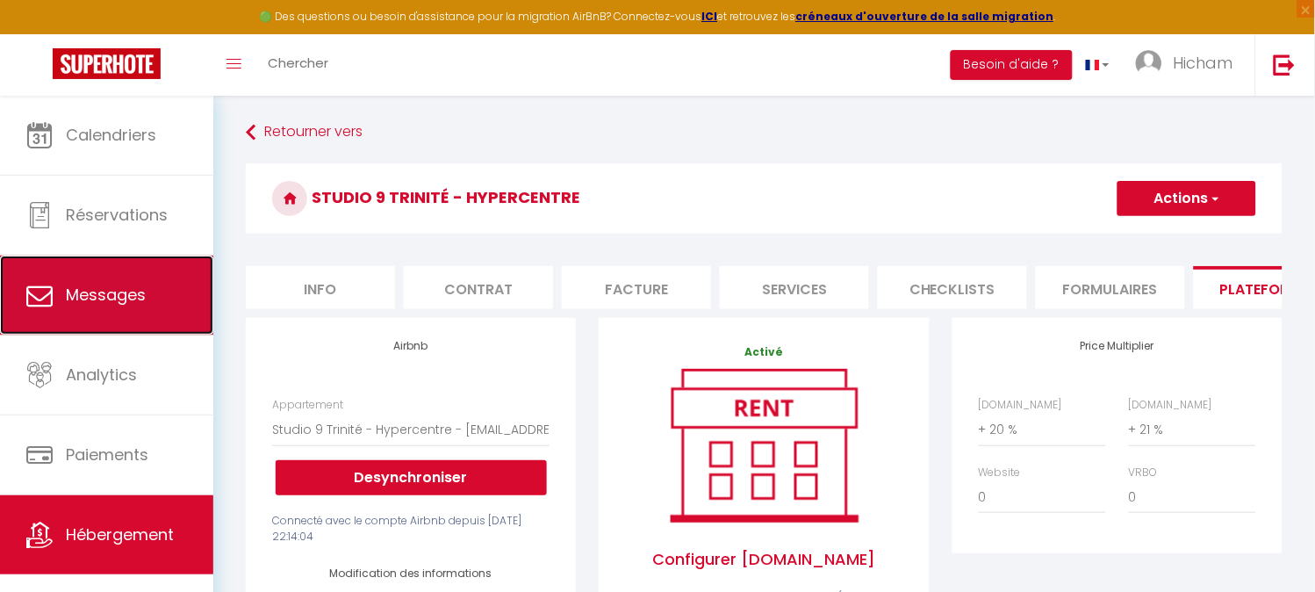
click at [130, 304] on span "Messages" at bounding box center [106, 295] width 80 height 22
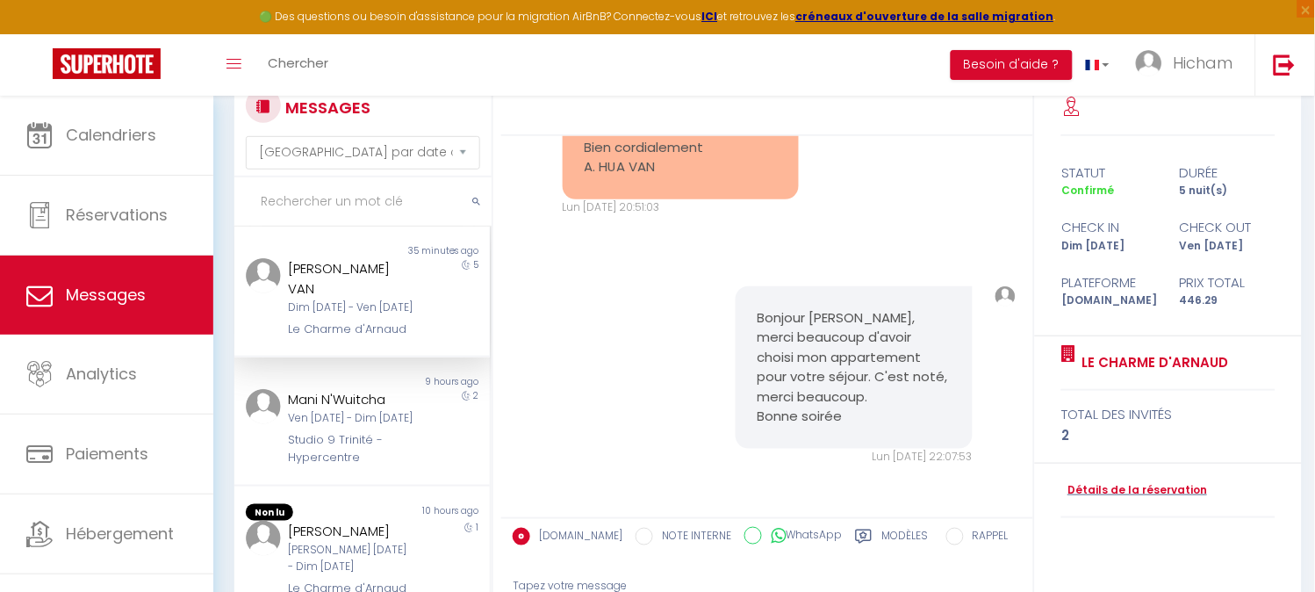
scroll to position [306, 0]
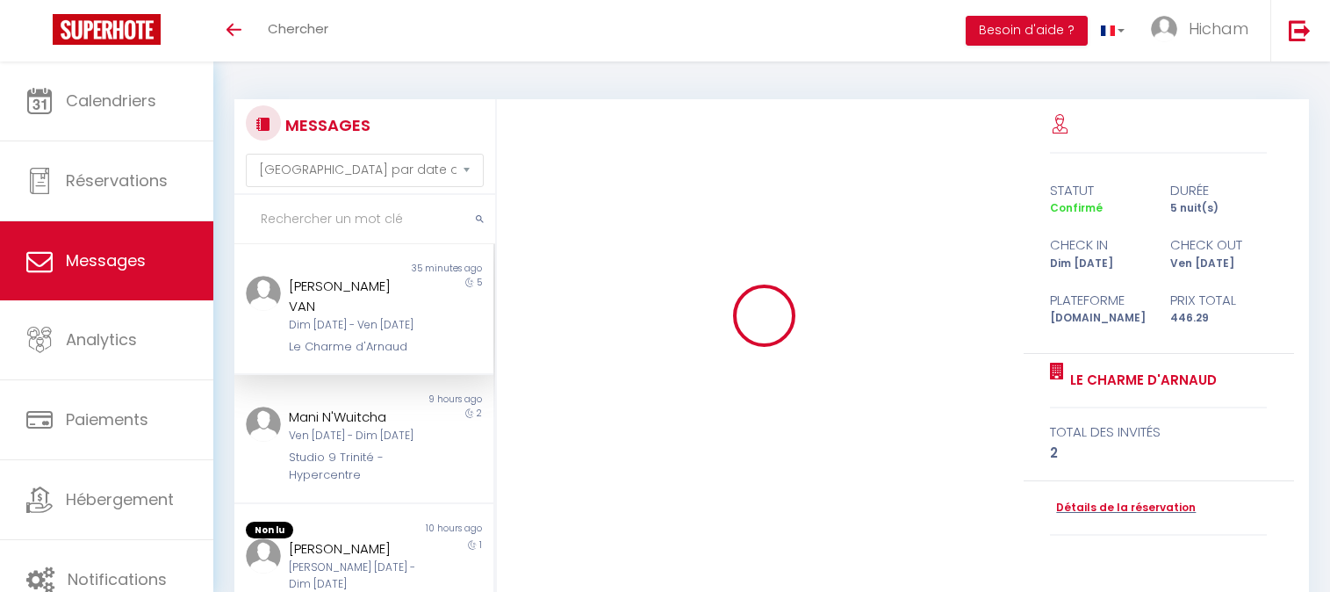
select select "message"
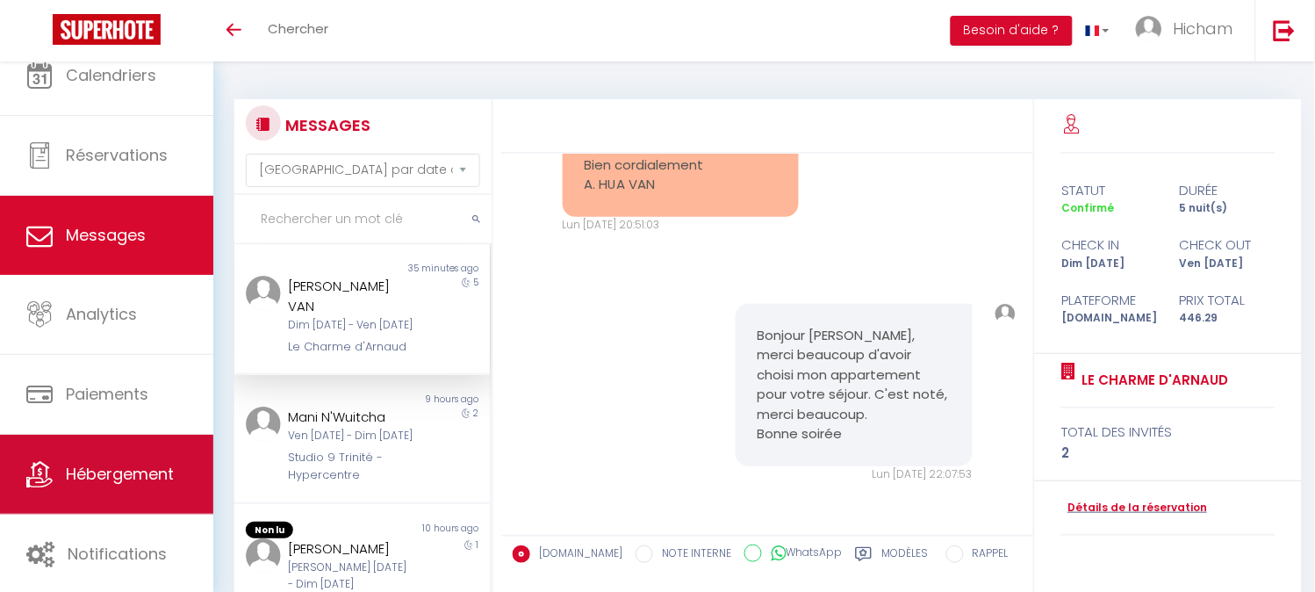
click at [109, 465] on span "Hébergement" at bounding box center [120, 474] width 108 height 22
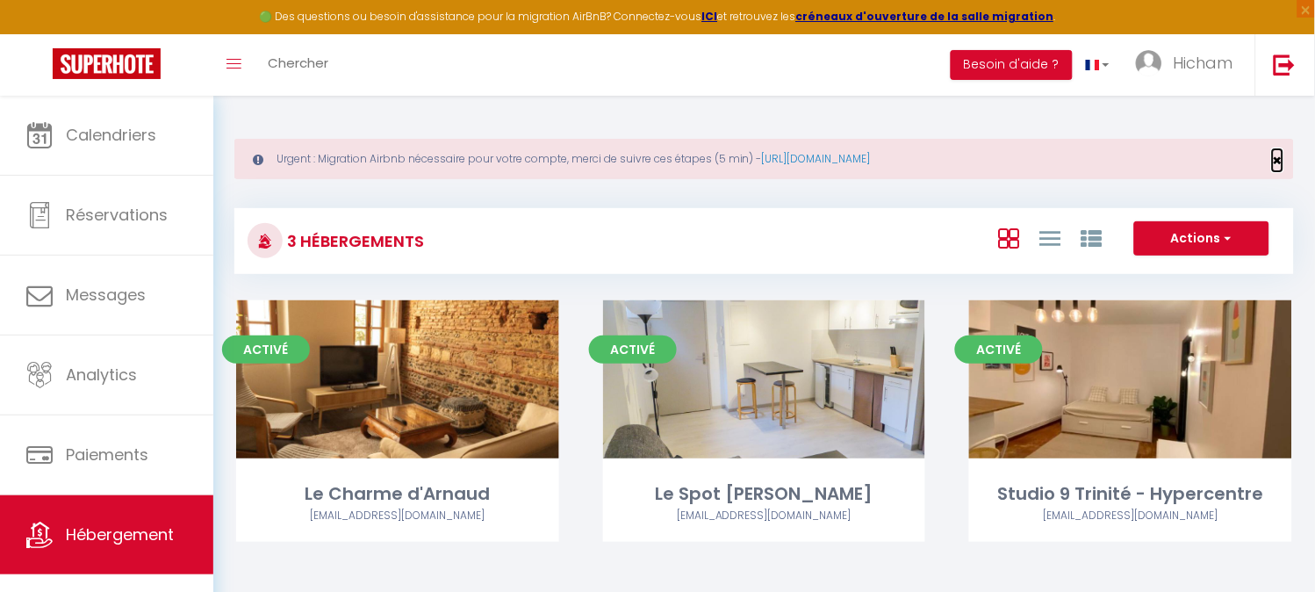
click at [1277, 161] on span "×" at bounding box center [1278, 160] width 10 height 22
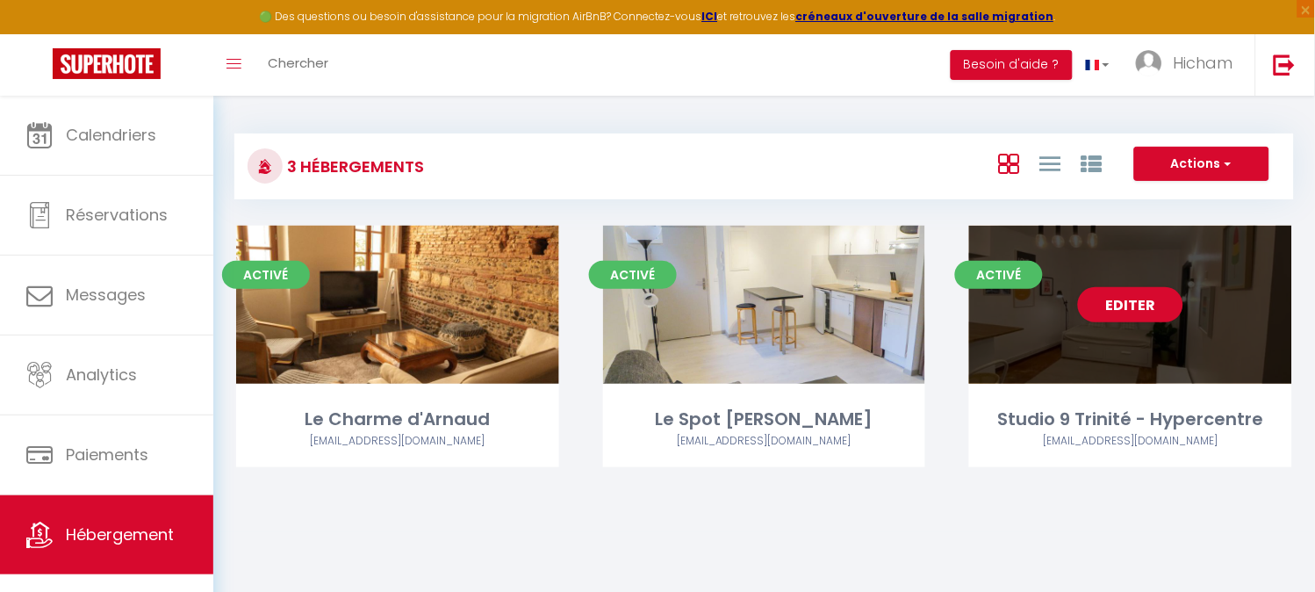
click at [1013, 334] on div "Editer" at bounding box center [1130, 305] width 323 height 158
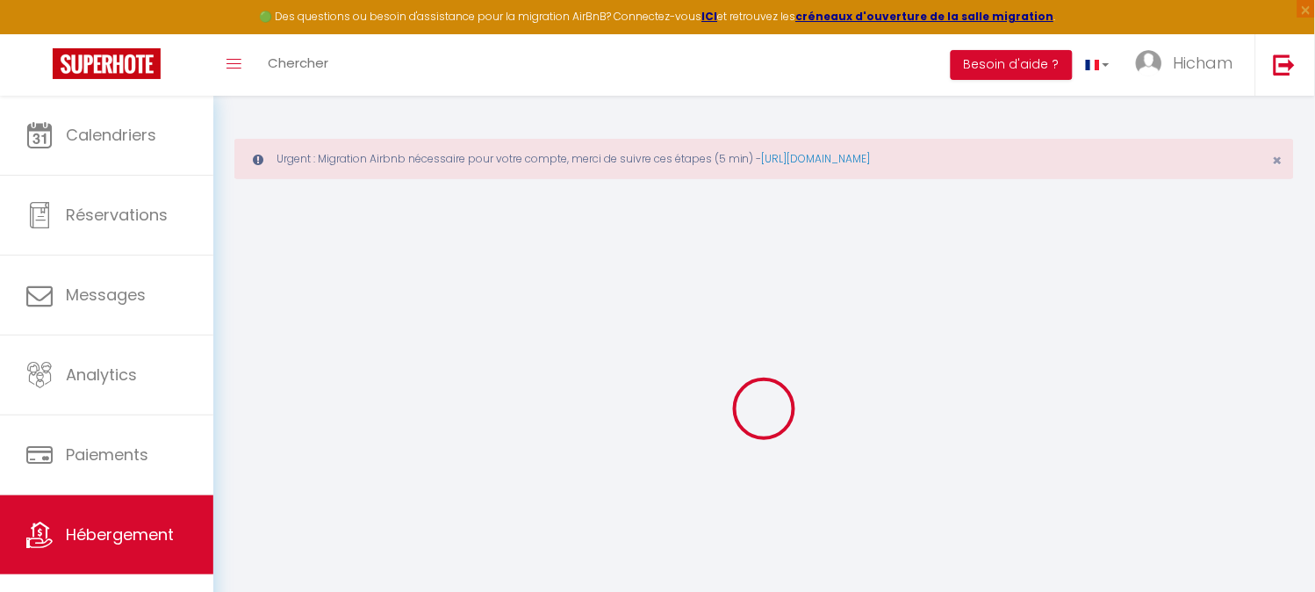
select select
checkbox input "false"
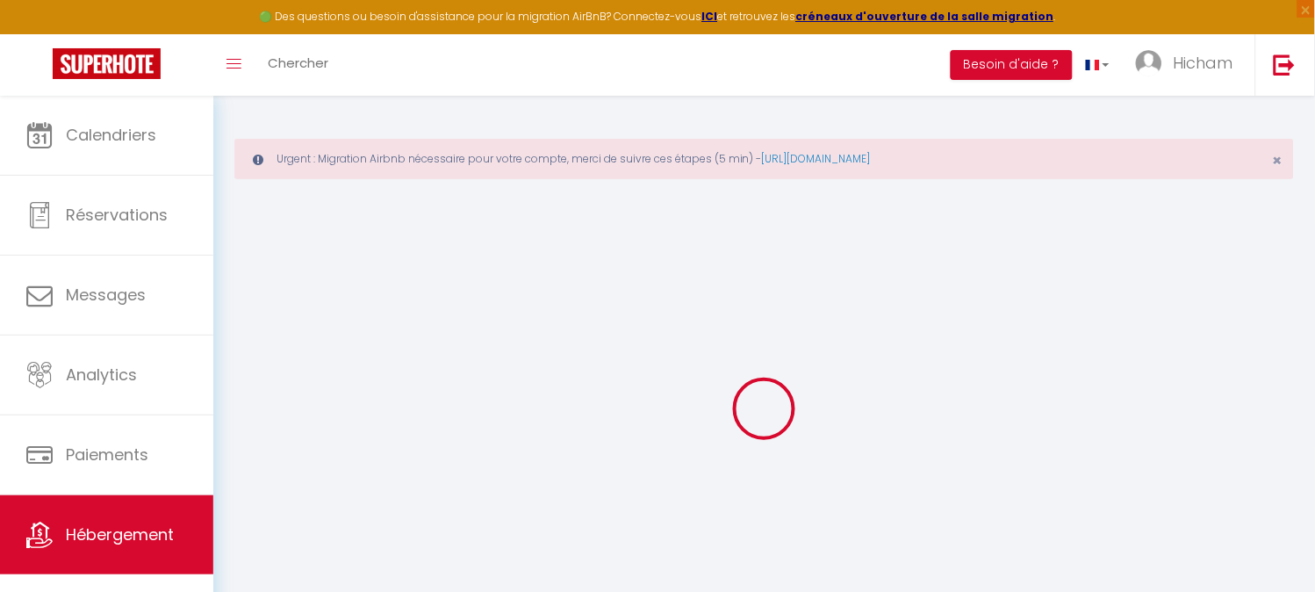
select select "14:00"
select select
select select "11:00"
select select "30"
select select "120"
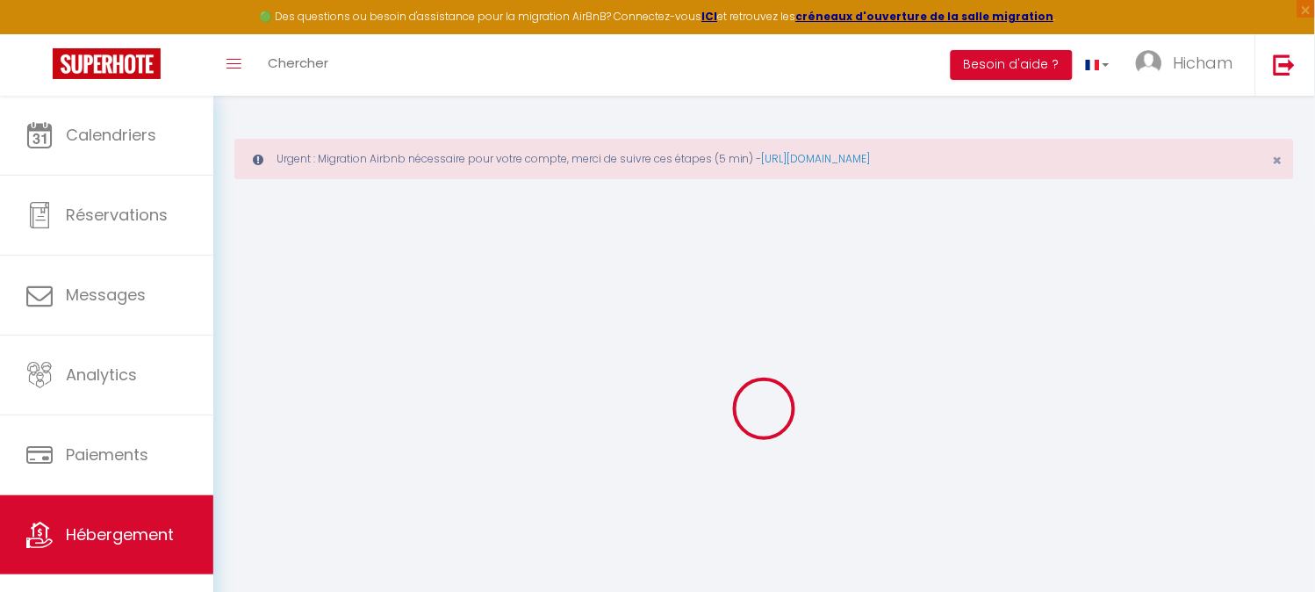
select select "365"
select select "well_reviewed_guests"
select select "EUR"
select select
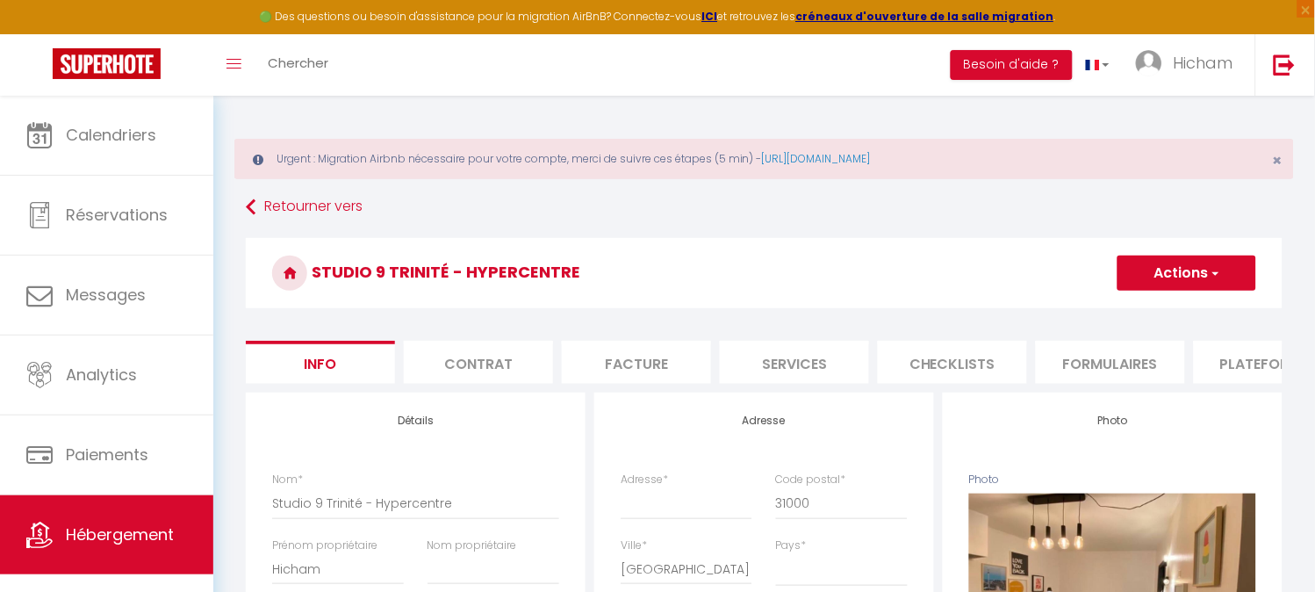
select select
checkbox input "false"
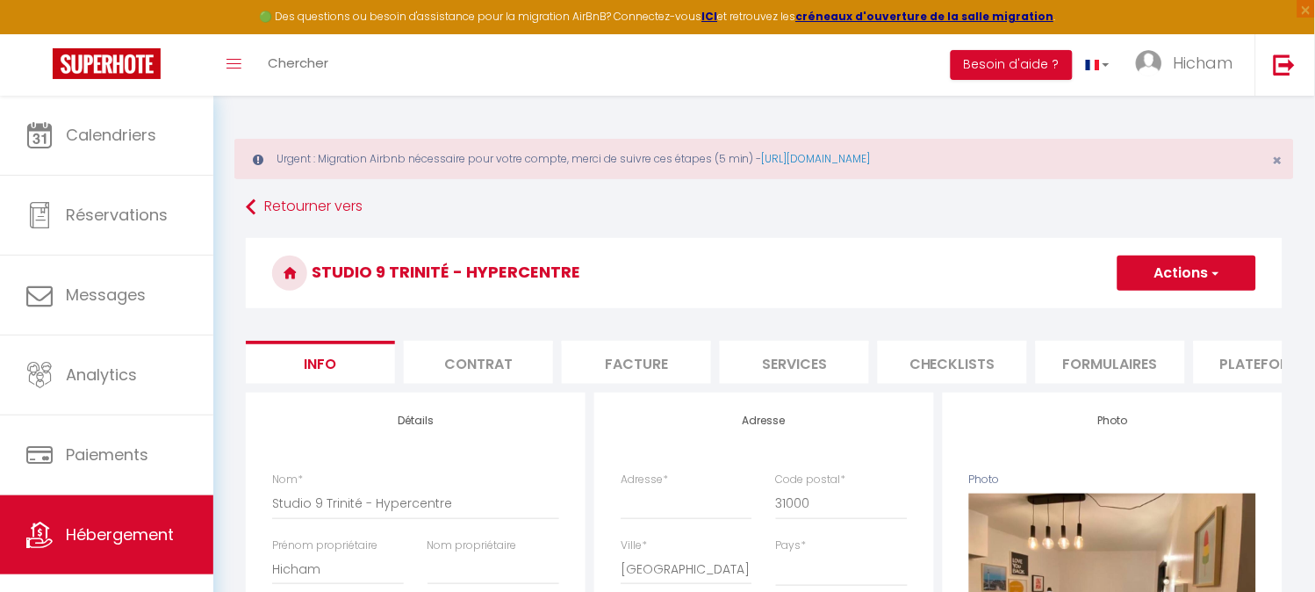
checkbox input "false"
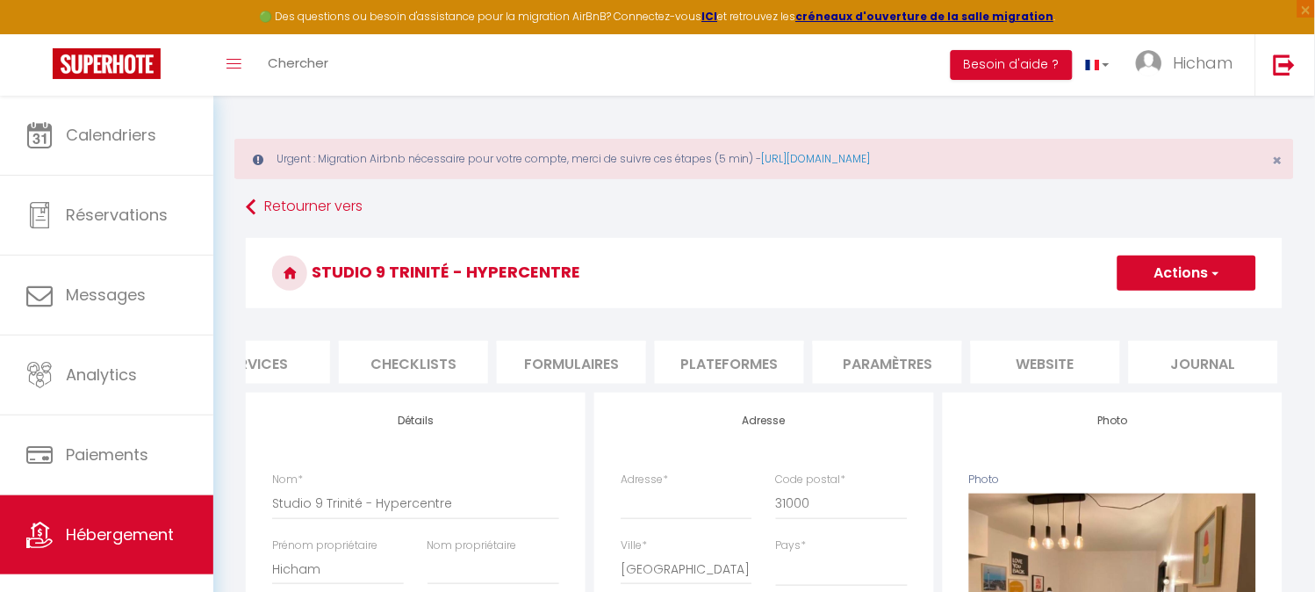
scroll to position [0, 542]
click at [727, 357] on li "Plateformes" at bounding box center [726, 362] width 149 height 43
select select
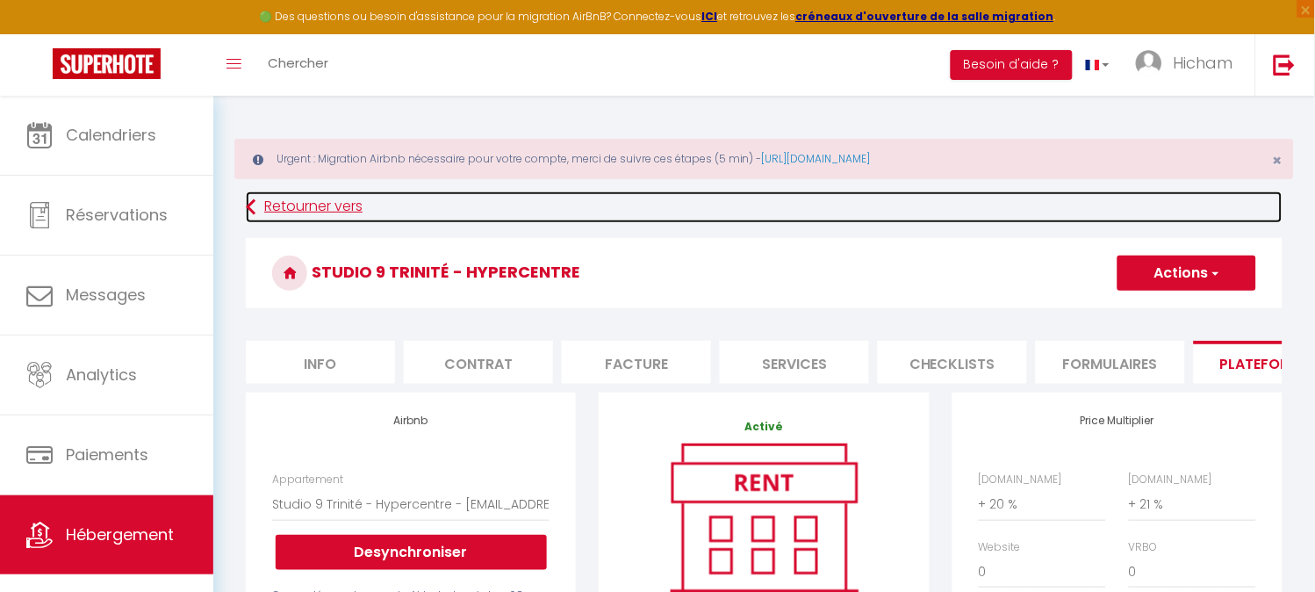
click at [264, 202] on link "Retourner vers" at bounding box center [764, 207] width 1037 height 32
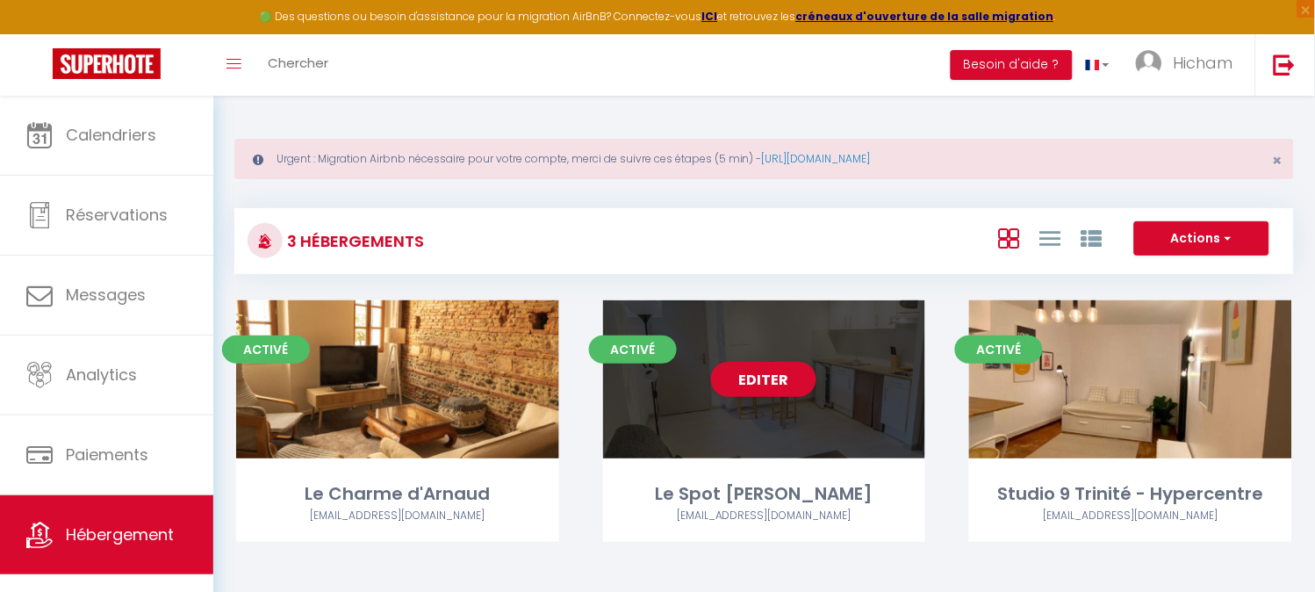
click at [792, 419] on div "Editer" at bounding box center [764, 379] width 323 height 158
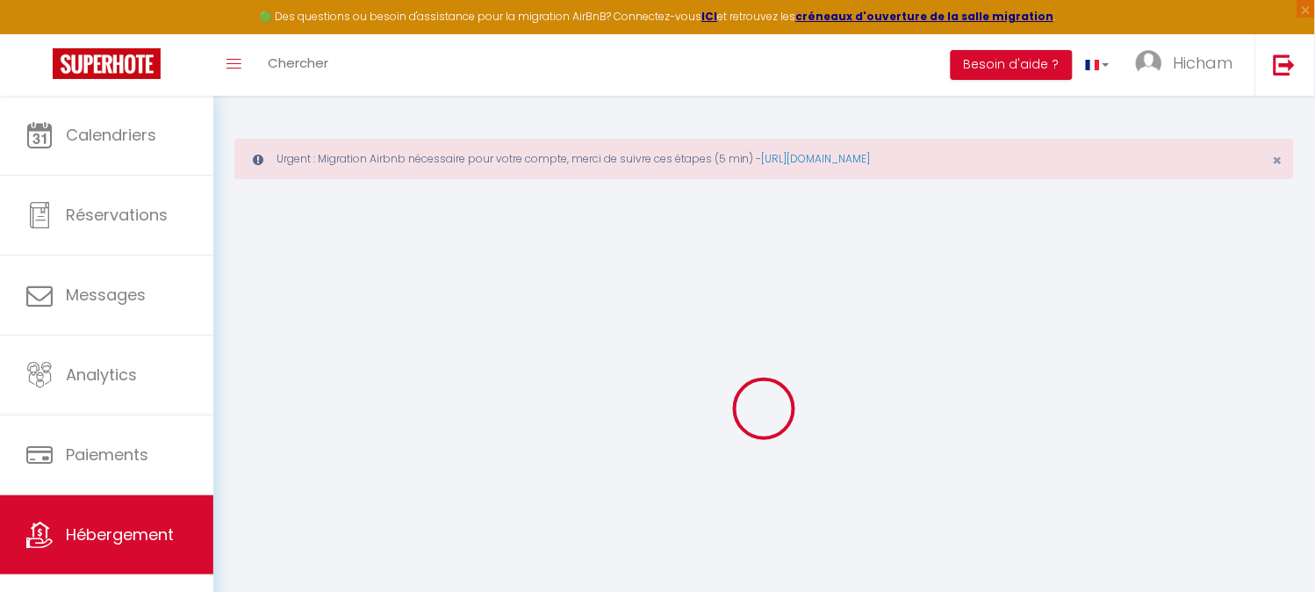
select select
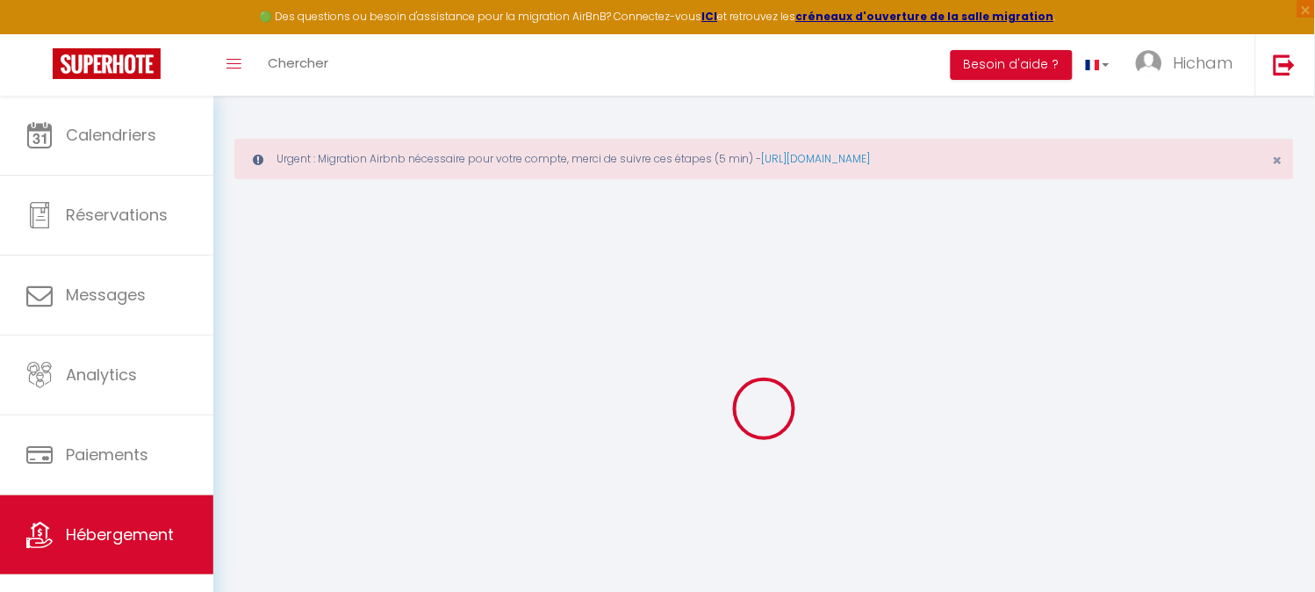
select select
checkbox input "false"
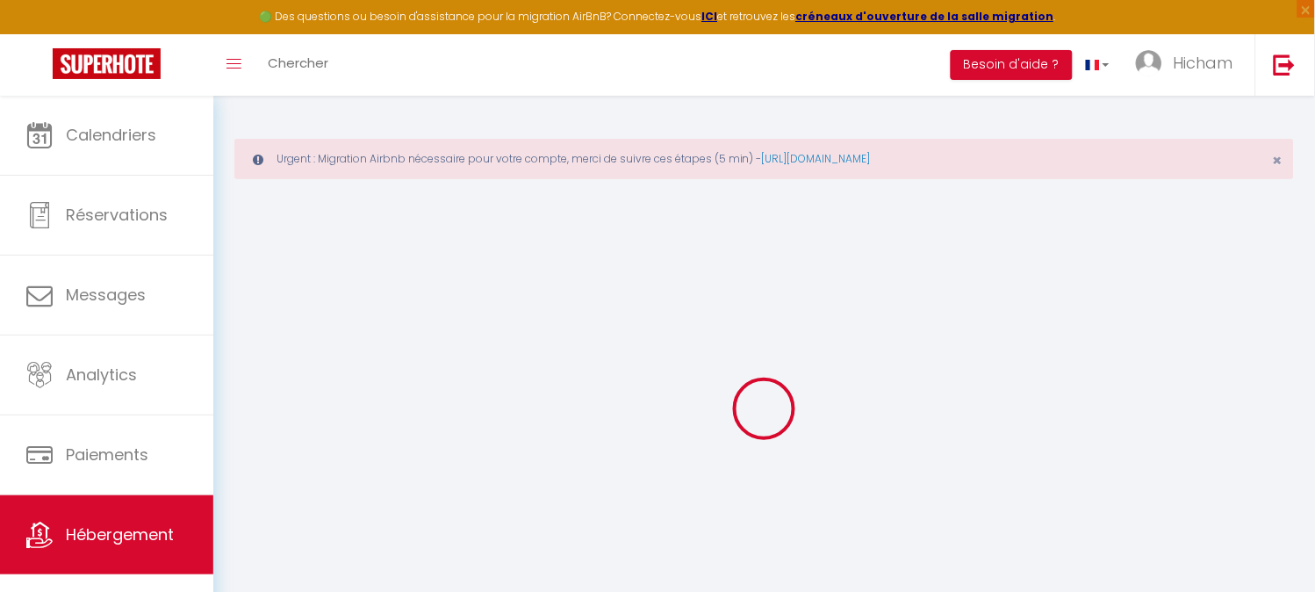
select select
checkbox input "false"
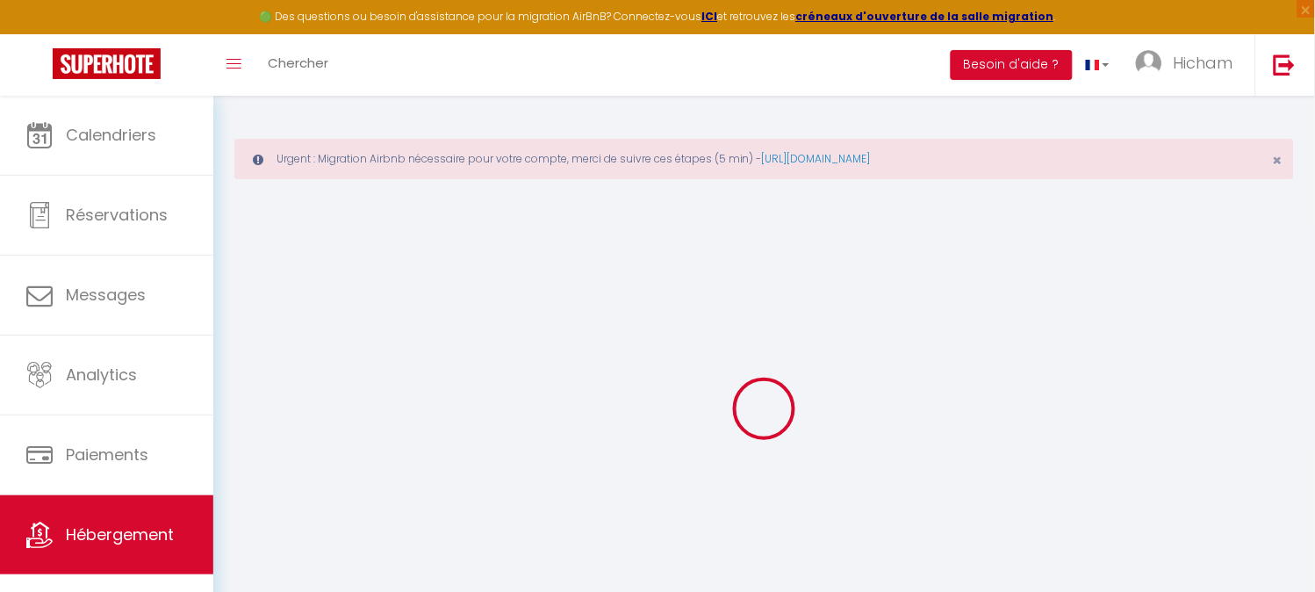
select select "16:00"
select select "05:00"
select select "11:00"
select select "30"
select select "120"
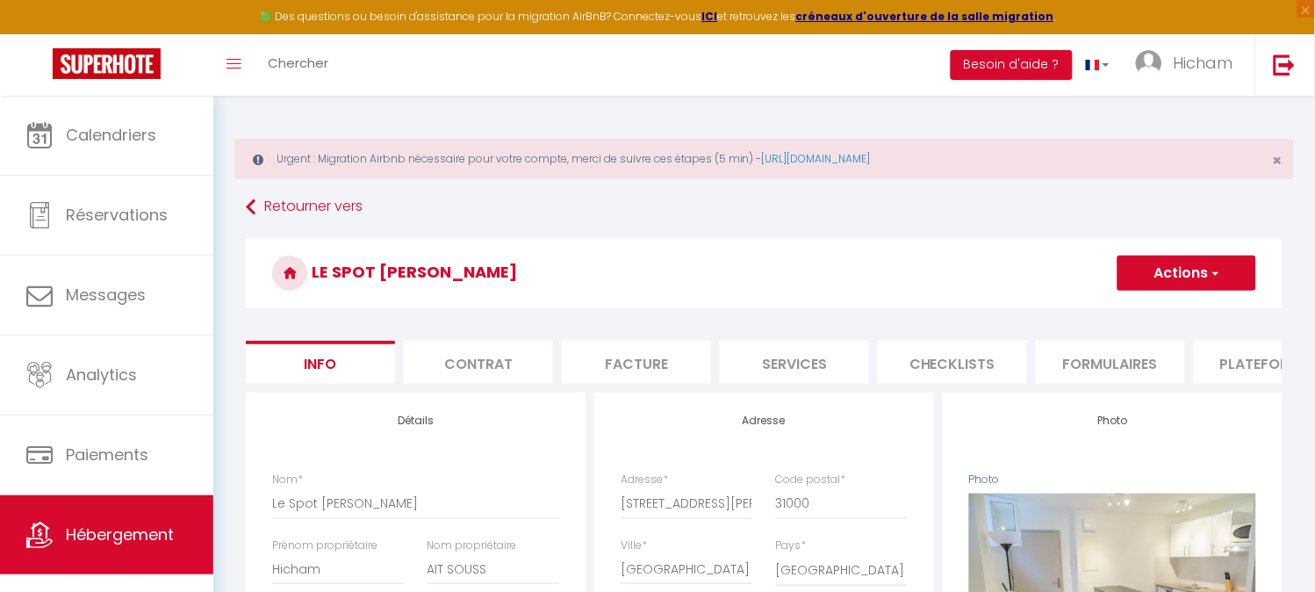
select select
checkbox input "false"
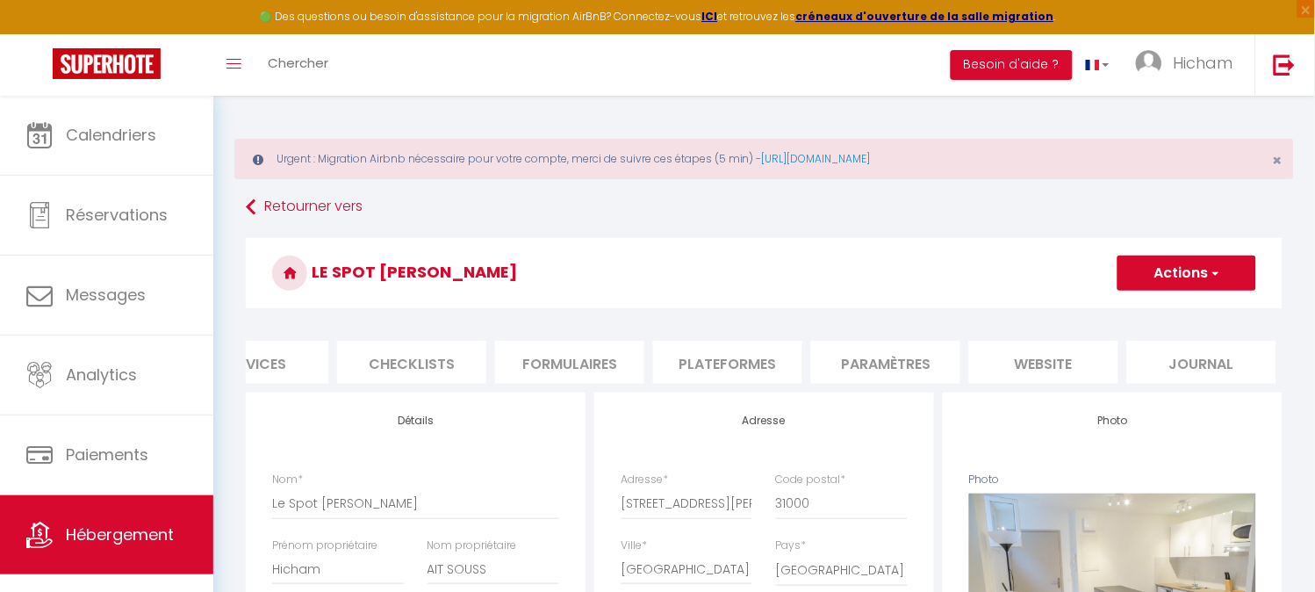
scroll to position [0, 542]
click at [766, 361] on li "Plateformes" at bounding box center [726, 362] width 149 height 43
select select
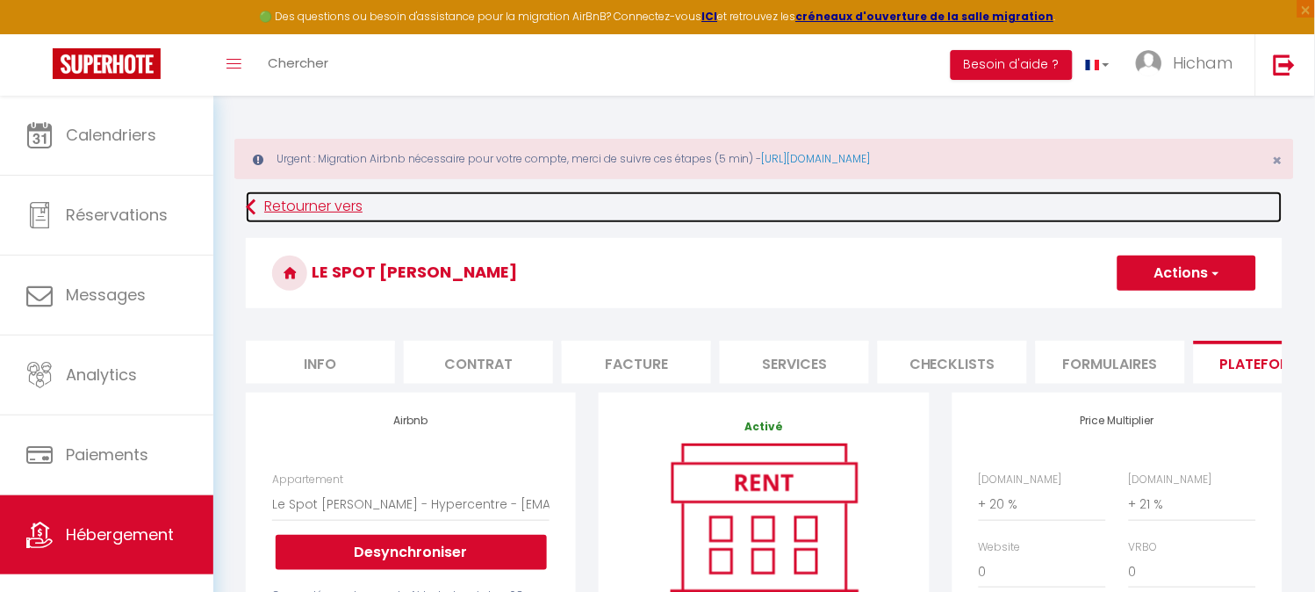
click at [272, 207] on link "Retourner vers" at bounding box center [764, 207] width 1037 height 32
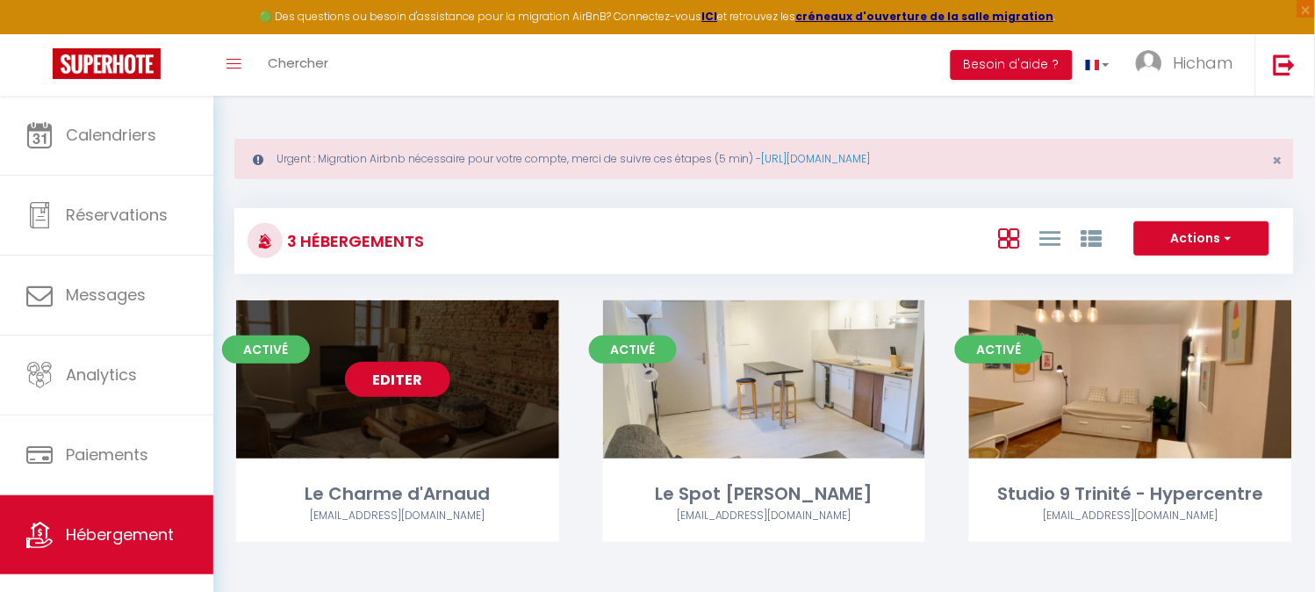
click at [390, 390] on link "Editer" at bounding box center [397, 379] width 105 height 35
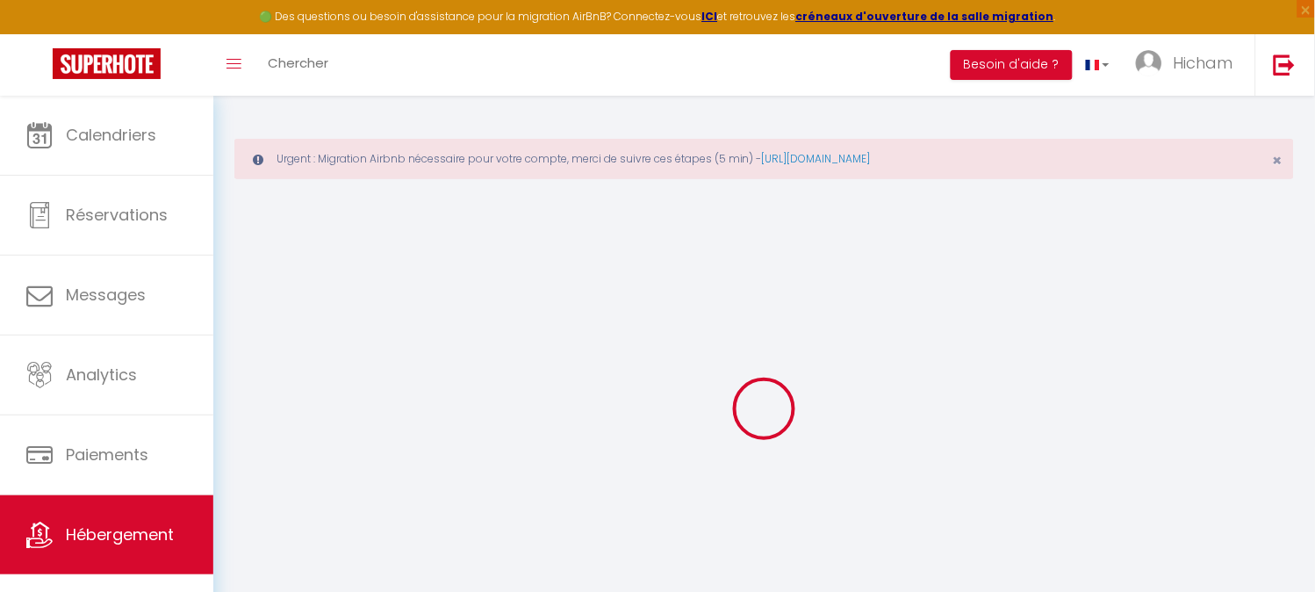
select select
checkbox input "false"
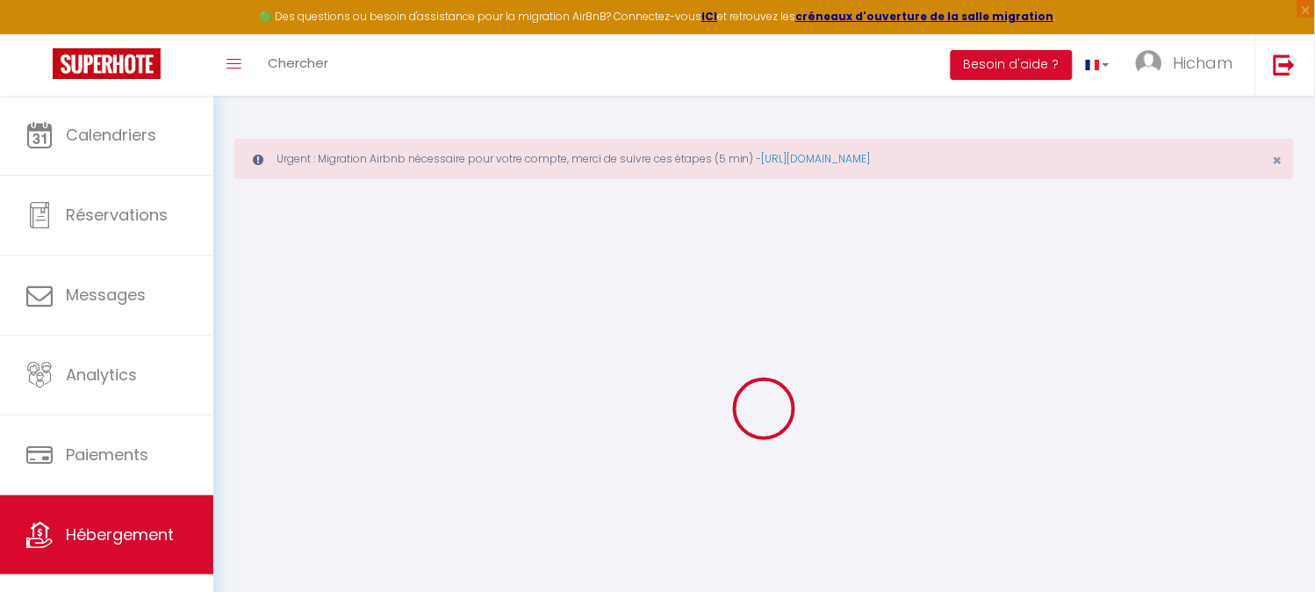
select select "90"
select select "well_reviewed_guests"
select select "EUR"
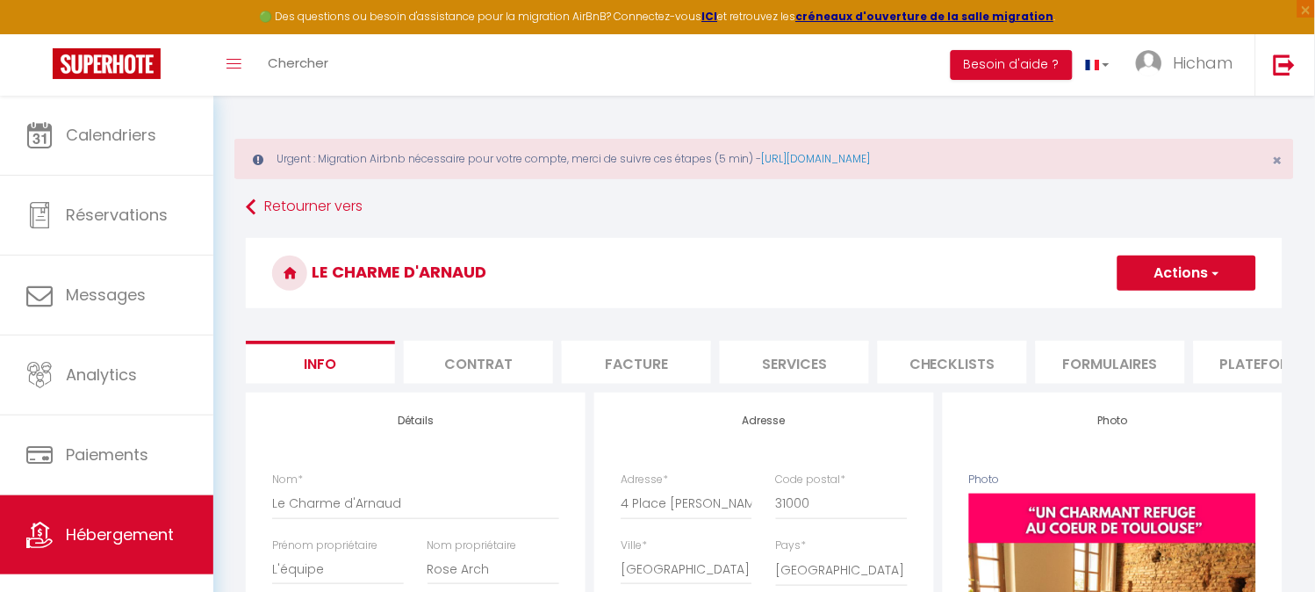
click at [1208, 369] on li "Plateformes" at bounding box center [1268, 362] width 149 height 43
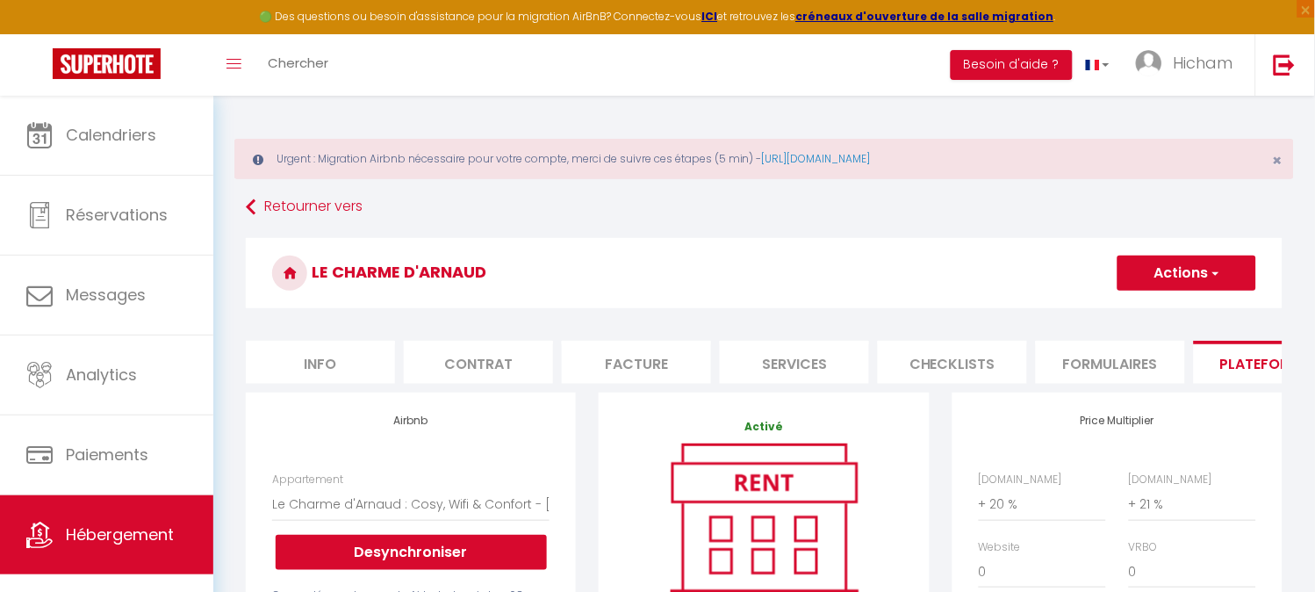
select select
click at [1282, 163] on span "×" at bounding box center [1278, 160] width 10 height 22
